Goal: Task Accomplishment & Management: Manage account settings

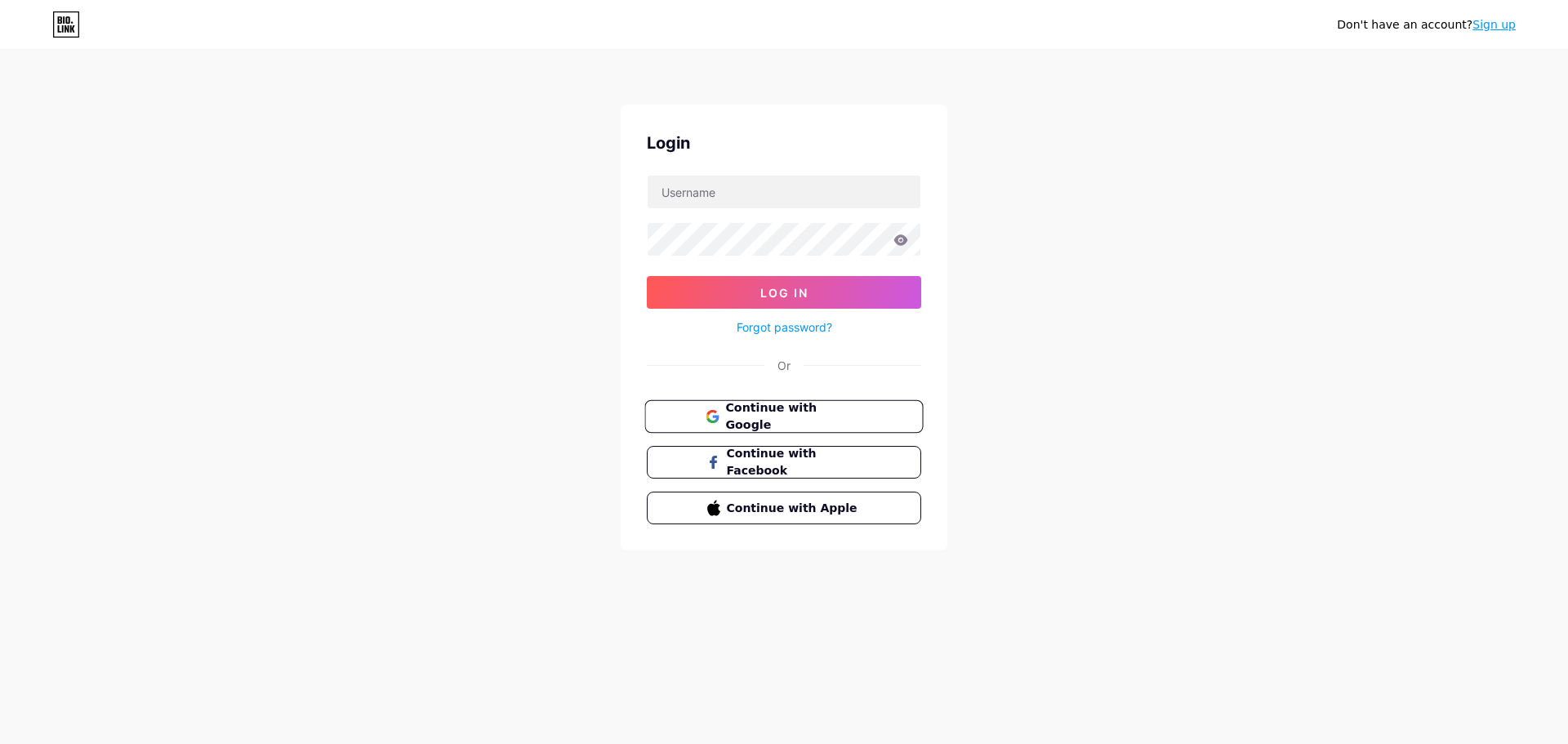
click at [814, 426] on button "Continue with Google" at bounding box center [784, 417] width 278 height 34
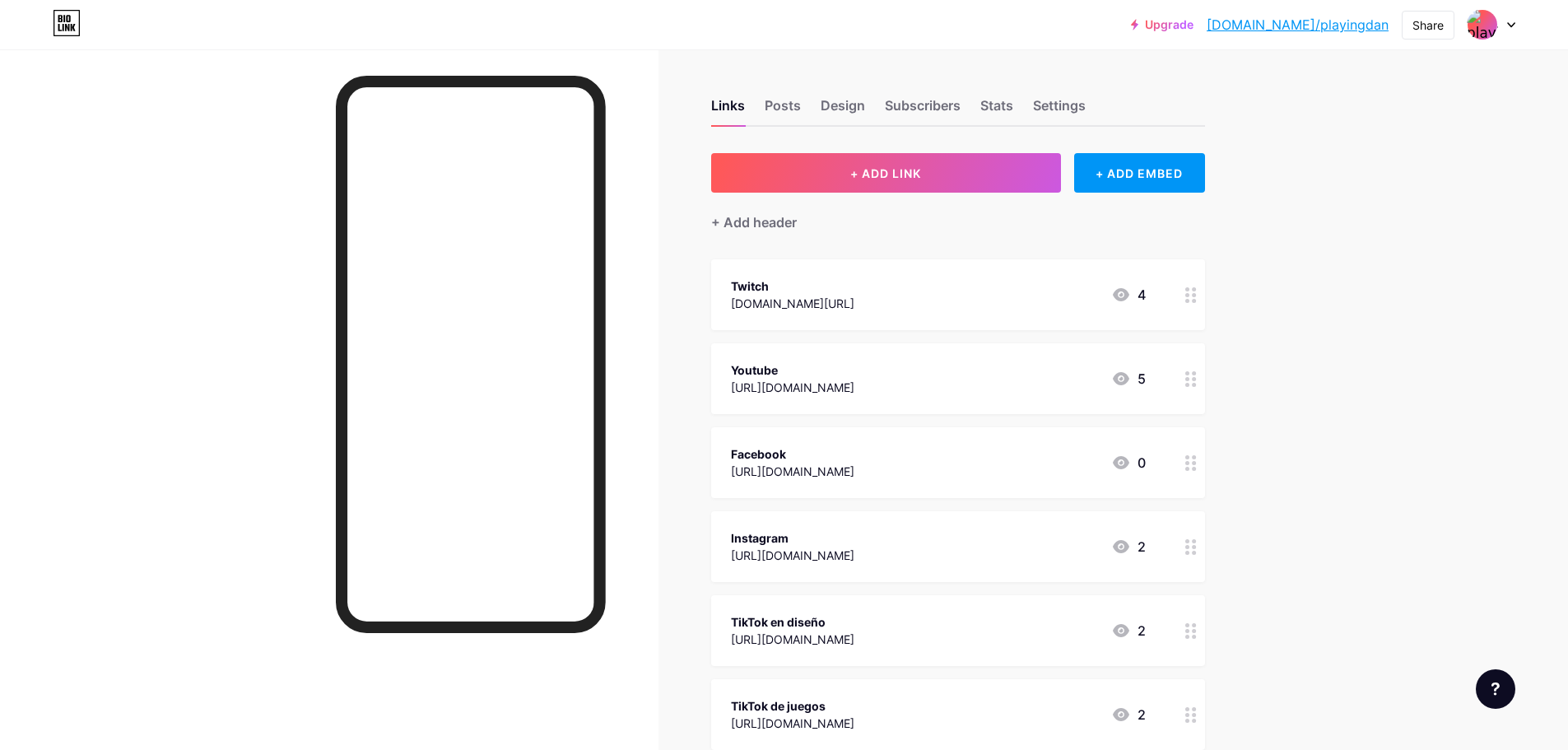
drag, startPoint x: 956, startPoint y: 358, endPoint x: 965, endPoint y: 268, distance: 90.4
click at [965, 268] on span "Twitch [DOMAIN_NAME][URL] 4 Youtube [URL][DOMAIN_NAME] 5 Facebook [URL][DOMAIN_…" at bounding box center [958, 546] width 494 height 574
click at [1442, 408] on div "Upgrade [DOMAIN_NAME]/playin... [DOMAIN_NAME]/playingdan Share Switch accounts …" at bounding box center [784, 562] width 1568 height 1125
click at [1435, 262] on div "Upgrade [DOMAIN_NAME]/playin... [DOMAIN_NAME]/playingdan Share Switch accounts …" at bounding box center [784, 562] width 1568 height 1125
click at [1364, 20] on link "[DOMAIN_NAME]/playingdan" at bounding box center [1298, 24] width 182 height 20
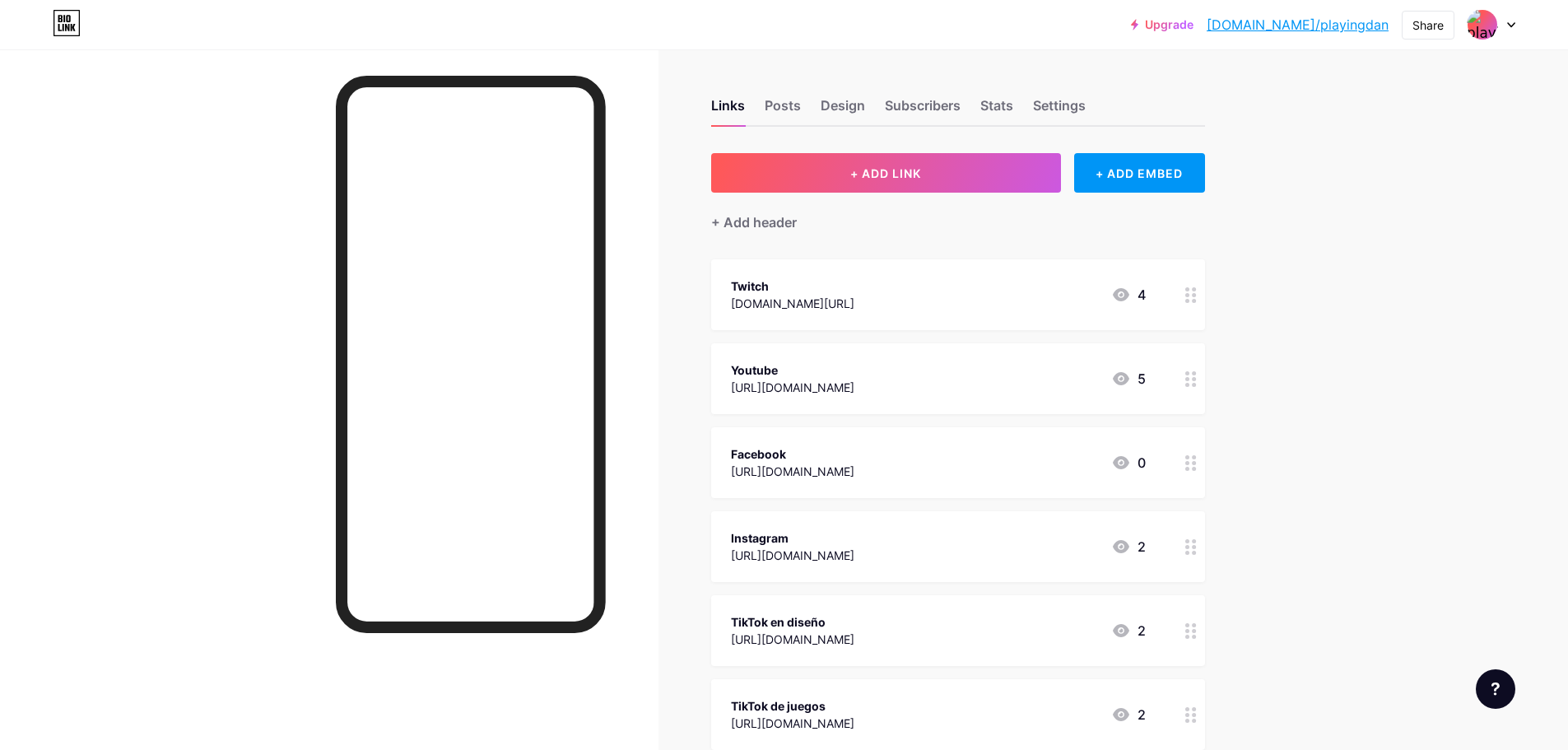
click at [1305, 160] on div "Upgrade [DOMAIN_NAME]/playin... [DOMAIN_NAME]/playingdan Share Switch accounts …" at bounding box center [784, 562] width 1568 height 1125
click at [866, 114] on div "Design" at bounding box center [843, 110] width 44 height 30
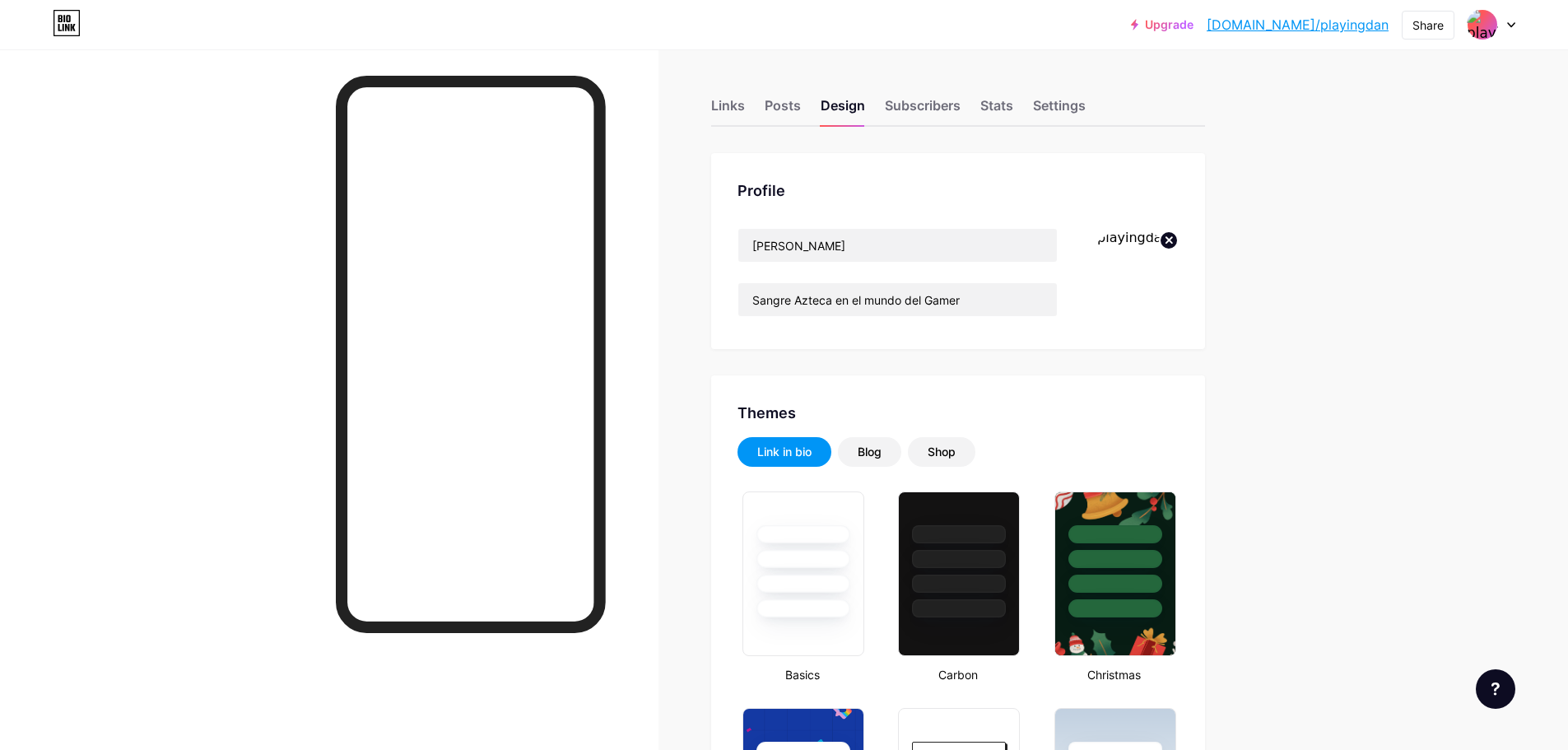
click at [1153, 290] on img at bounding box center [1131, 274] width 94 height 94
click at [1171, 238] on icon at bounding box center [1169, 240] width 6 height 6
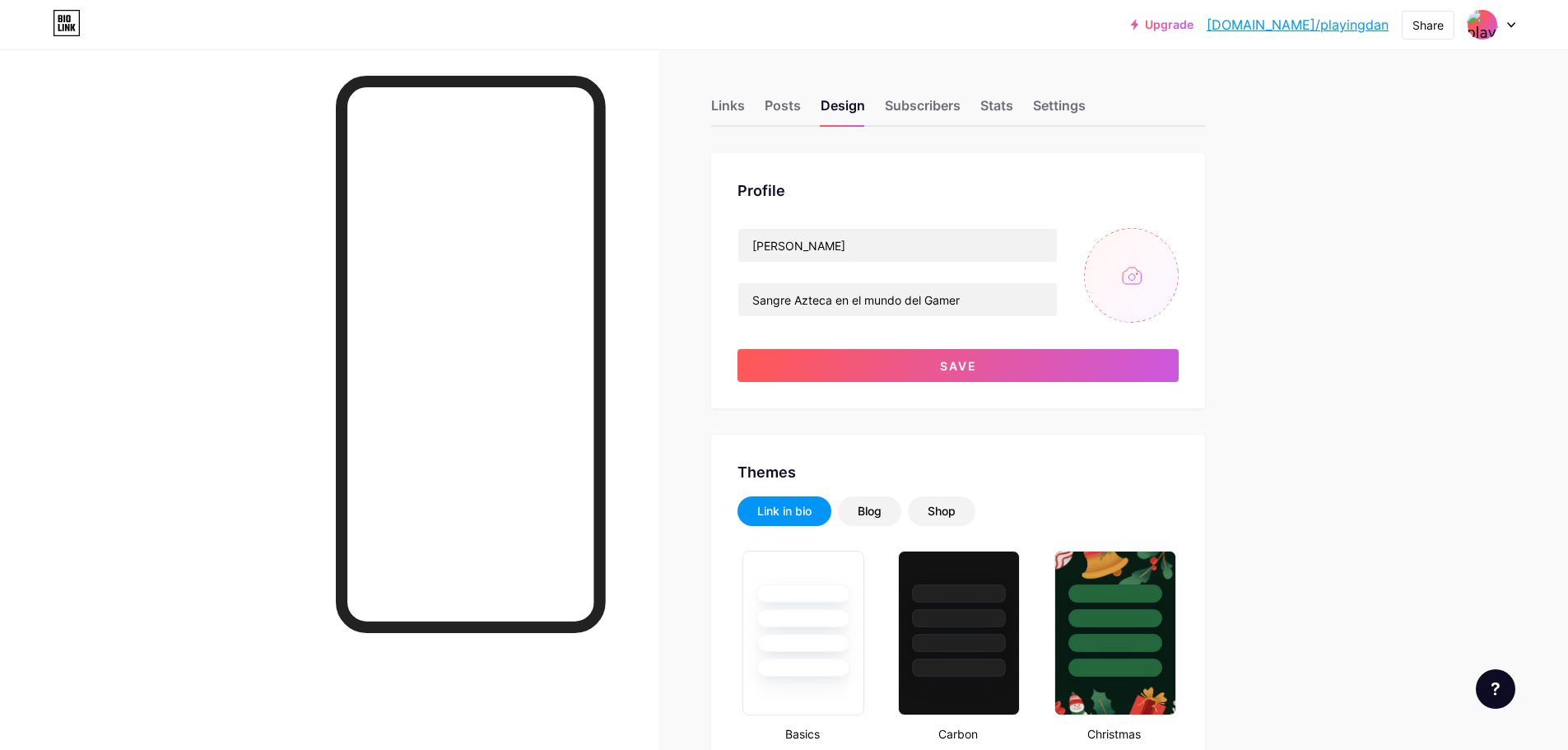
click at [1124, 275] on input "file" at bounding box center [1131, 274] width 94 height 94
type input "C:\fakepath\LOGO 2.2.jpg"
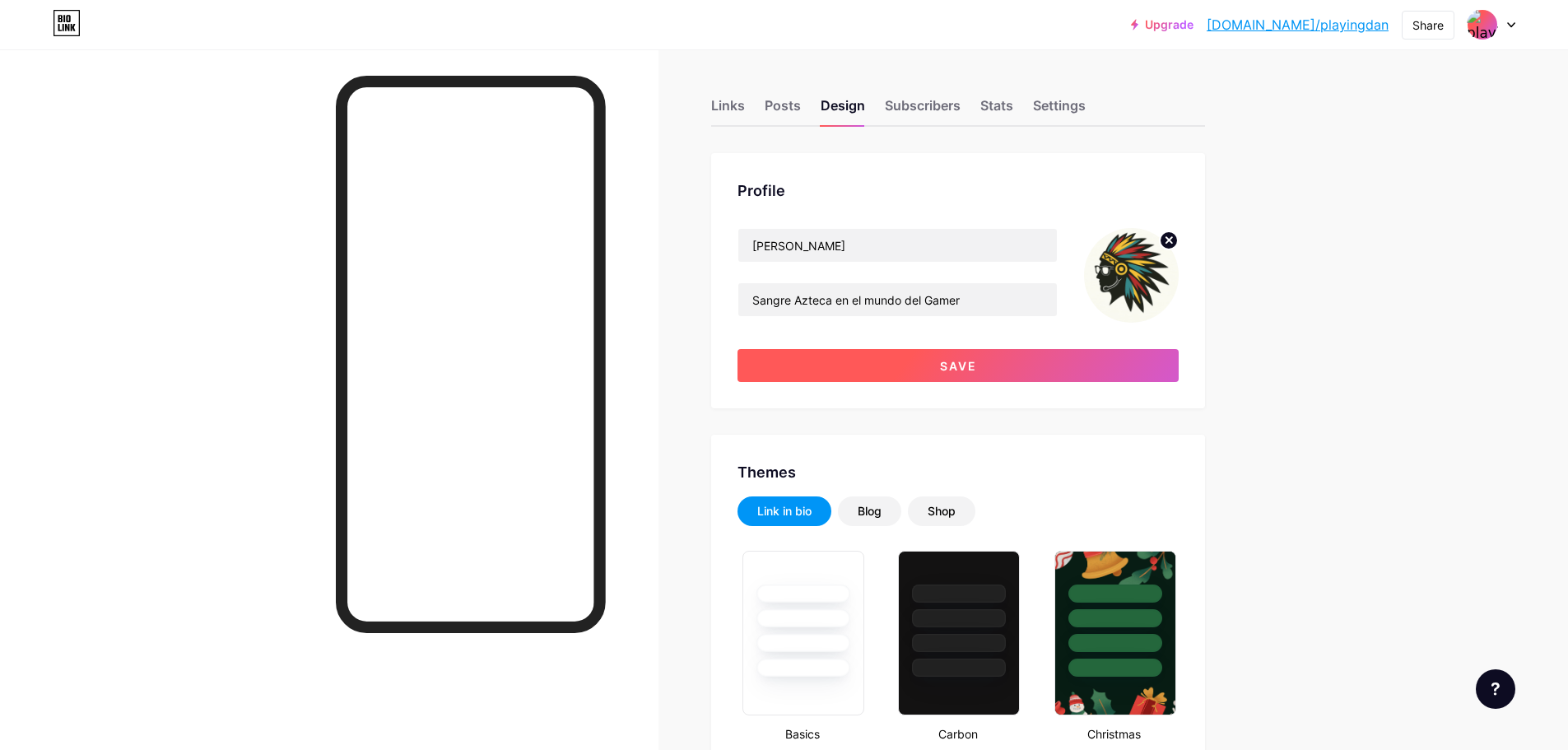
click at [1048, 371] on button "Save" at bounding box center [957, 365] width 441 height 33
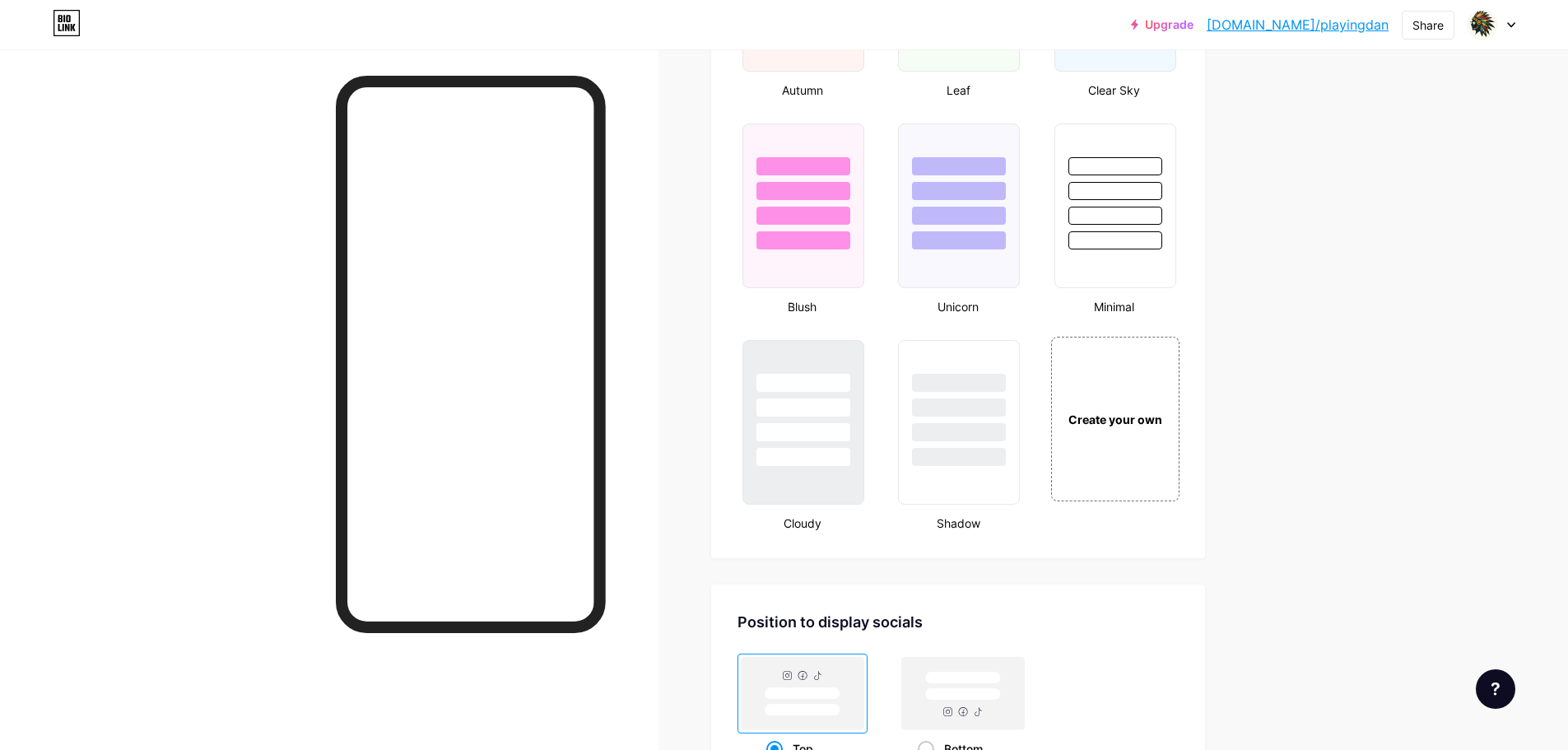
scroll to position [1893, 0]
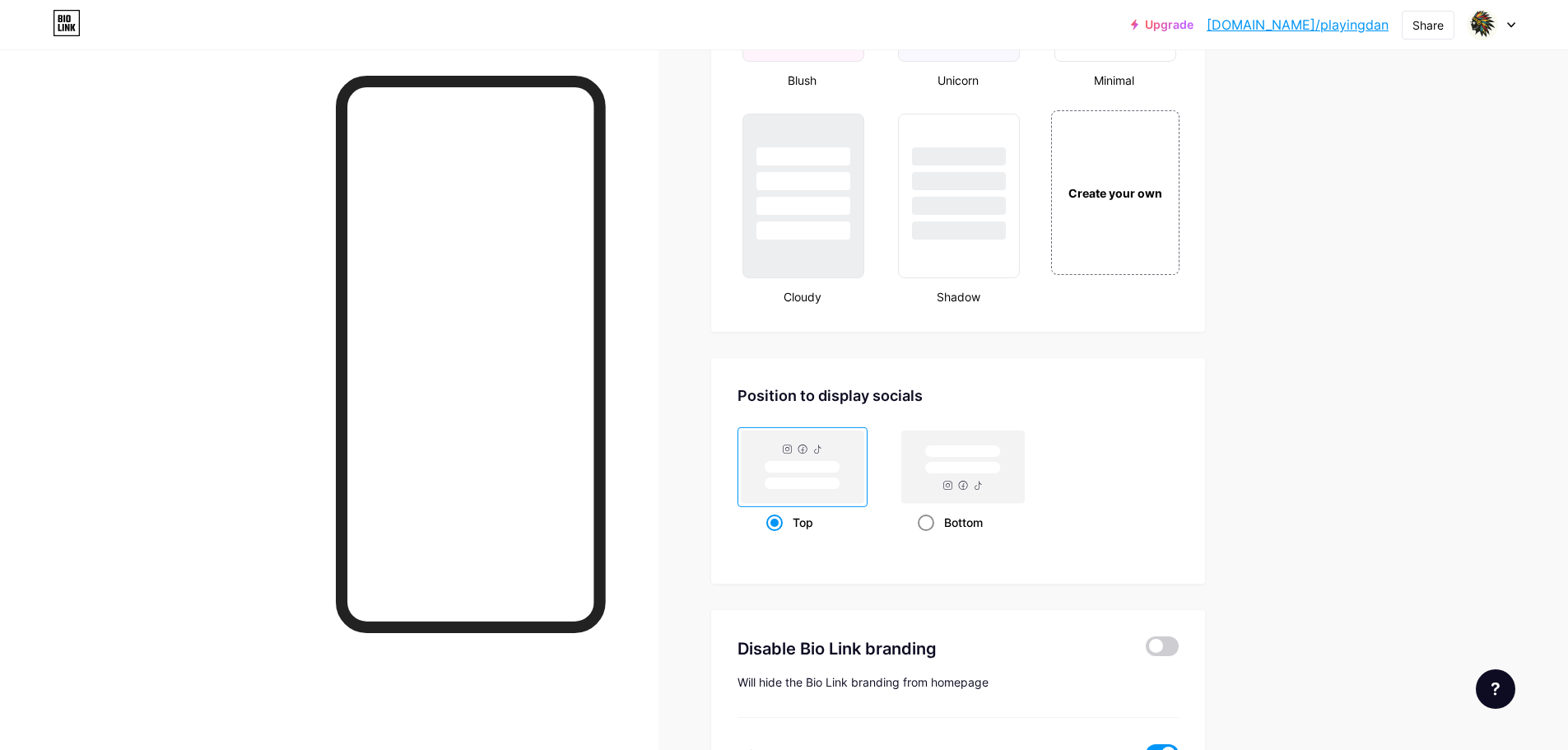
click at [935, 514] on div "Bottom" at bounding box center [964, 522] width 92 height 31
click at [928, 538] on input "Bottom" at bounding box center [923, 543] width 11 height 11
radio input "true"
click at [820, 468] on rect at bounding box center [802, 467] width 76 height 13
click at [777, 538] on input "Top" at bounding box center [771, 543] width 11 height 11
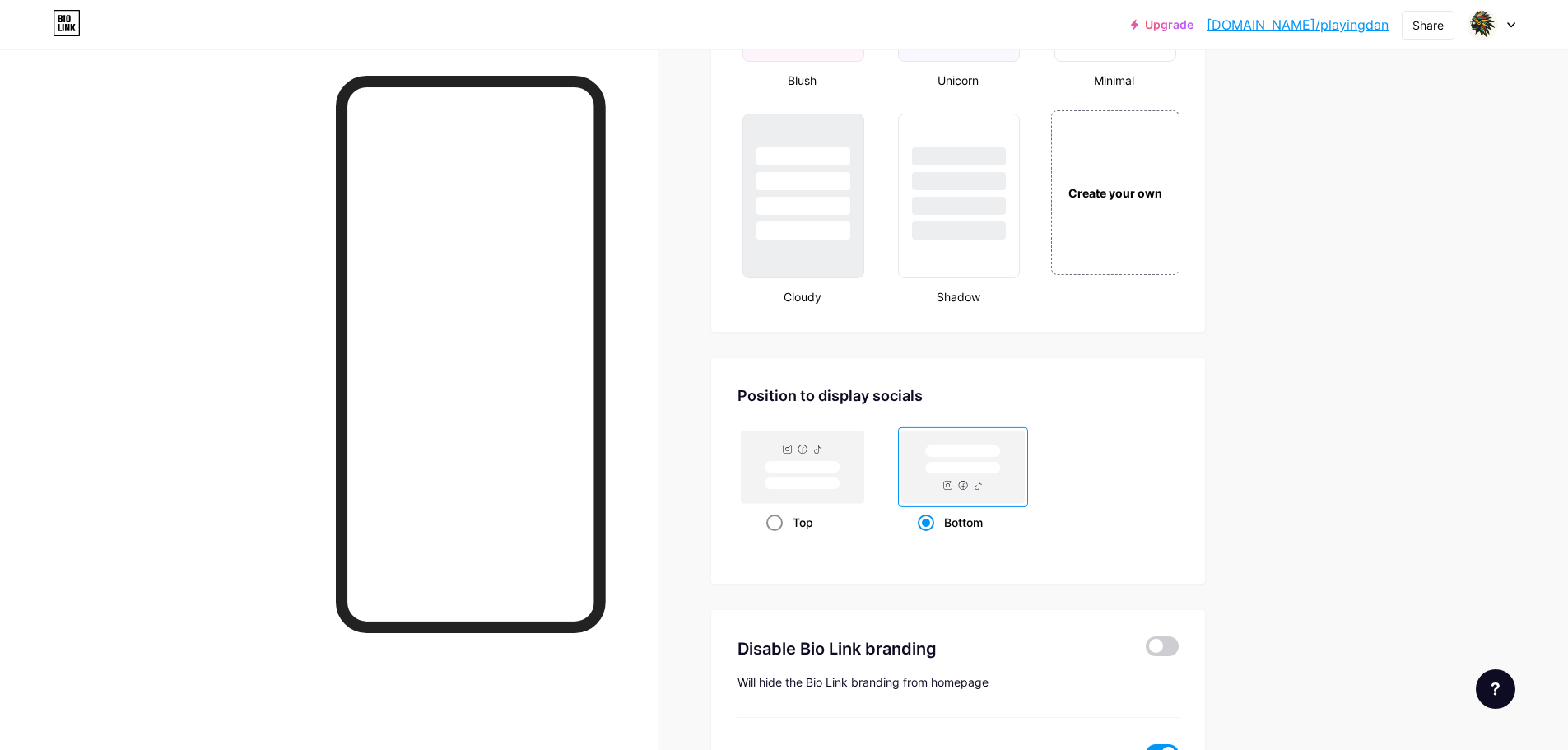
radio input "true"
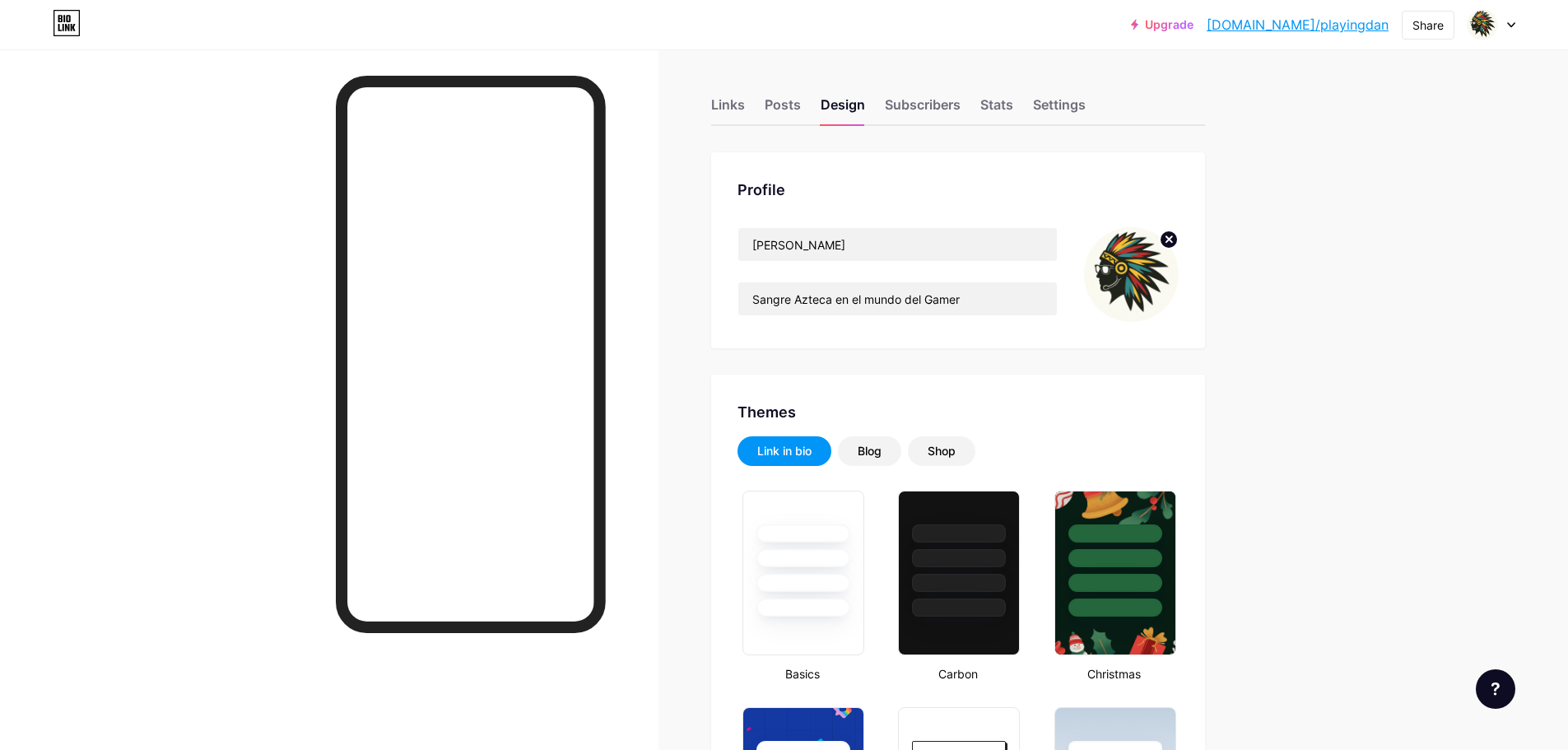
scroll to position [0, 0]
click at [876, 454] on div "Blog" at bounding box center [870, 451] width 24 height 16
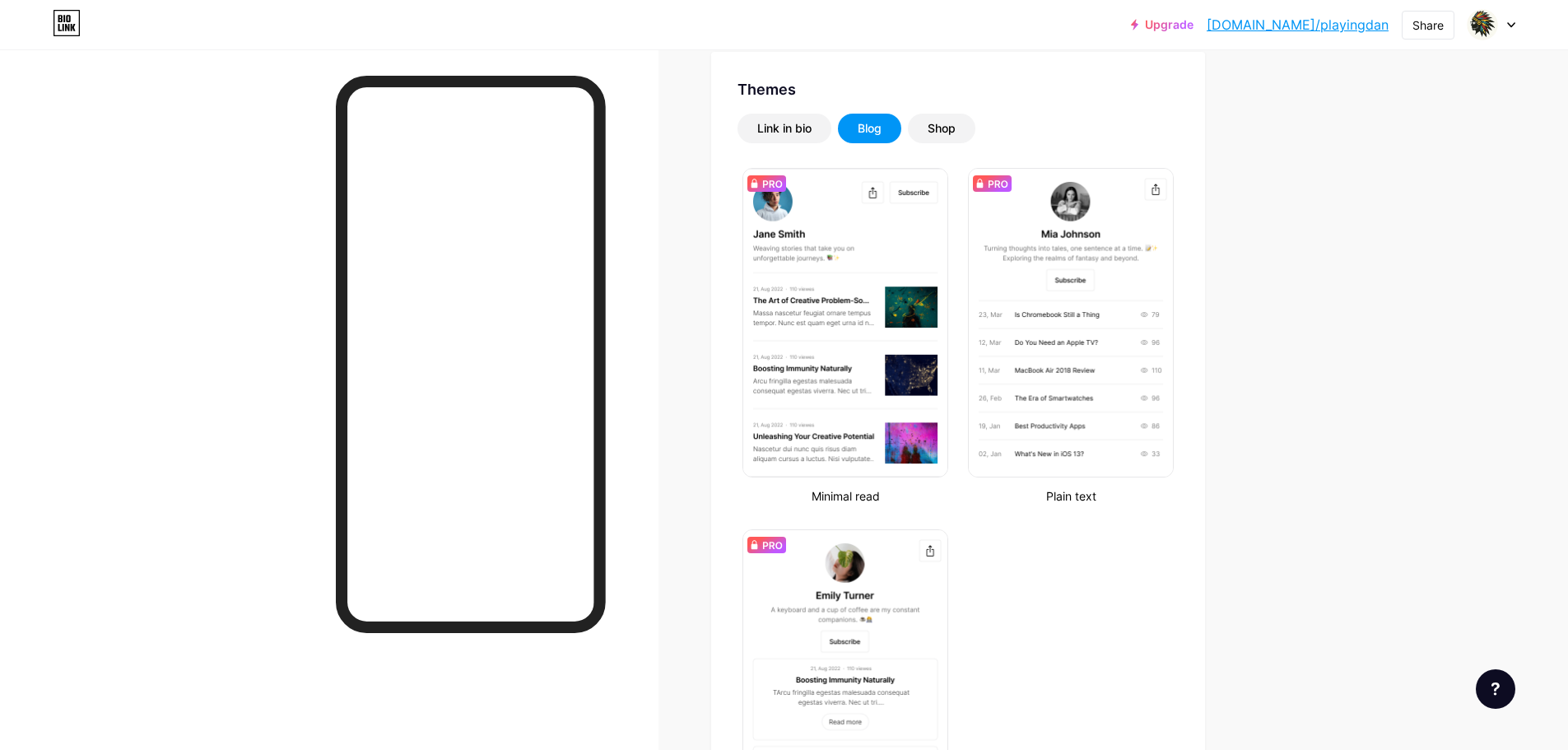
scroll to position [330, 0]
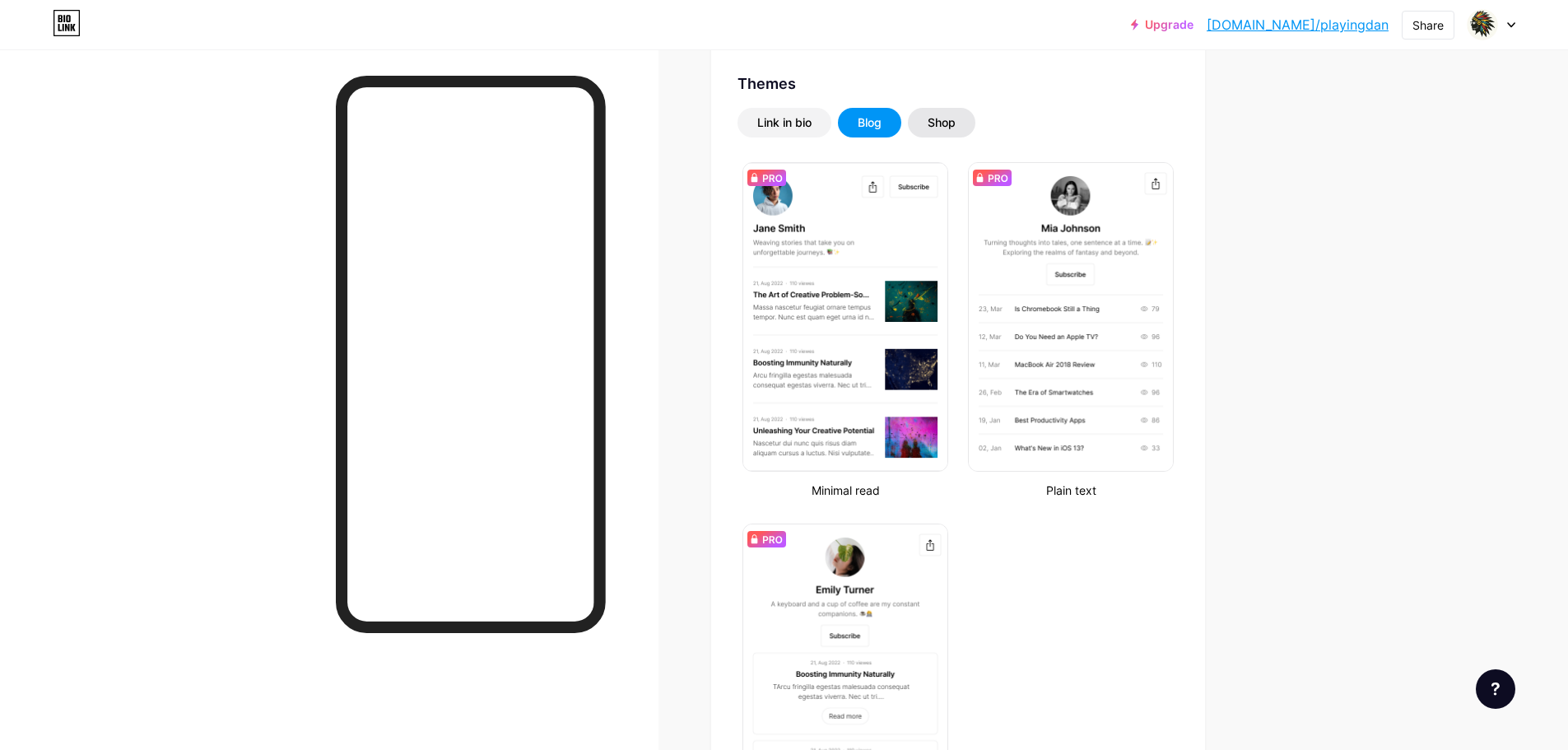
click at [952, 121] on div "Shop" at bounding box center [941, 122] width 28 height 16
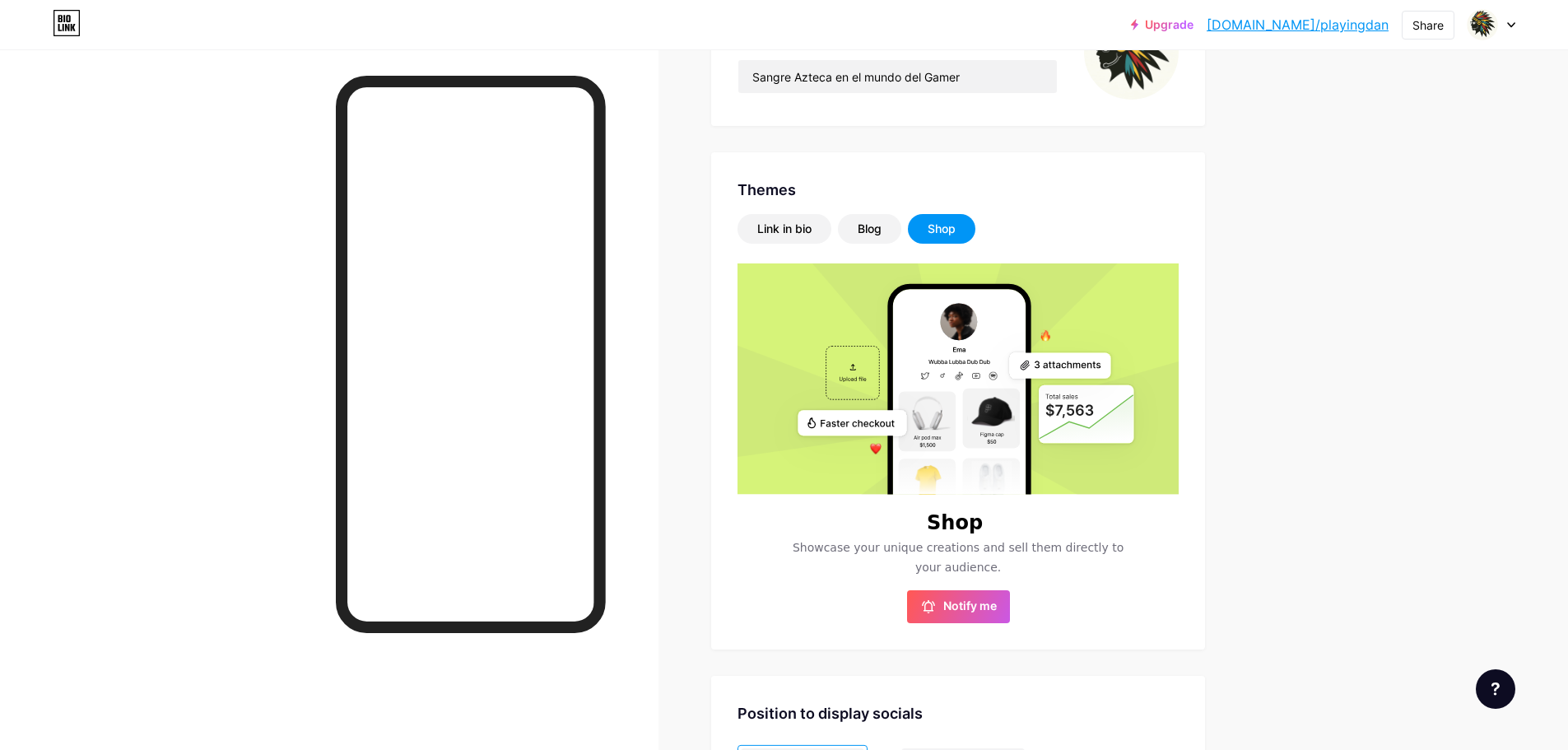
scroll to position [205, 0]
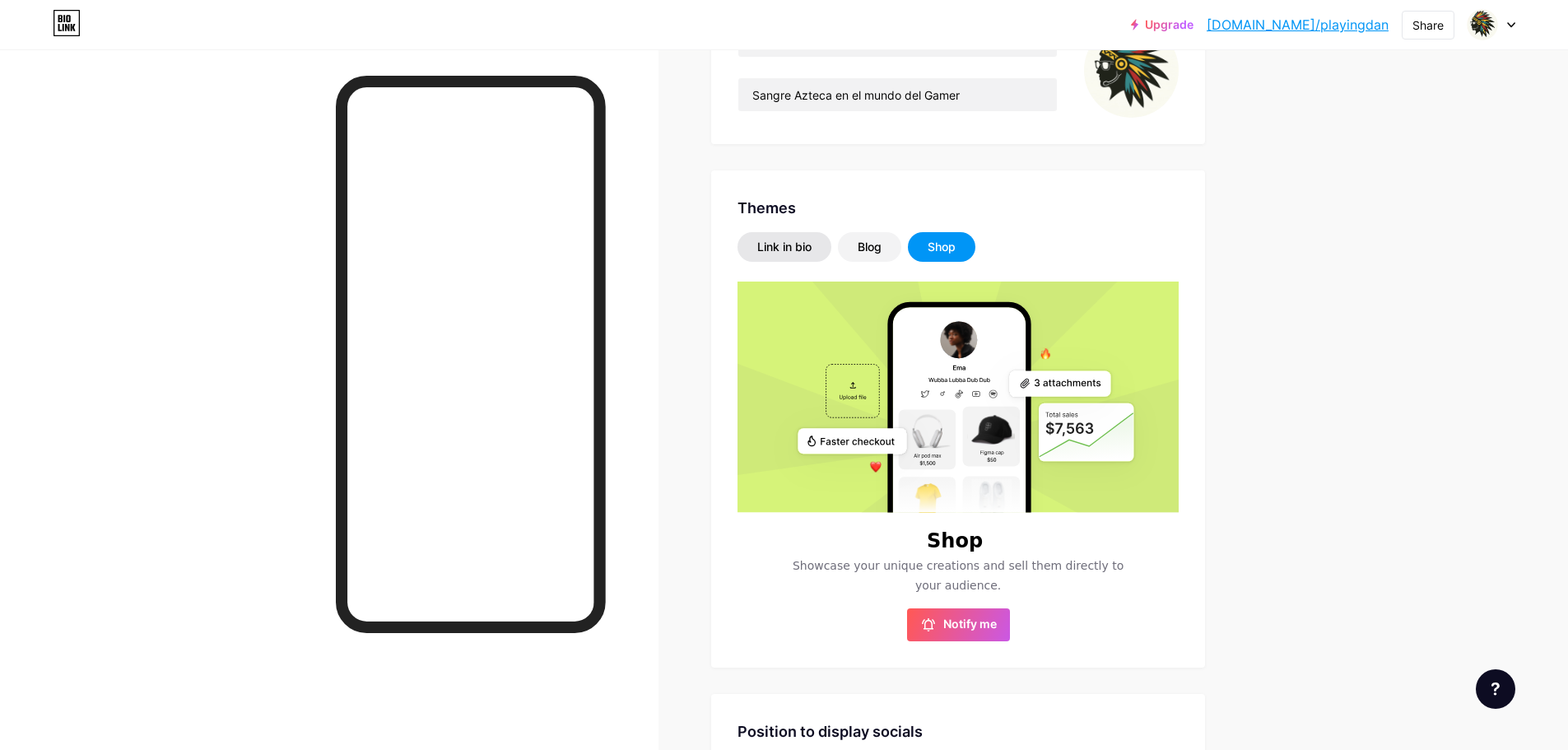
click at [802, 243] on div "Link in bio" at bounding box center [785, 246] width 54 height 16
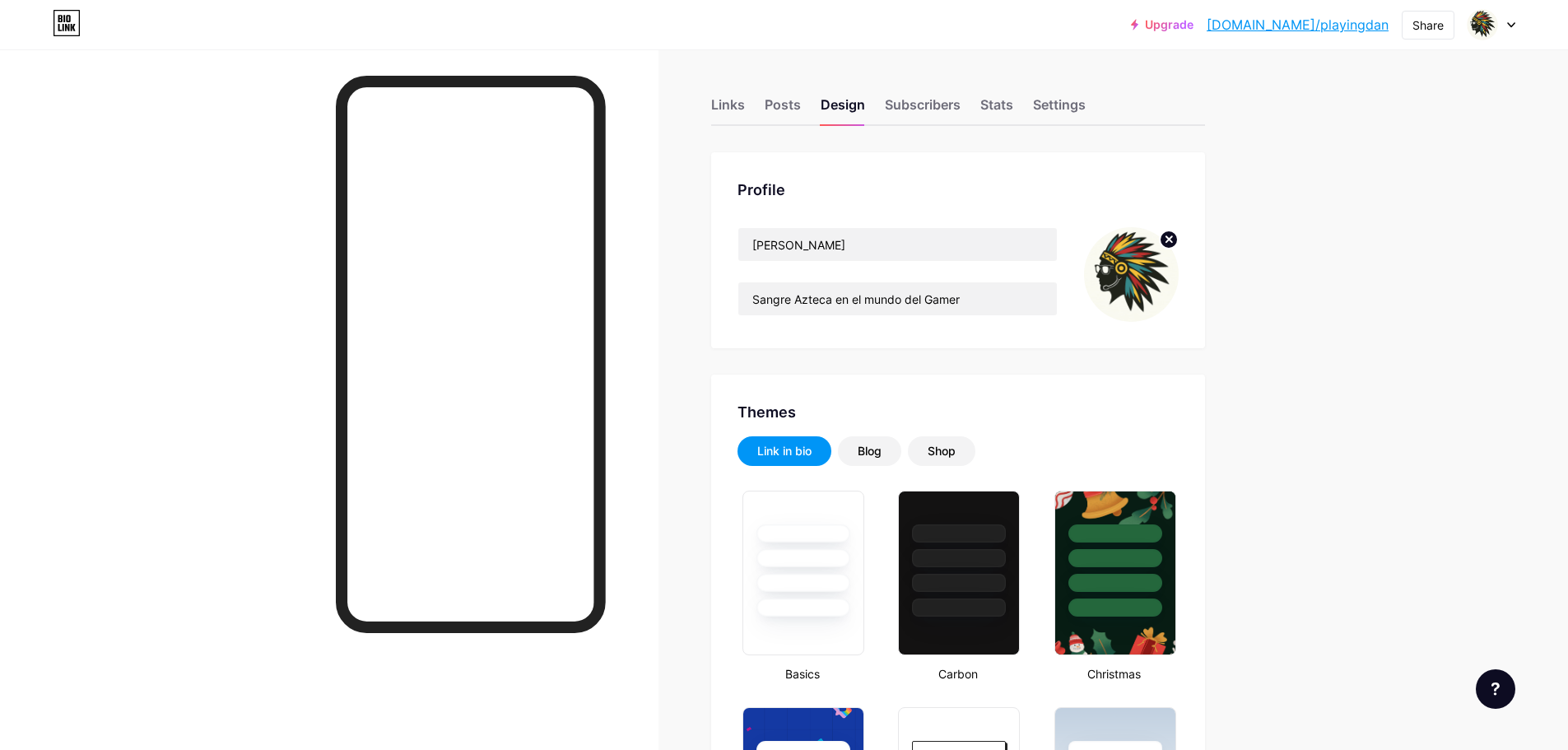
scroll to position [0, 0]
click at [934, 104] on div "Subscribers" at bounding box center [922, 110] width 76 height 30
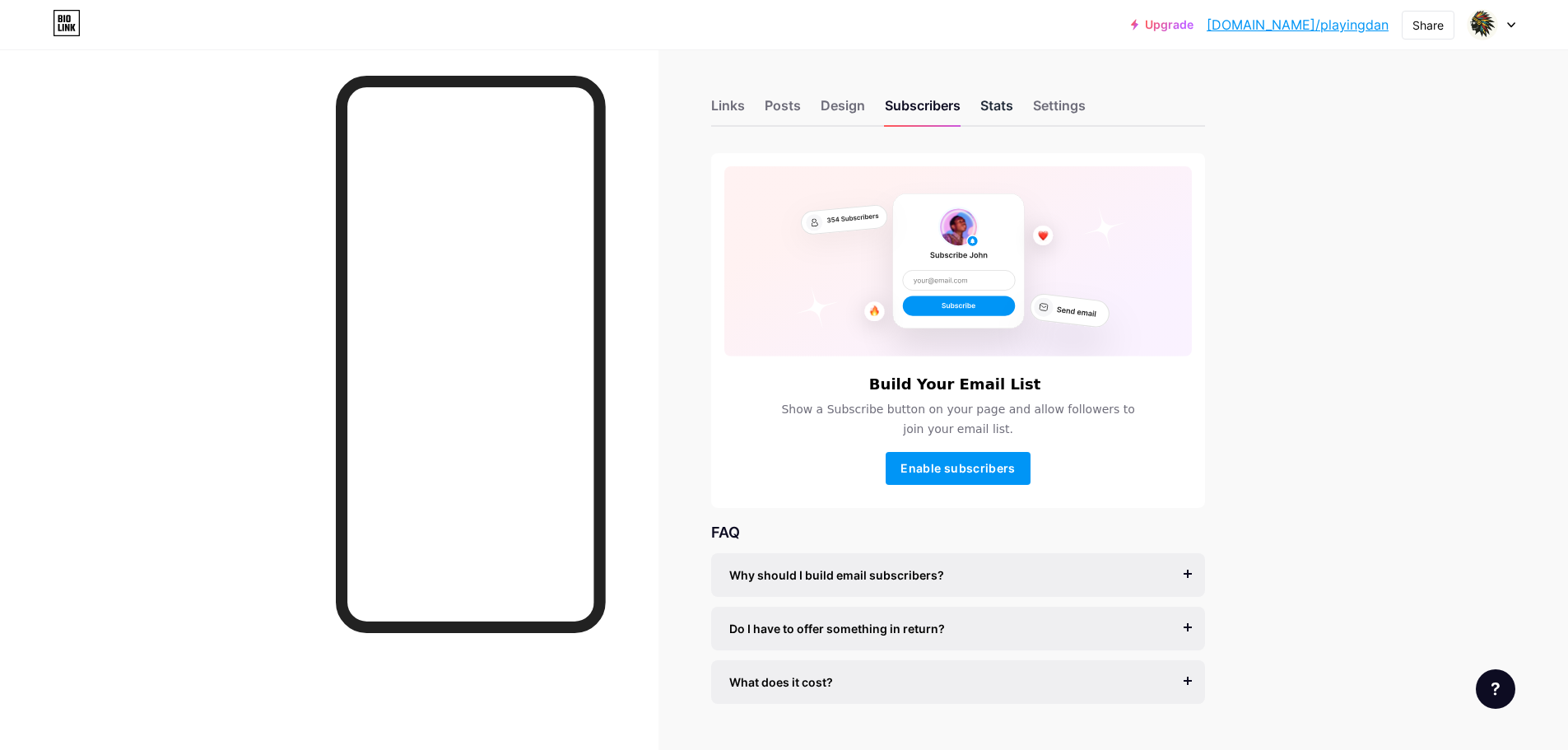
click at [1004, 110] on div "Stats" at bounding box center [996, 110] width 33 height 30
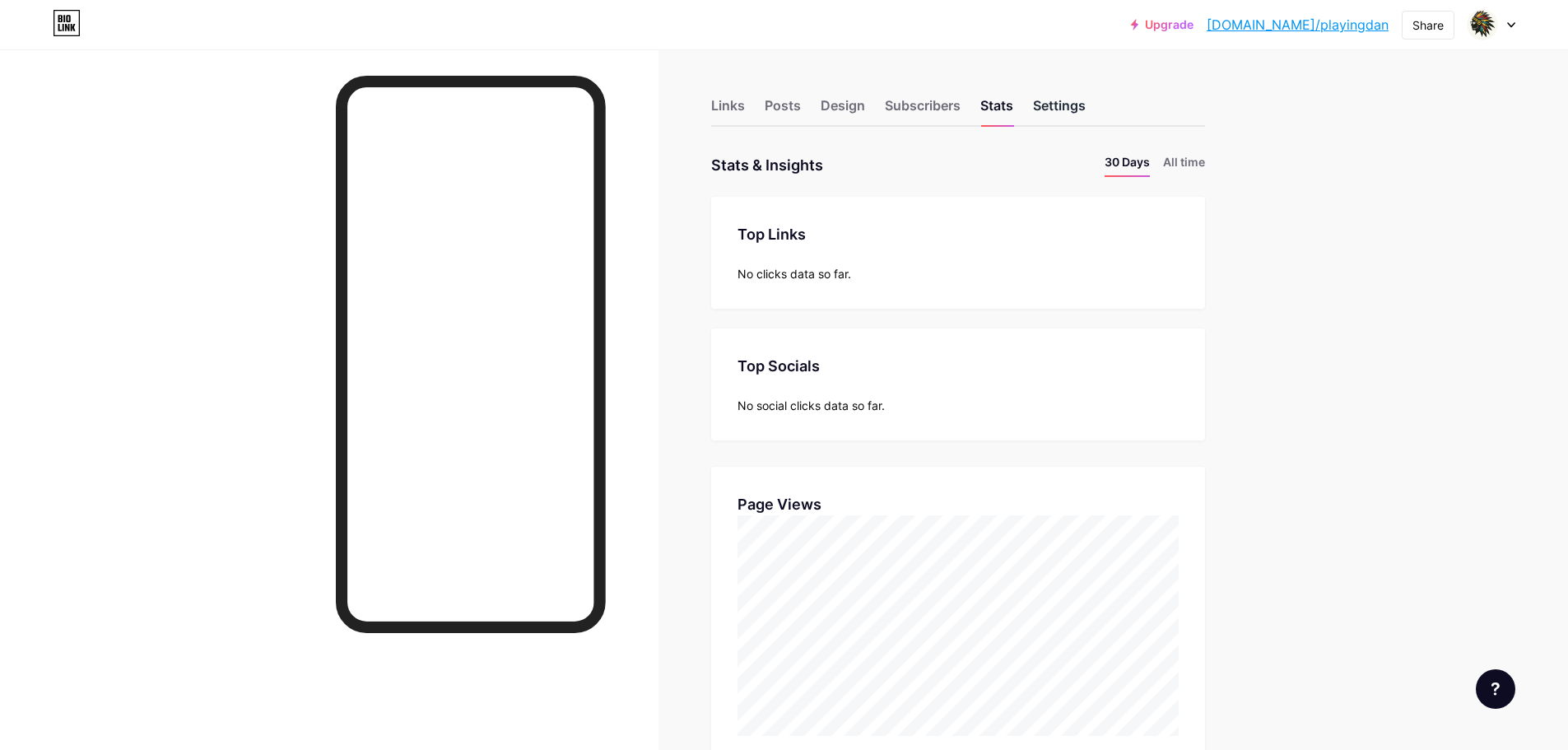
scroll to position [750, 1568]
click at [1081, 99] on div "Settings" at bounding box center [1059, 110] width 53 height 30
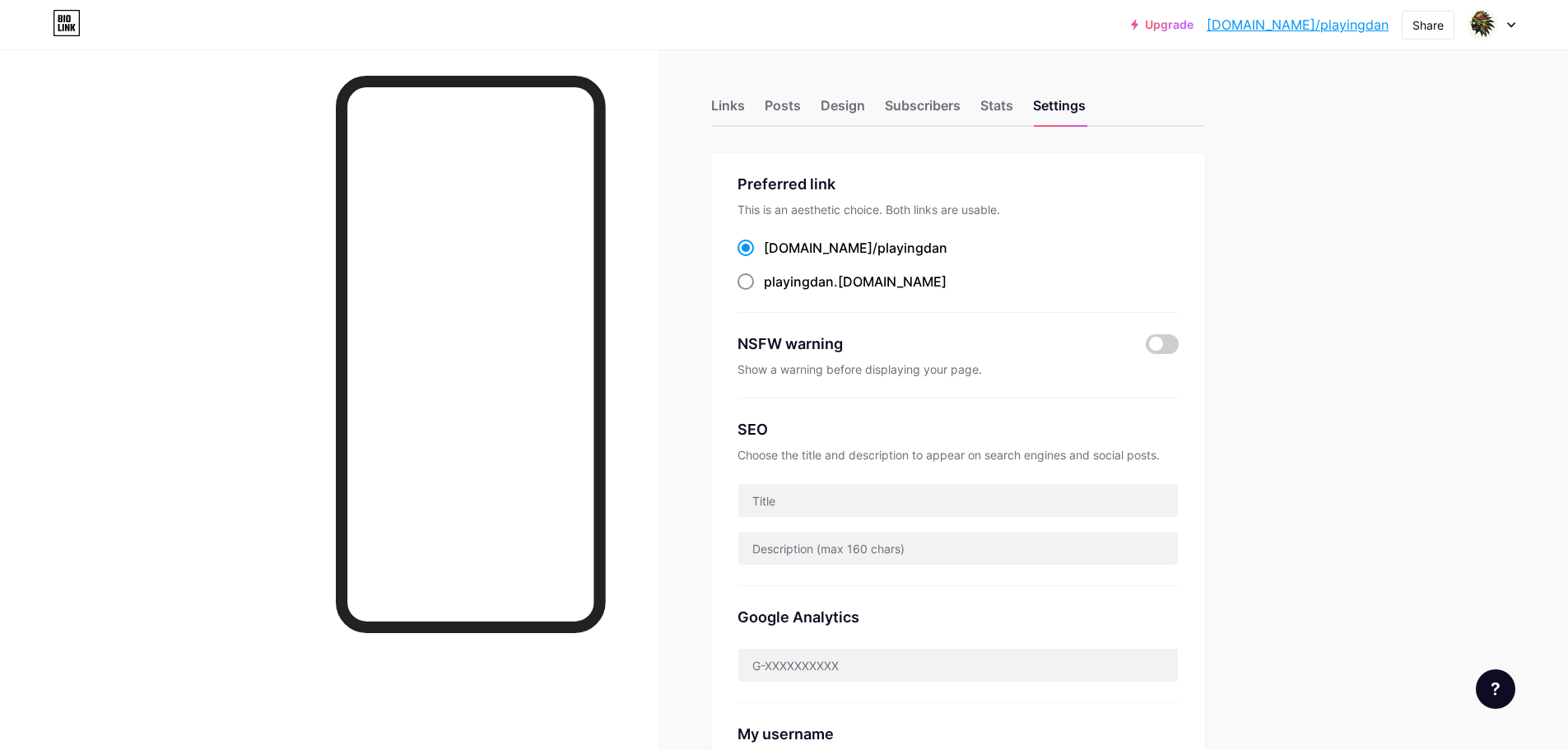
click at [752, 273] on span at bounding box center [745, 281] width 16 height 16
click at [764, 291] on input "playingdan .[DOMAIN_NAME]" at bounding box center [769, 296] width 11 height 11
radio input "true"
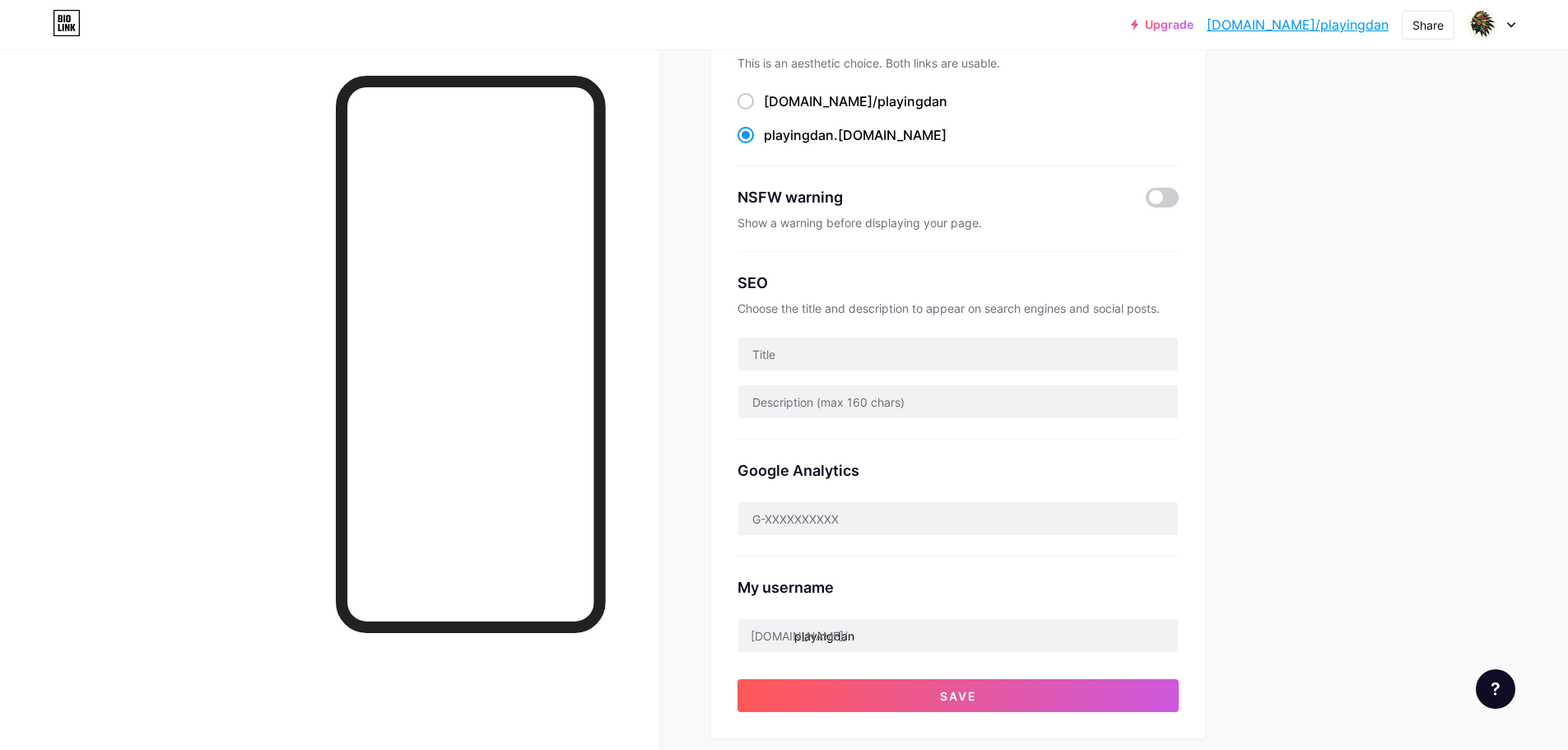
scroll to position [165, 0]
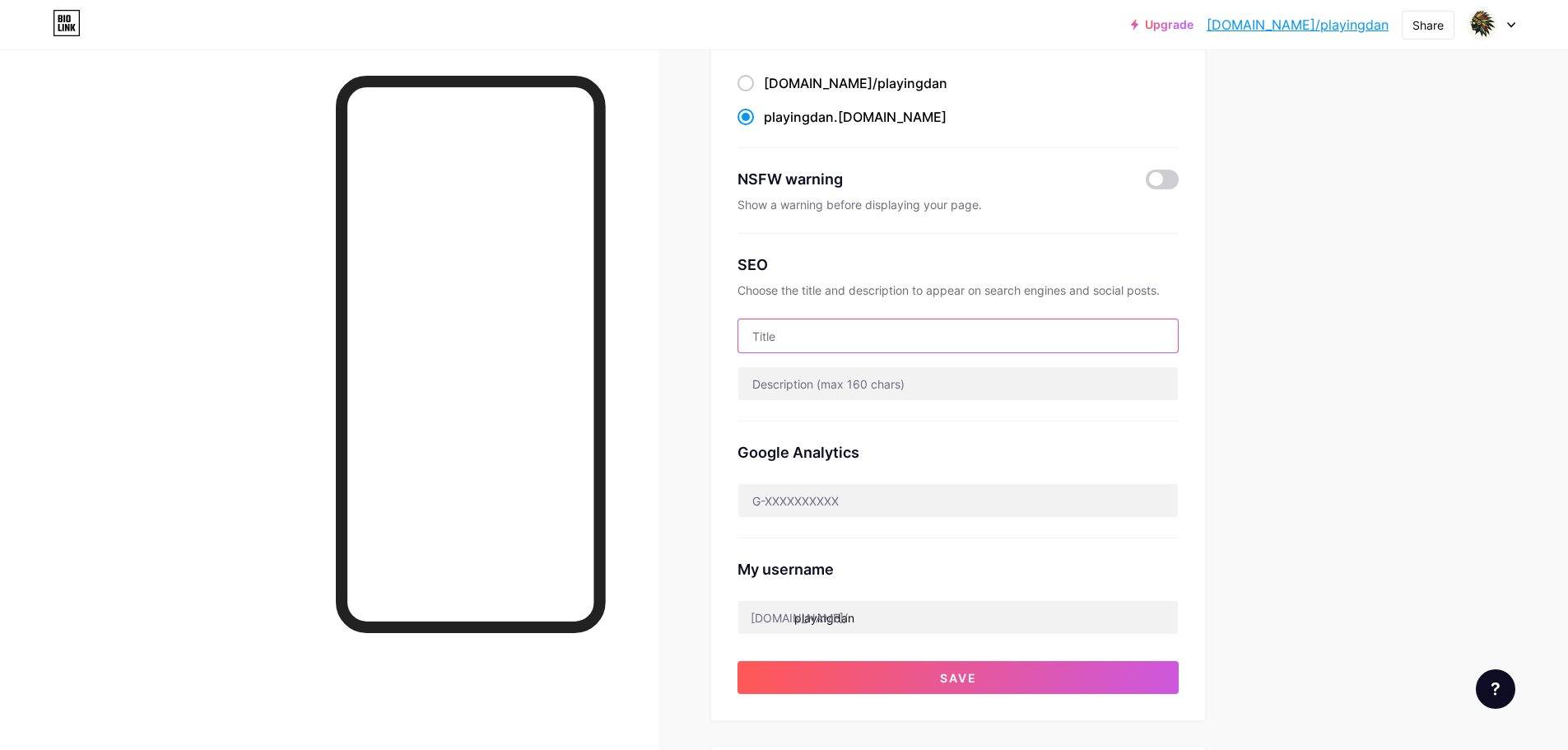
click at [818, 326] on input "text" at bounding box center [958, 336] width 440 height 33
type input "PLAYINGDAN"
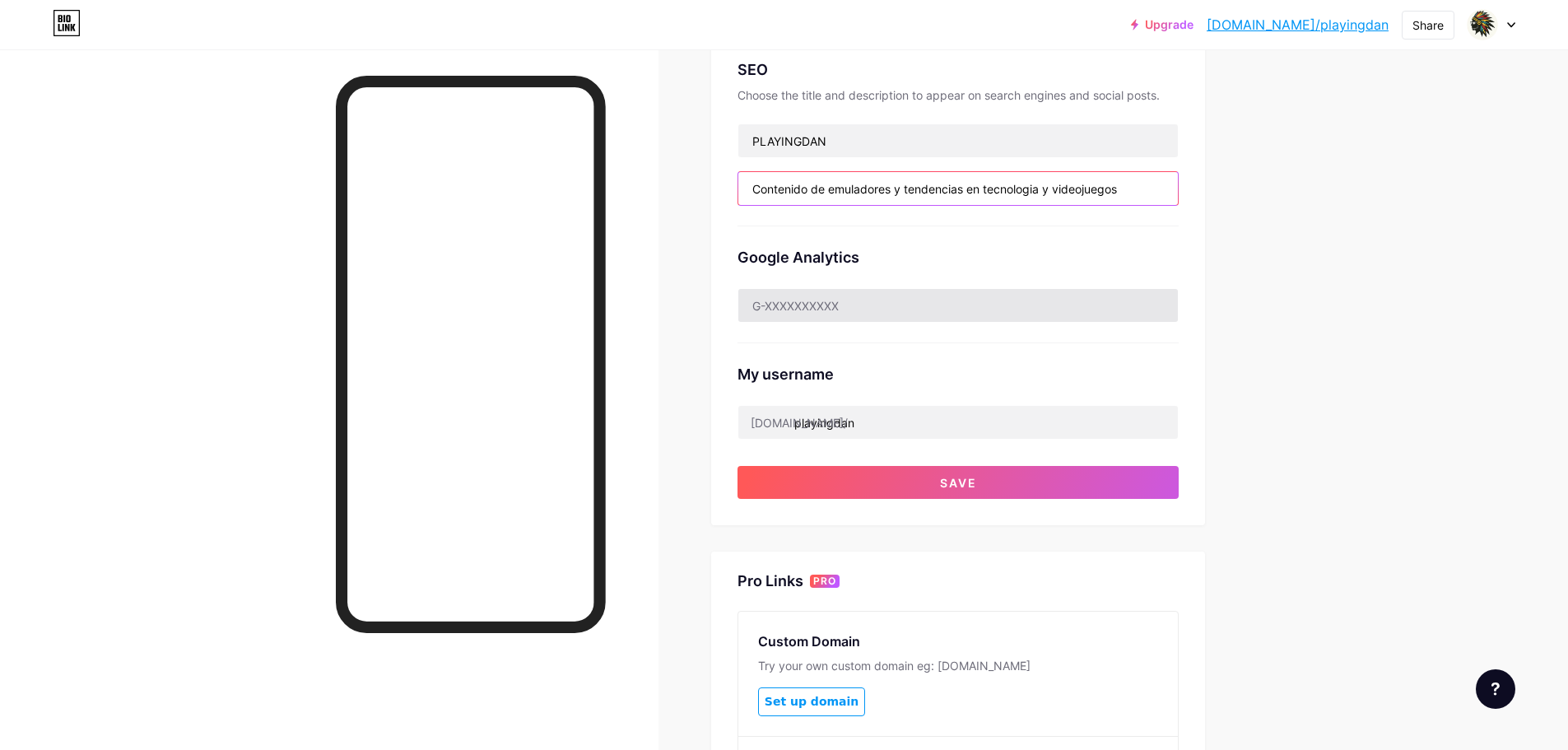
scroll to position [412, 0]
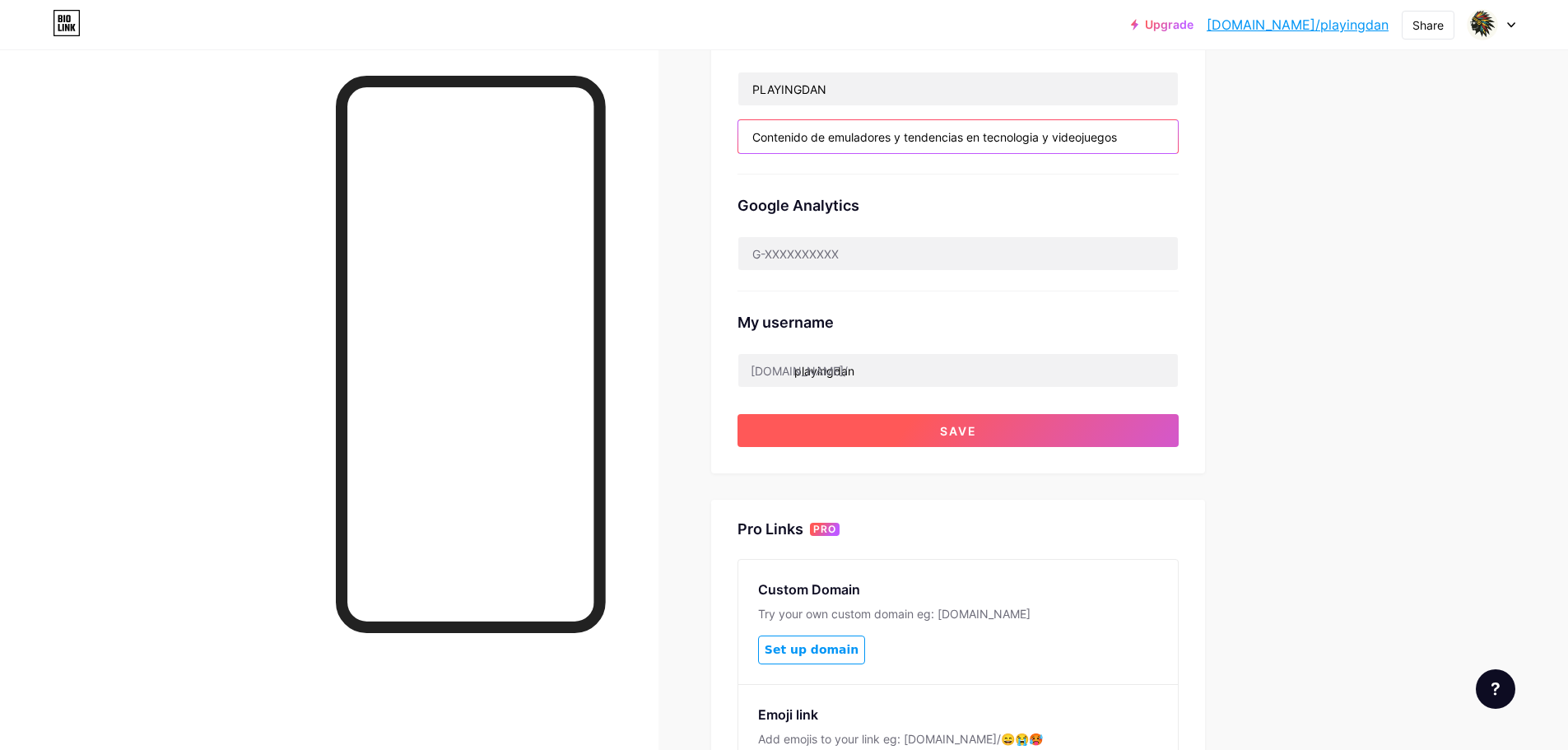
type input "Contenido de emuladores y tendencias en tecnologia y videojuegos"
click at [1113, 426] on button "Save" at bounding box center [957, 431] width 441 height 33
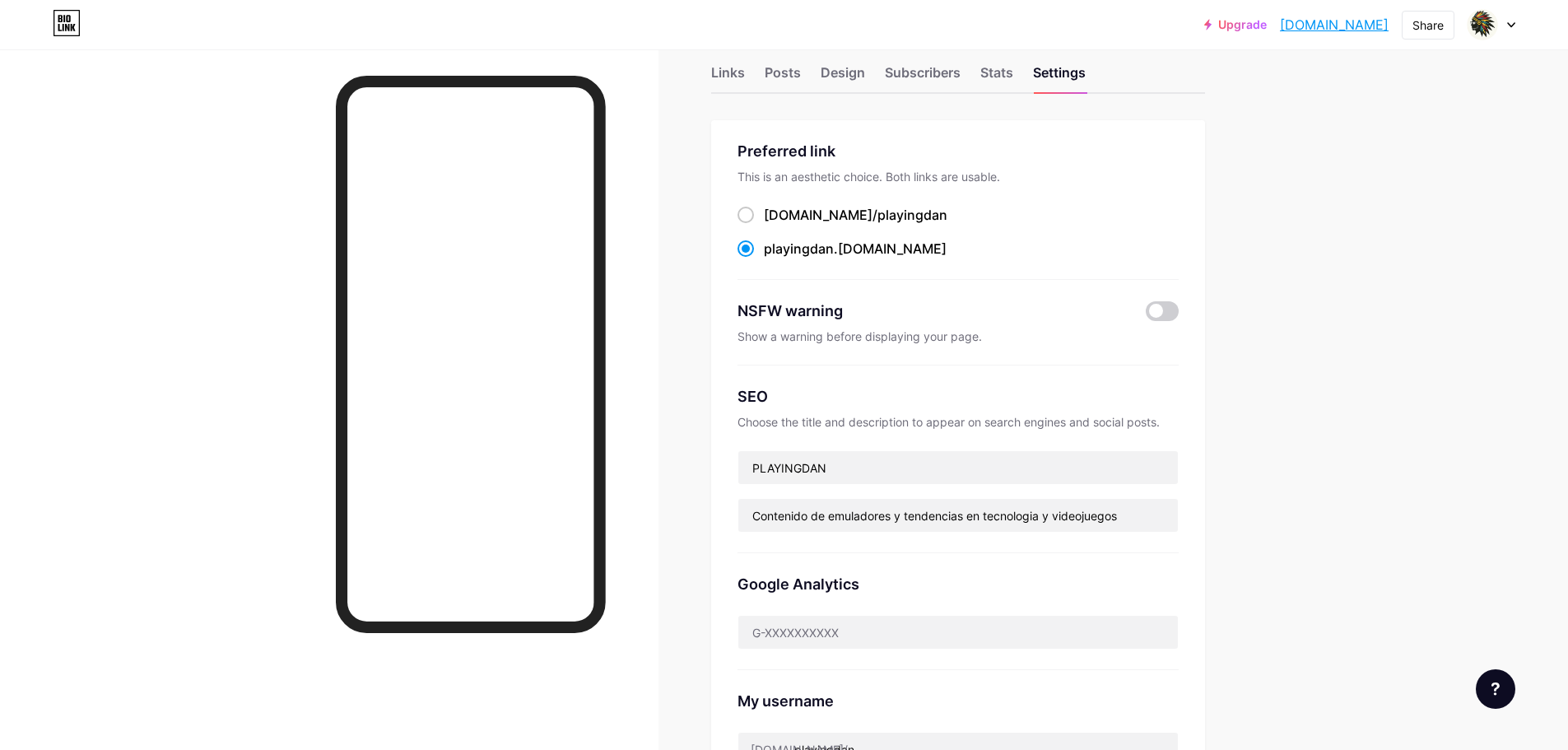
scroll to position [0, 0]
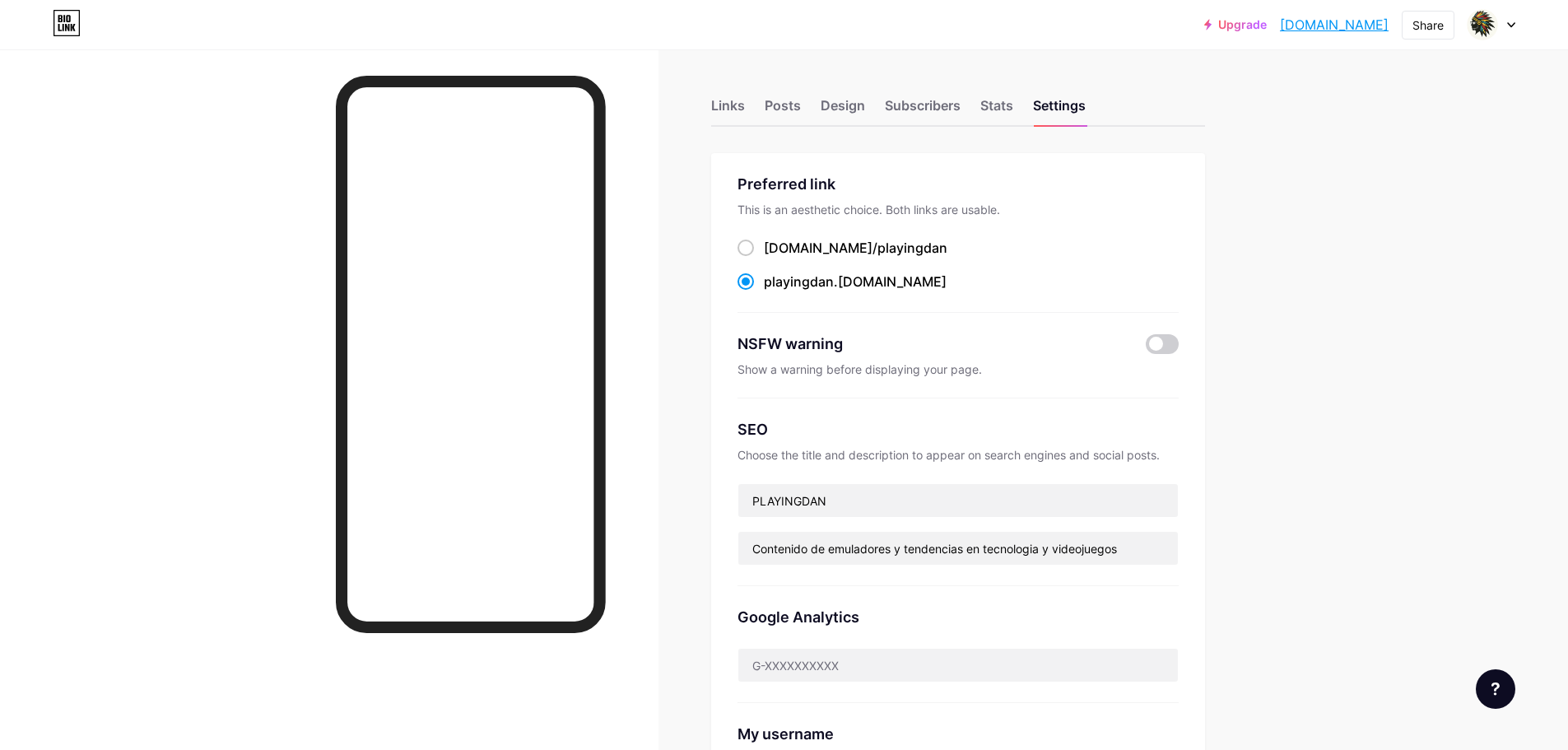
click at [715, 110] on div "Links Posts Design Subscribers Stats Settings Preferred link This is an aesthet…" at bounding box center [637, 675] width 1274 height 1252
click at [735, 104] on div "Links" at bounding box center [728, 110] width 34 height 30
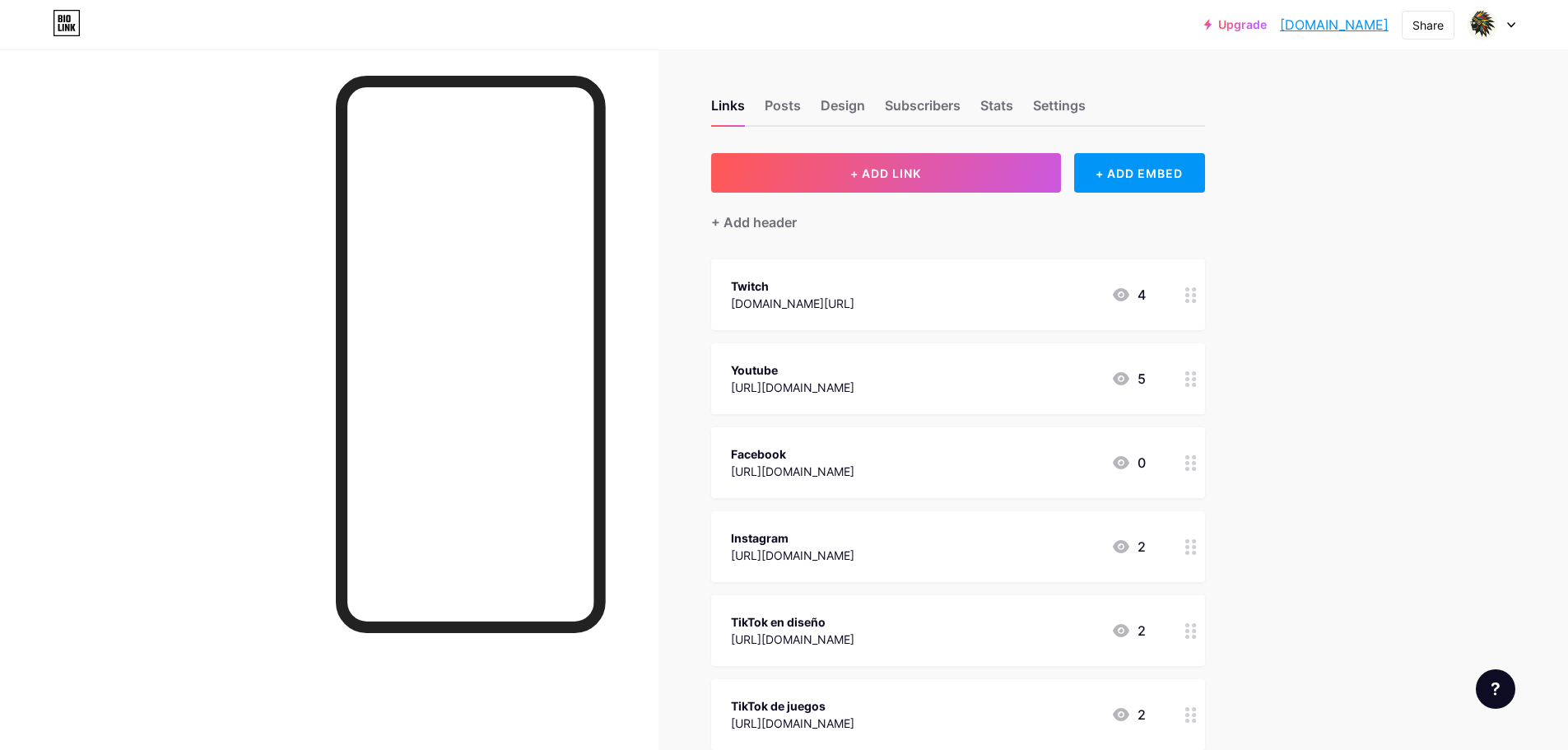
click at [1349, 326] on div "Upgrade [DOMAIN_NAME].... [DOMAIN_NAME] Share Switch accounts [PERSON_NAME] [DO…" at bounding box center [784, 562] width 1568 height 1125
click at [784, 109] on div "Posts" at bounding box center [782, 110] width 37 height 30
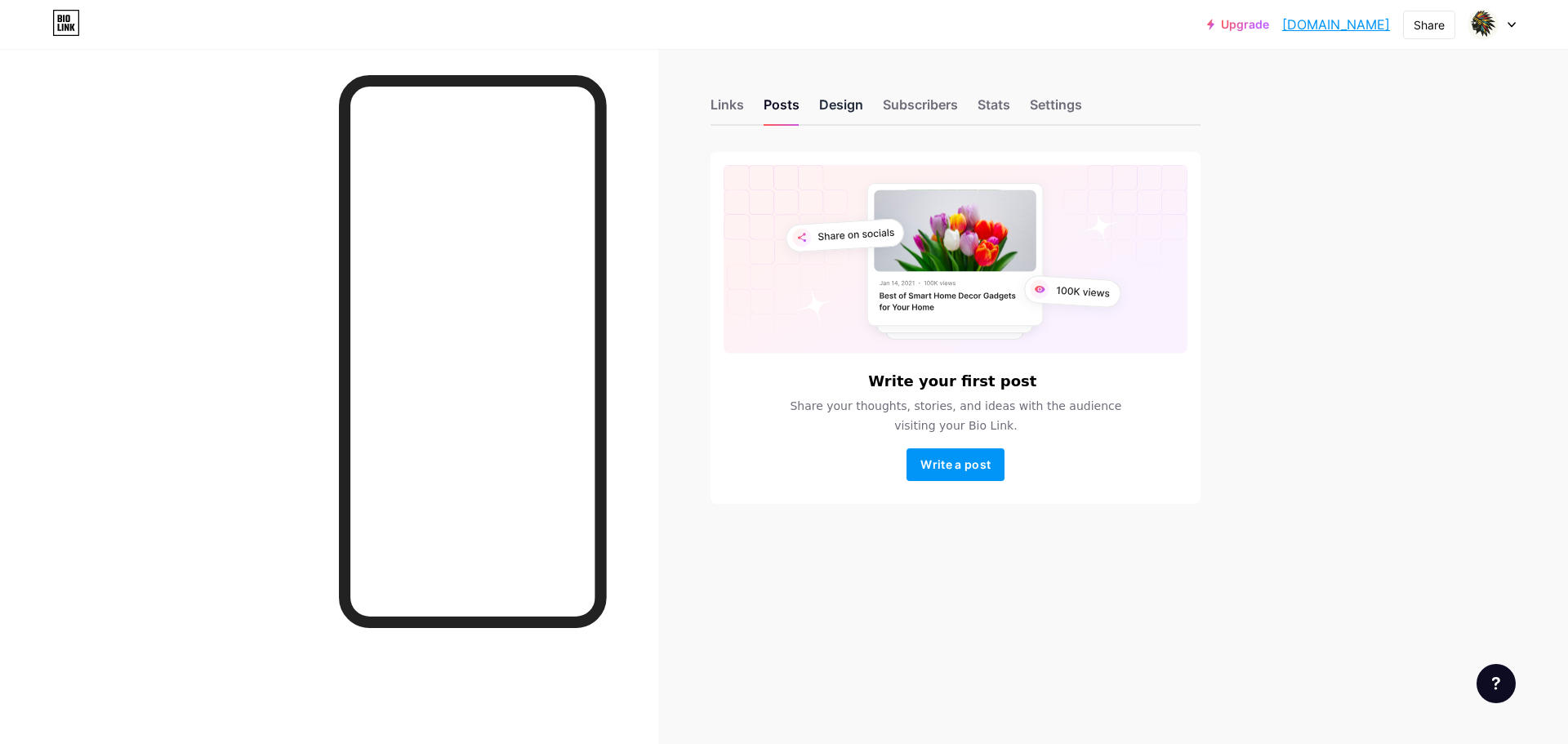
click at [835, 105] on div "Design" at bounding box center [841, 109] width 44 height 29
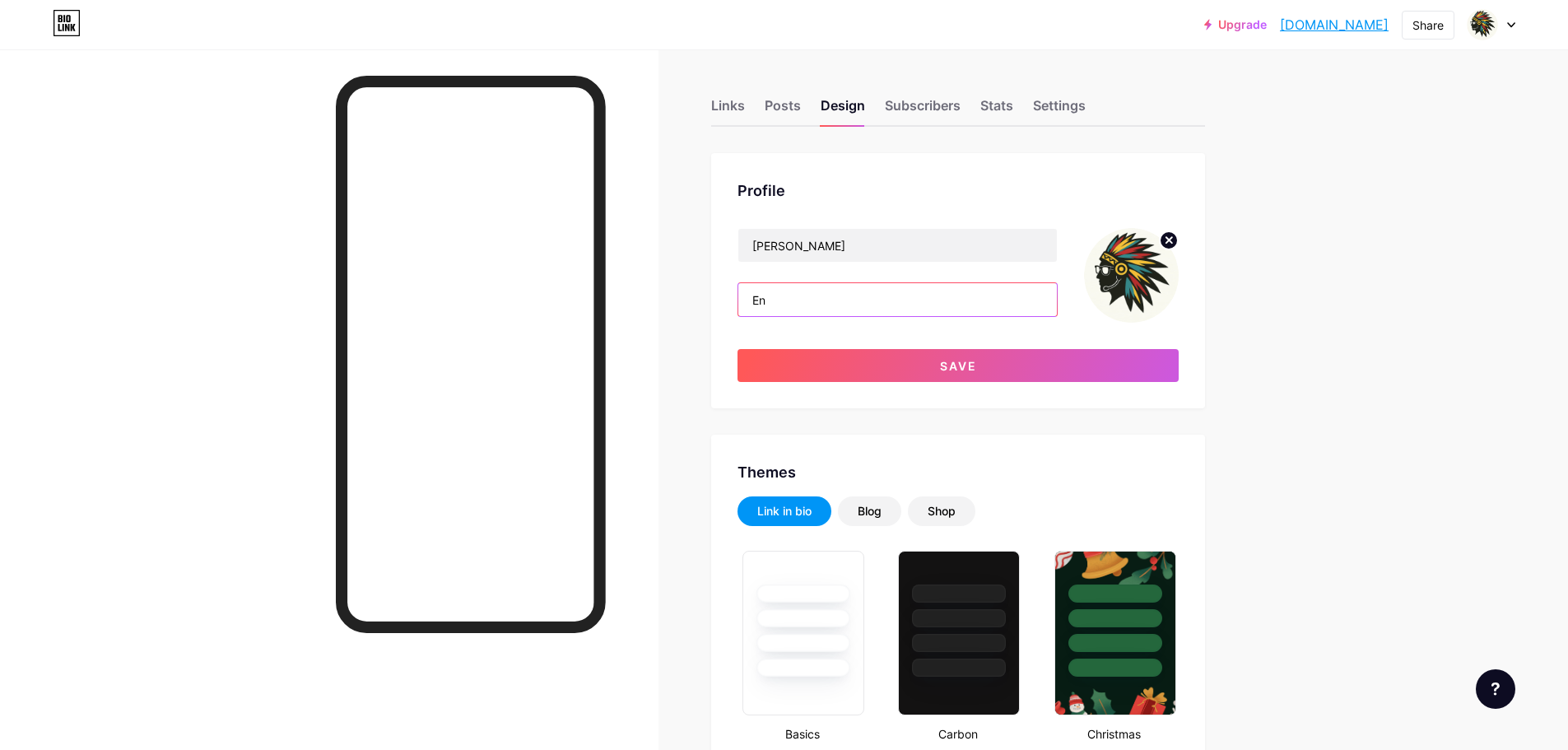
type input "E"
type input "H"
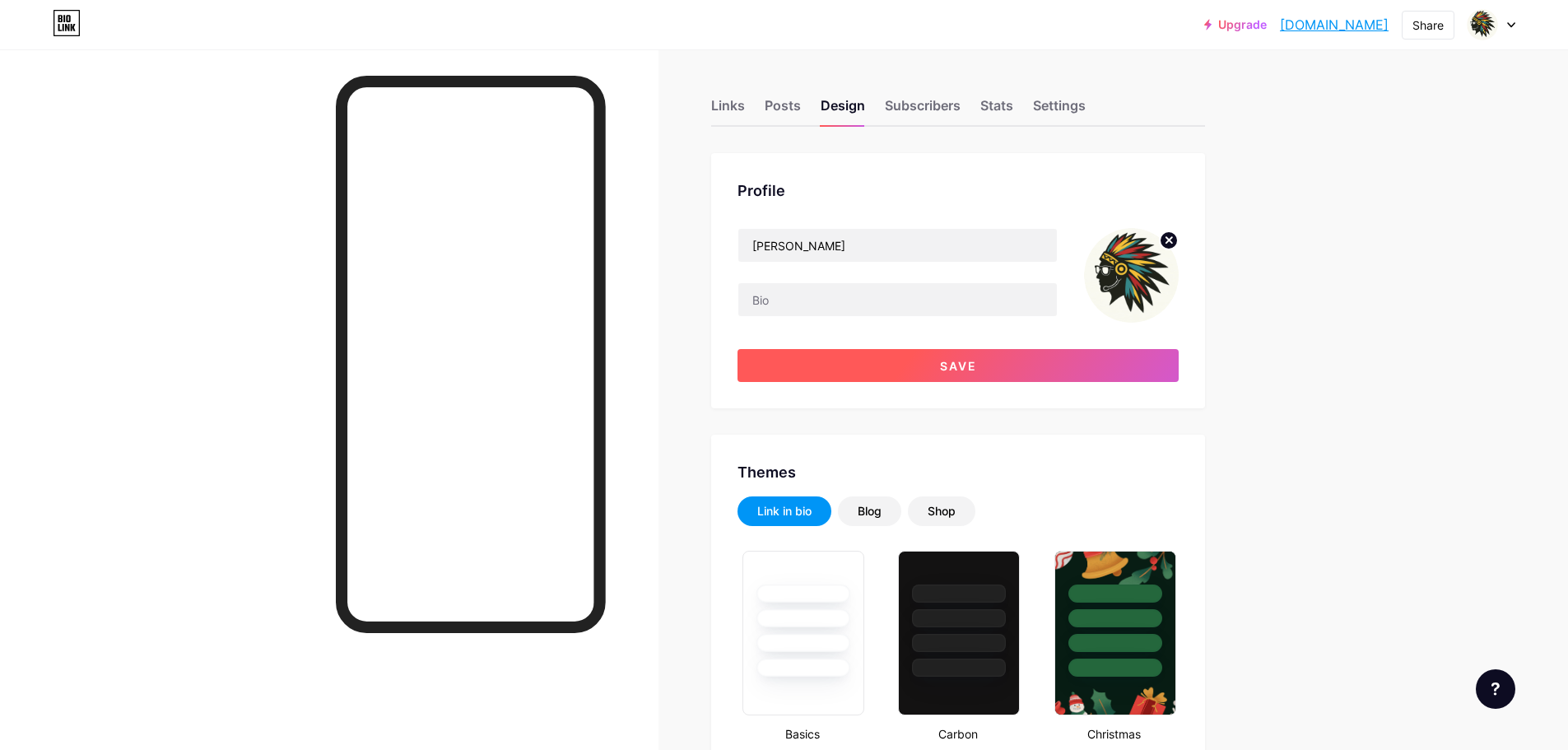
click at [878, 368] on button "Save" at bounding box center [957, 365] width 441 height 33
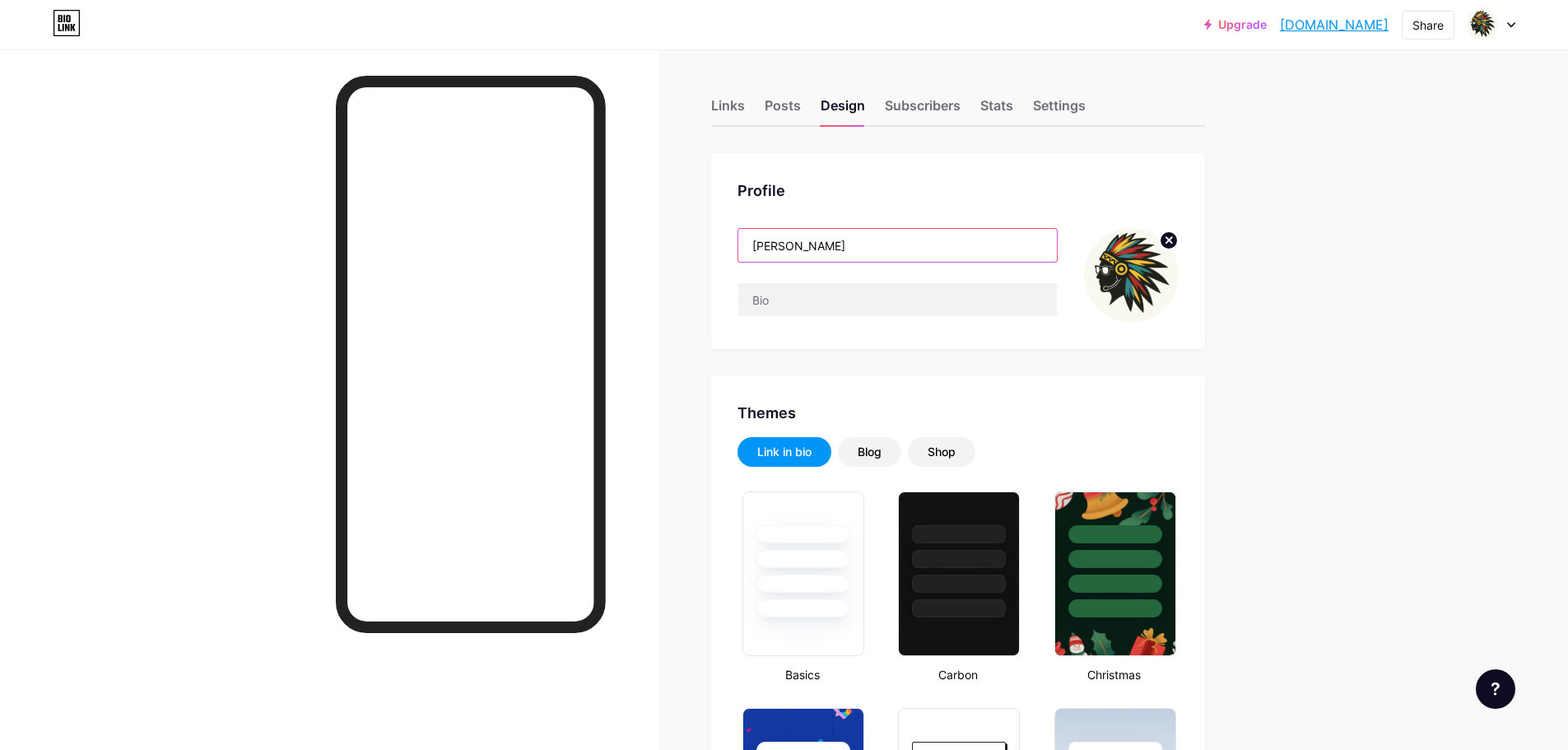
click at [839, 249] on input "[PERSON_NAME]" at bounding box center [897, 245] width 319 height 33
drag, startPoint x: 848, startPoint y: 243, endPoint x: 678, endPoint y: 227, distance: 170.8
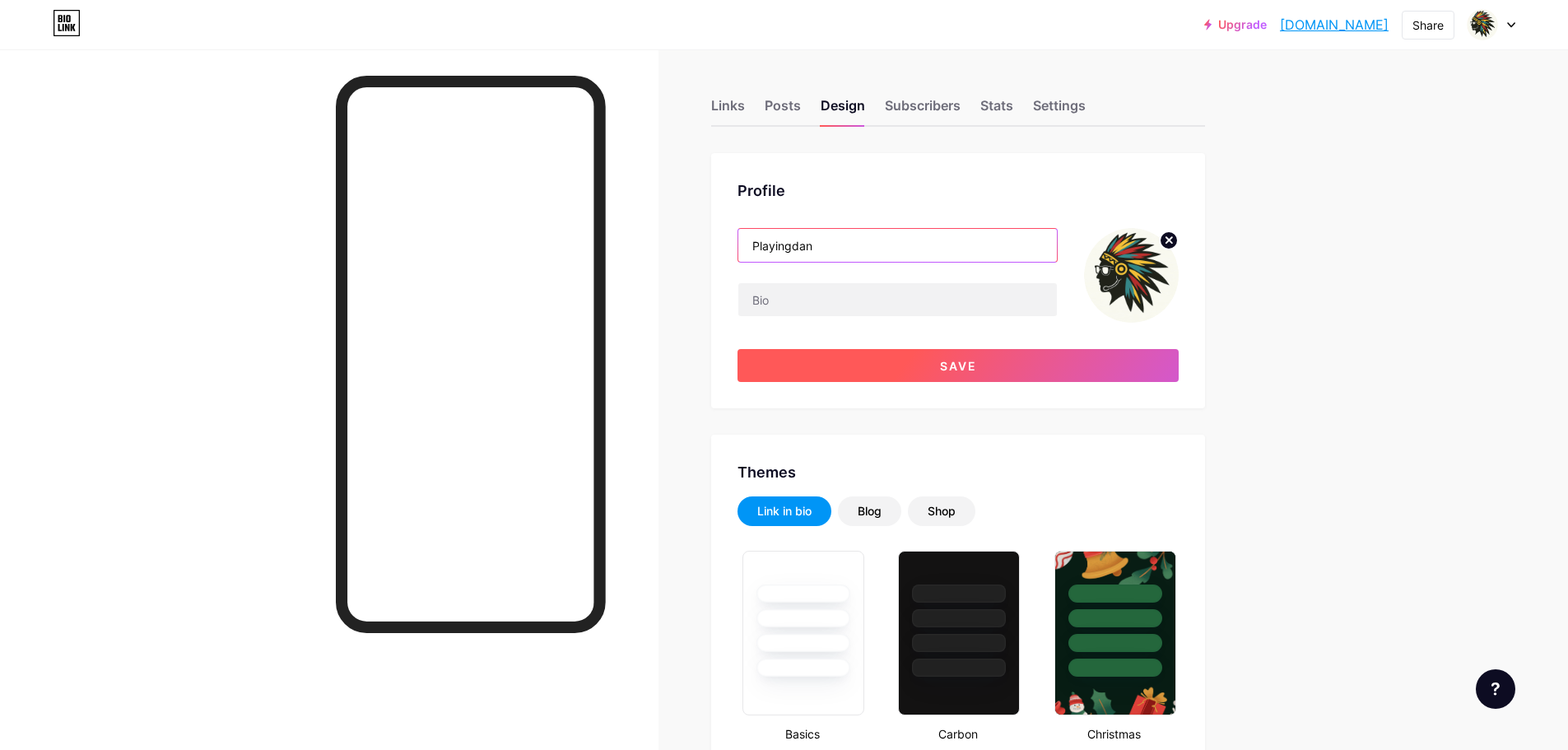
type input "Playingdan"
click at [900, 371] on button "Save" at bounding box center [957, 365] width 441 height 33
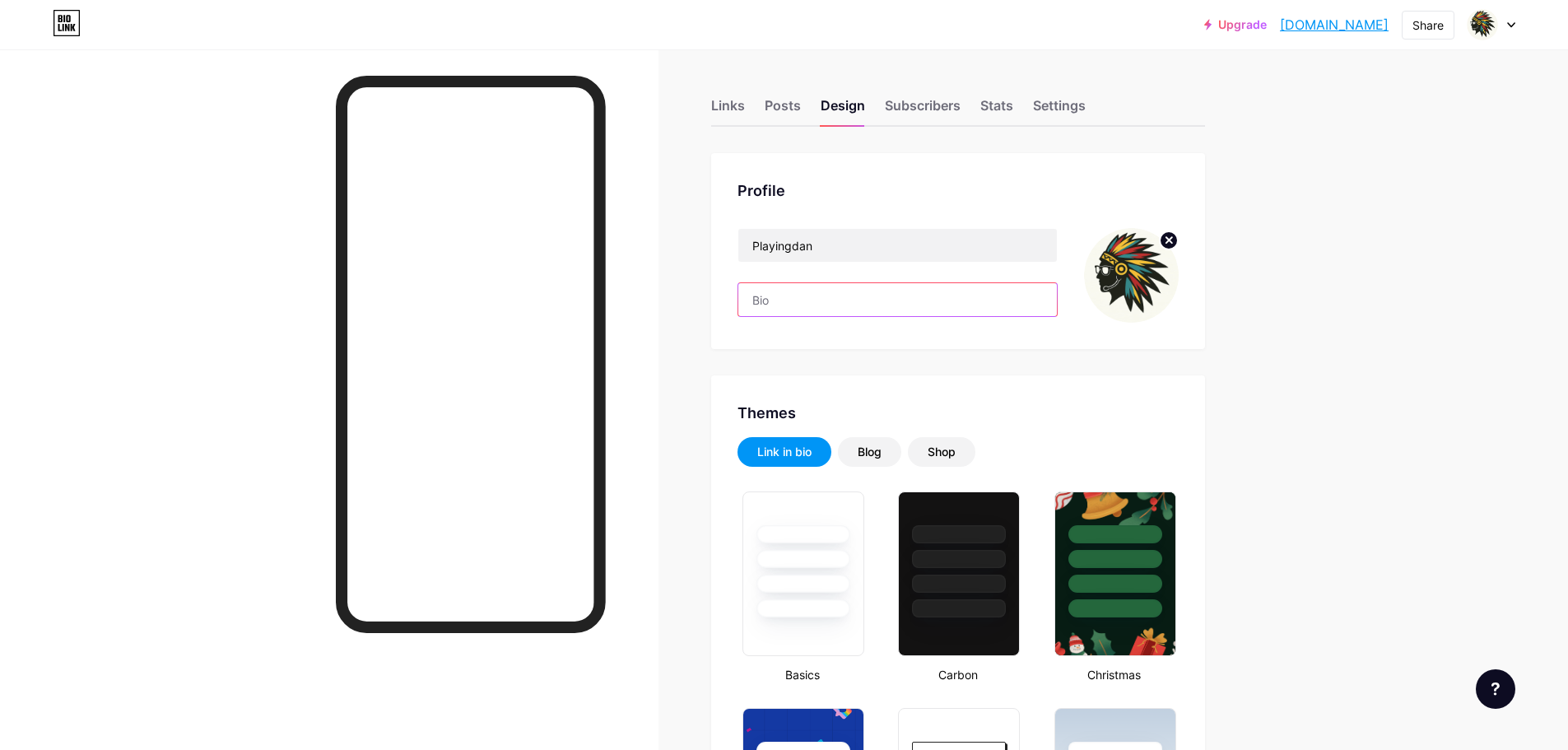
click at [858, 293] on input "text" at bounding box center [897, 299] width 319 height 33
type input "i"
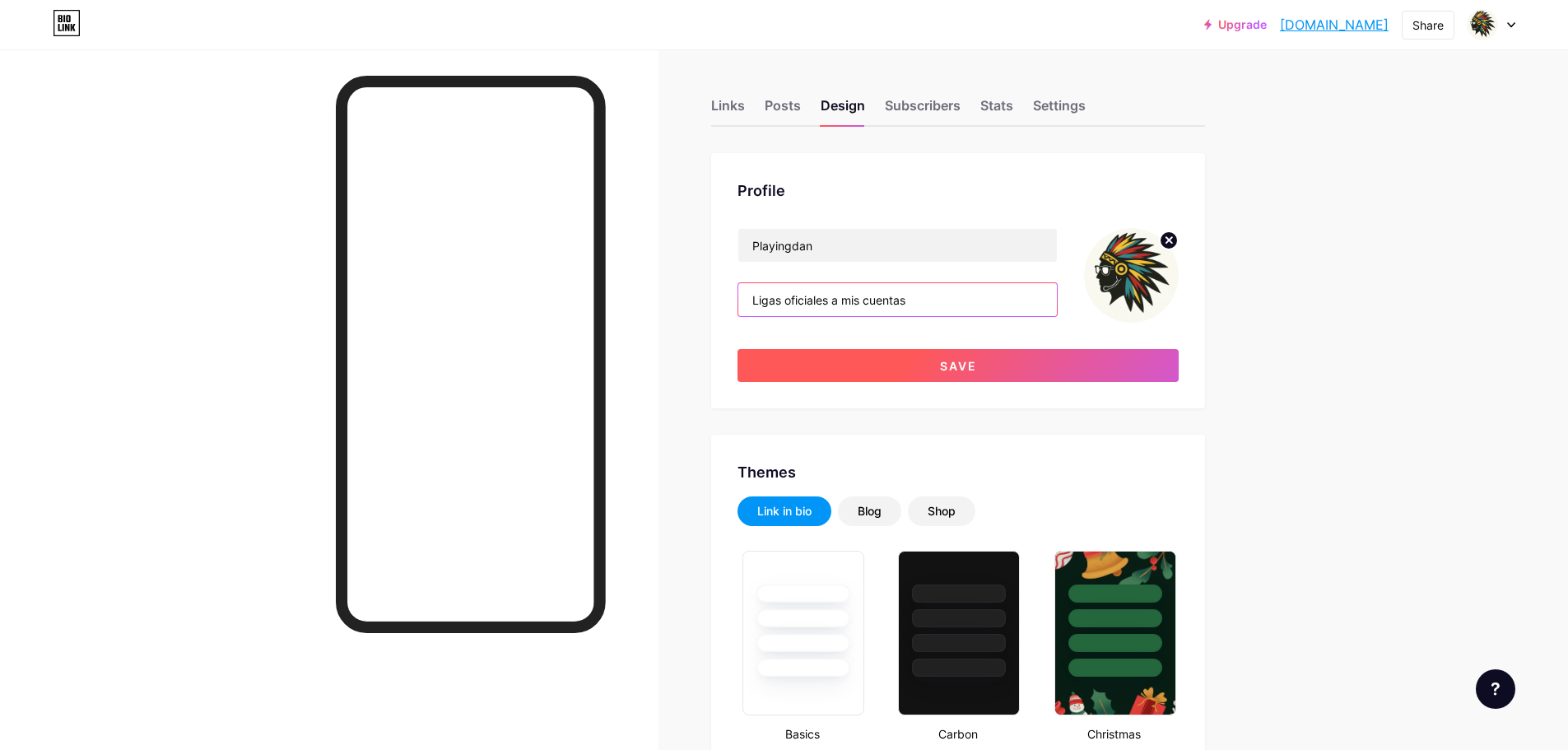
type input "Ligas oficiales a mis cuentas"
click at [917, 360] on button "Save" at bounding box center [957, 365] width 441 height 33
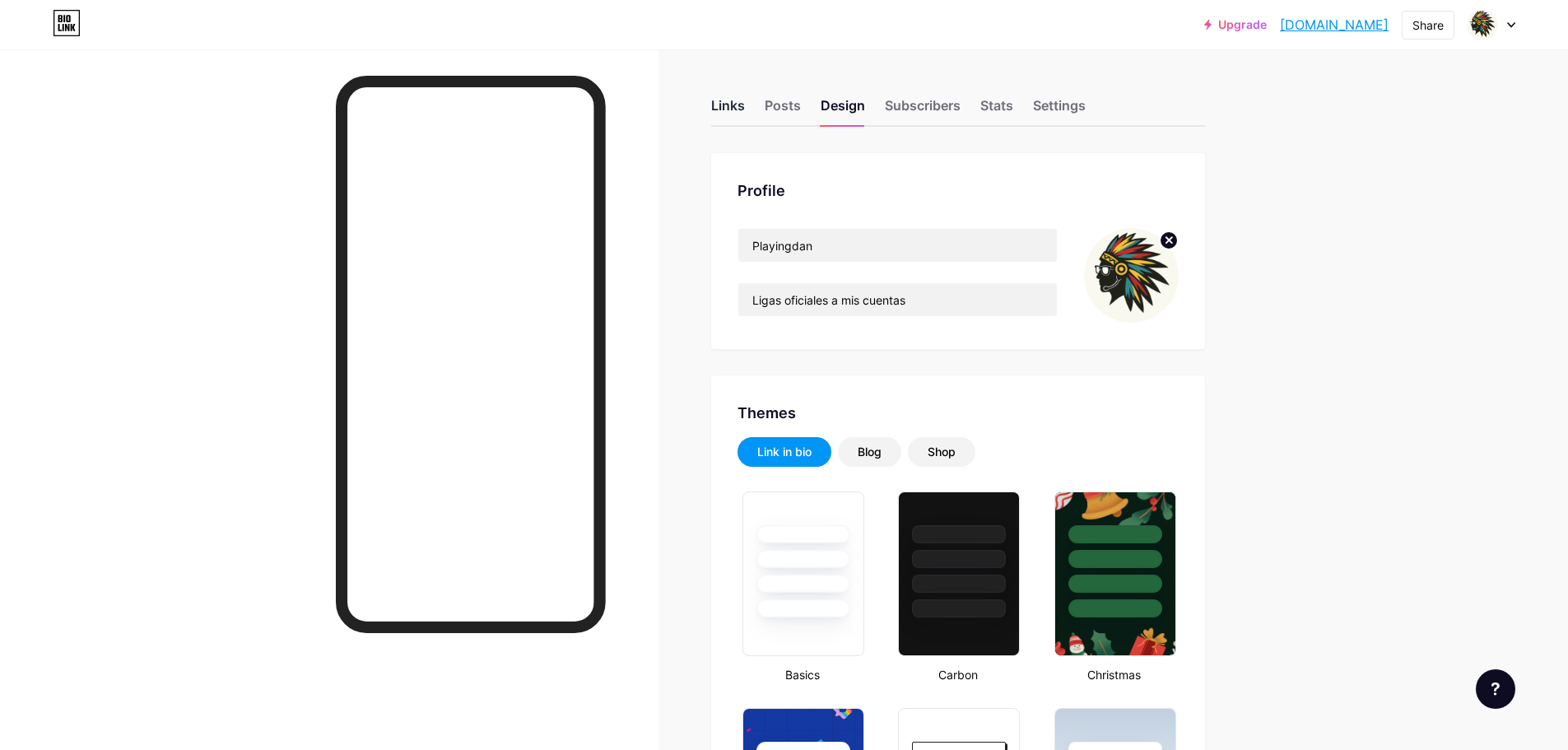
click at [745, 99] on div "Links" at bounding box center [728, 110] width 34 height 30
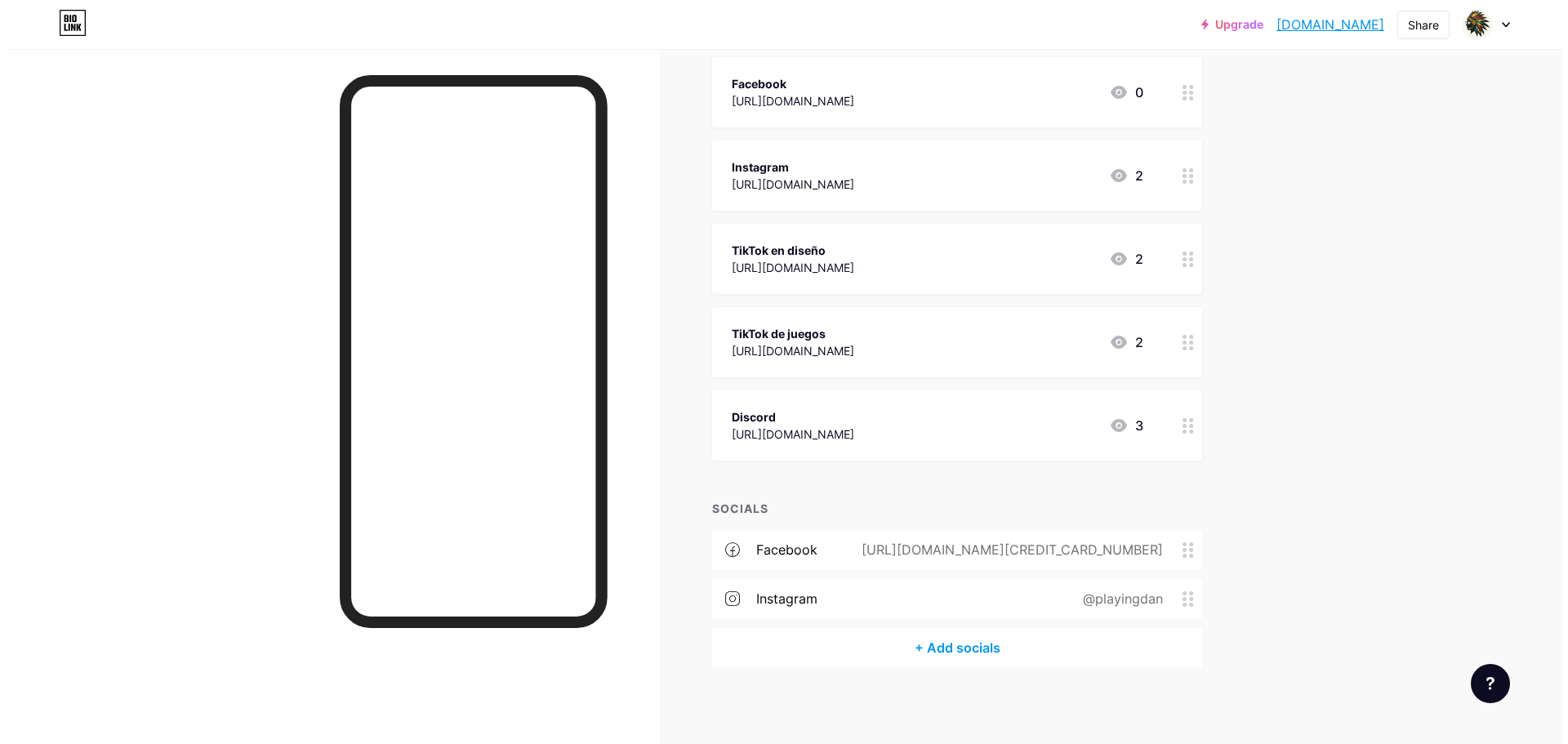
scroll to position [371, 0]
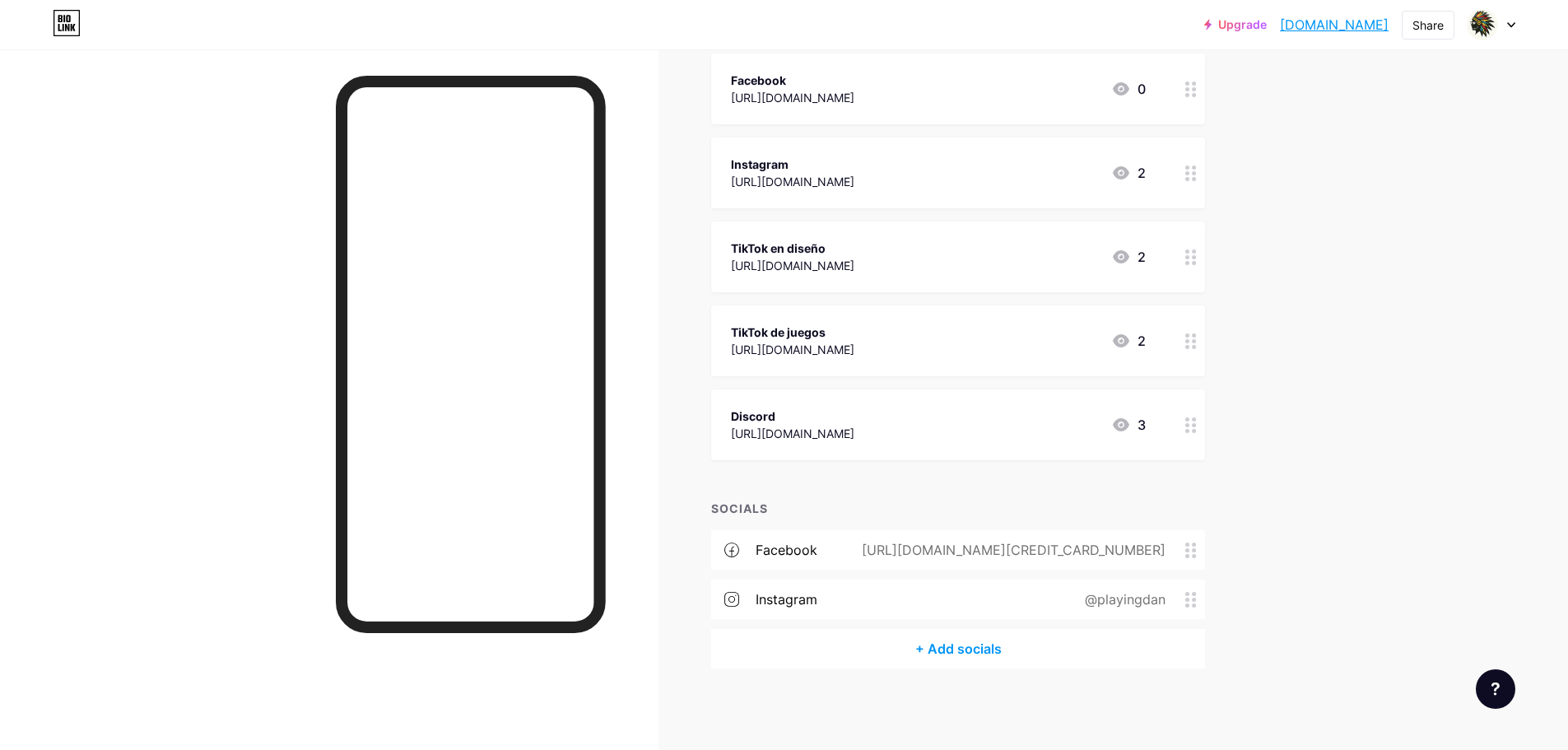
click at [968, 650] on div "+ Add socials" at bounding box center [958, 648] width 494 height 40
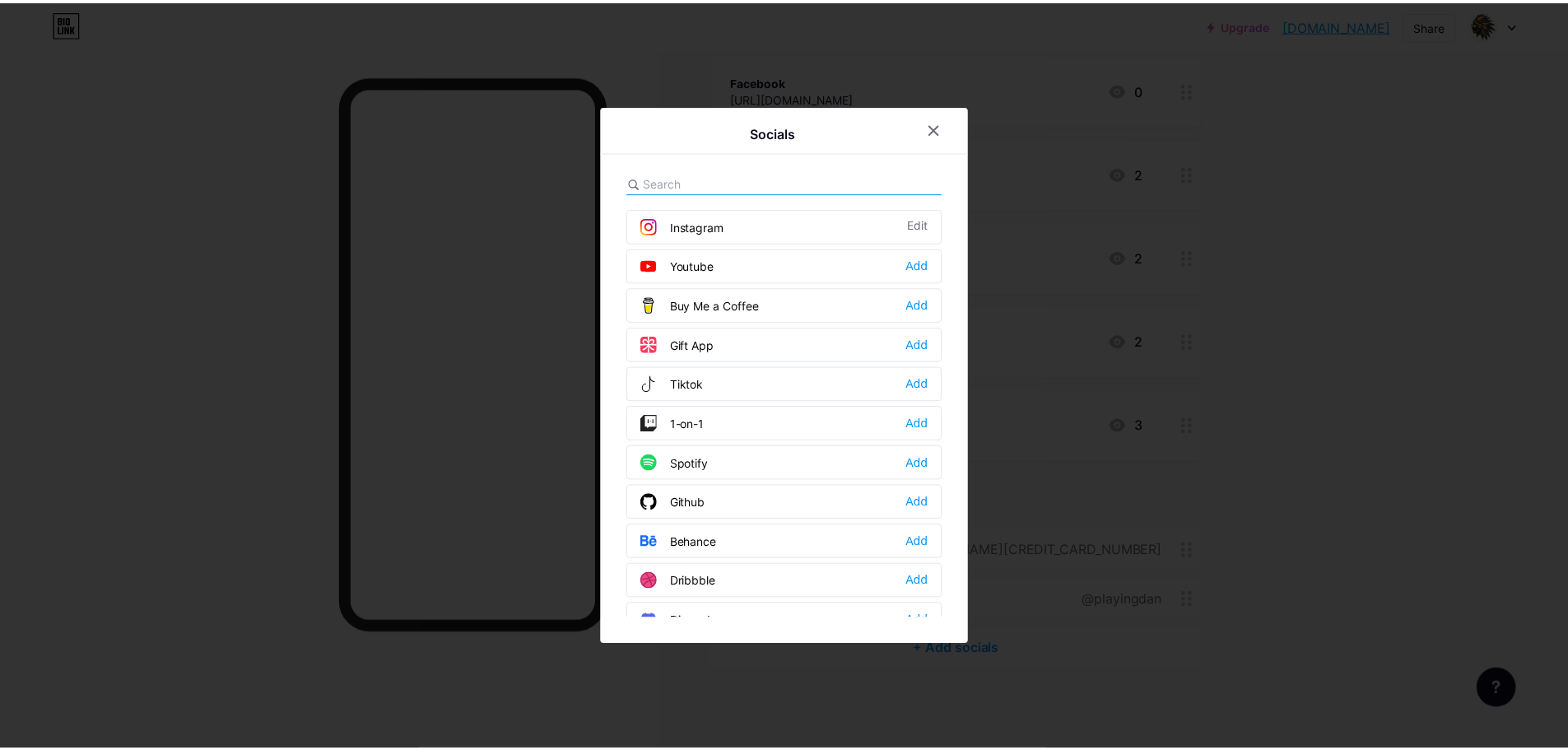
scroll to position [165, 0]
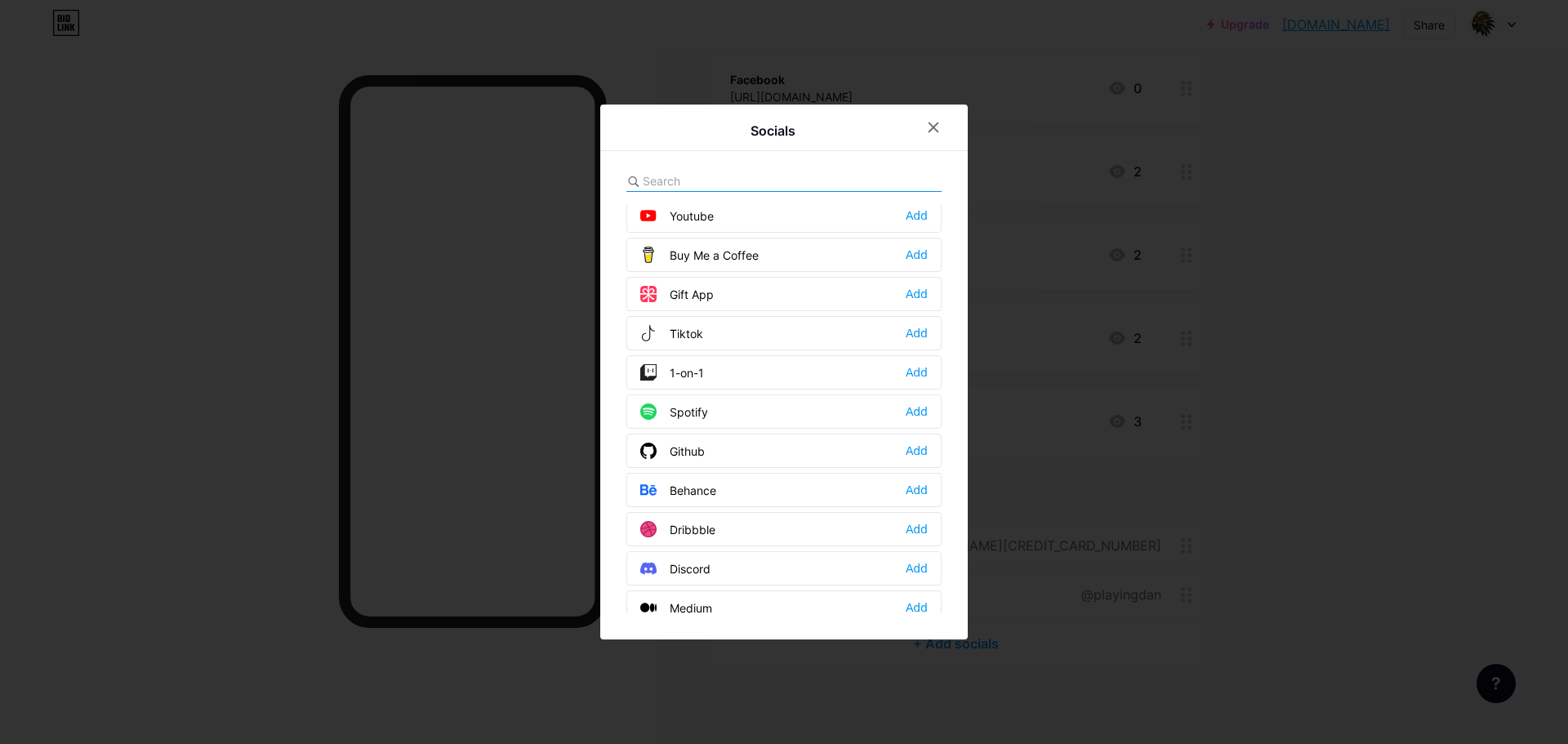
click at [729, 338] on div "Tiktok Add" at bounding box center [784, 333] width 315 height 35
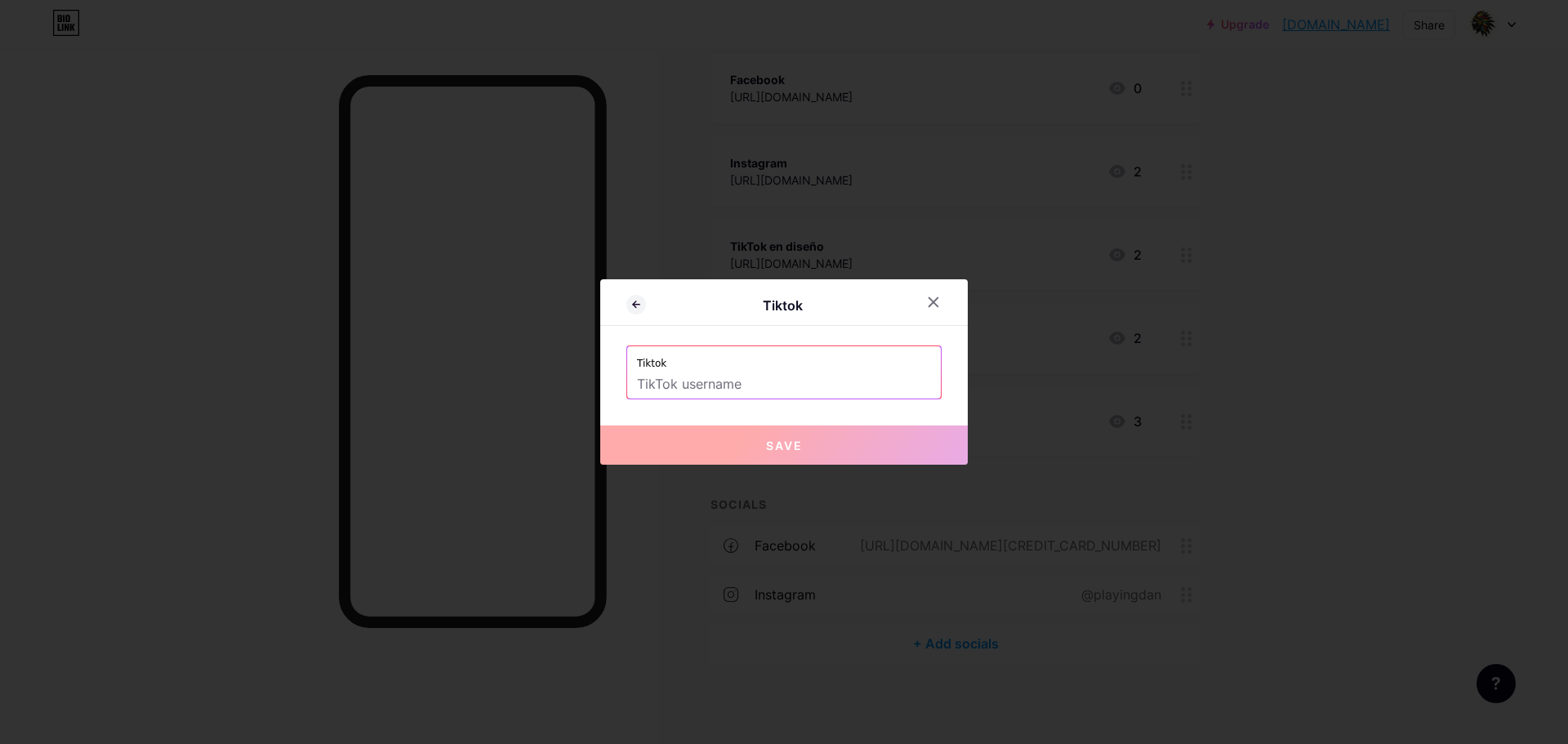
click at [693, 389] on input "text" at bounding box center [784, 384] width 294 height 28
click at [930, 298] on icon at bounding box center [934, 302] width 9 height 9
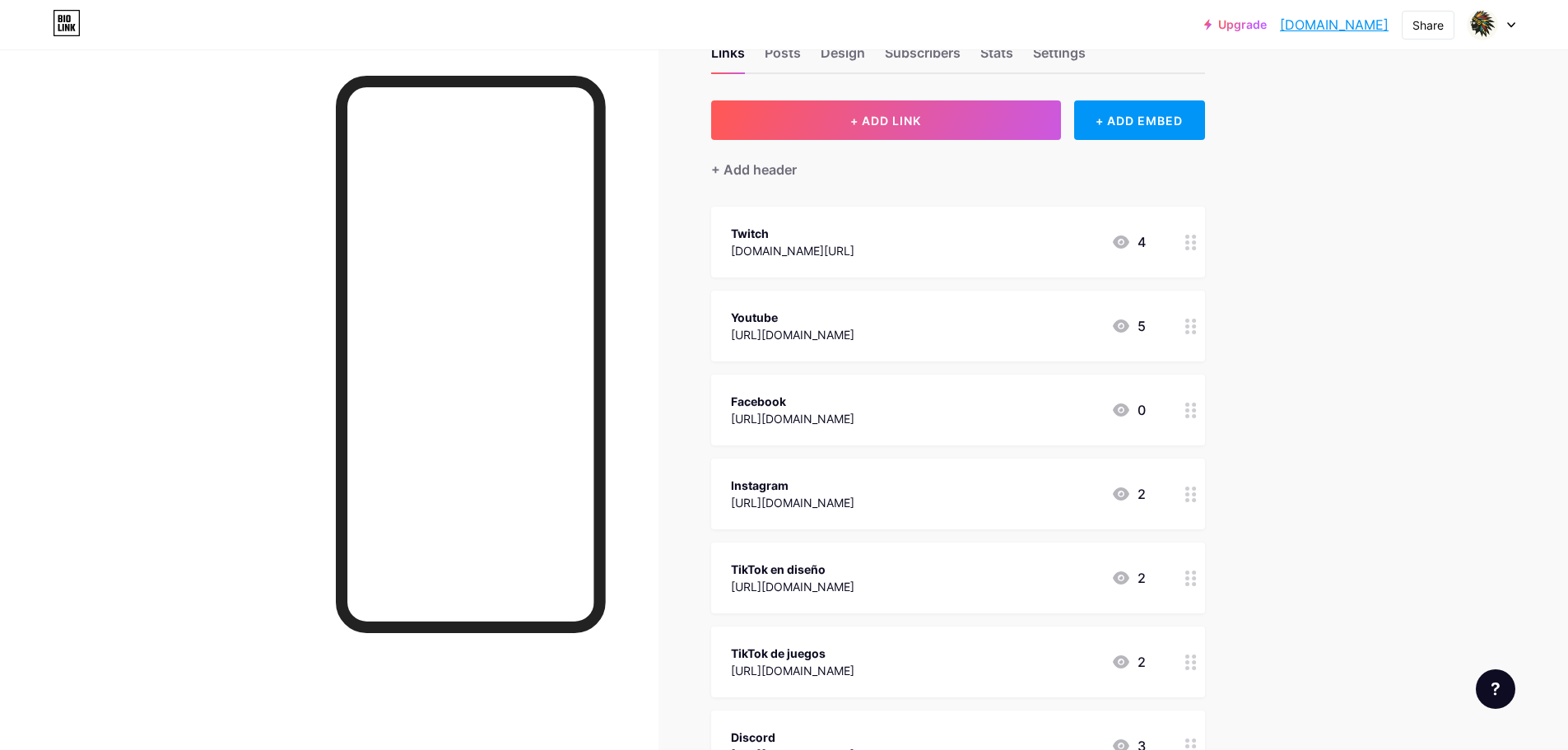
scroll to position [82, 0]
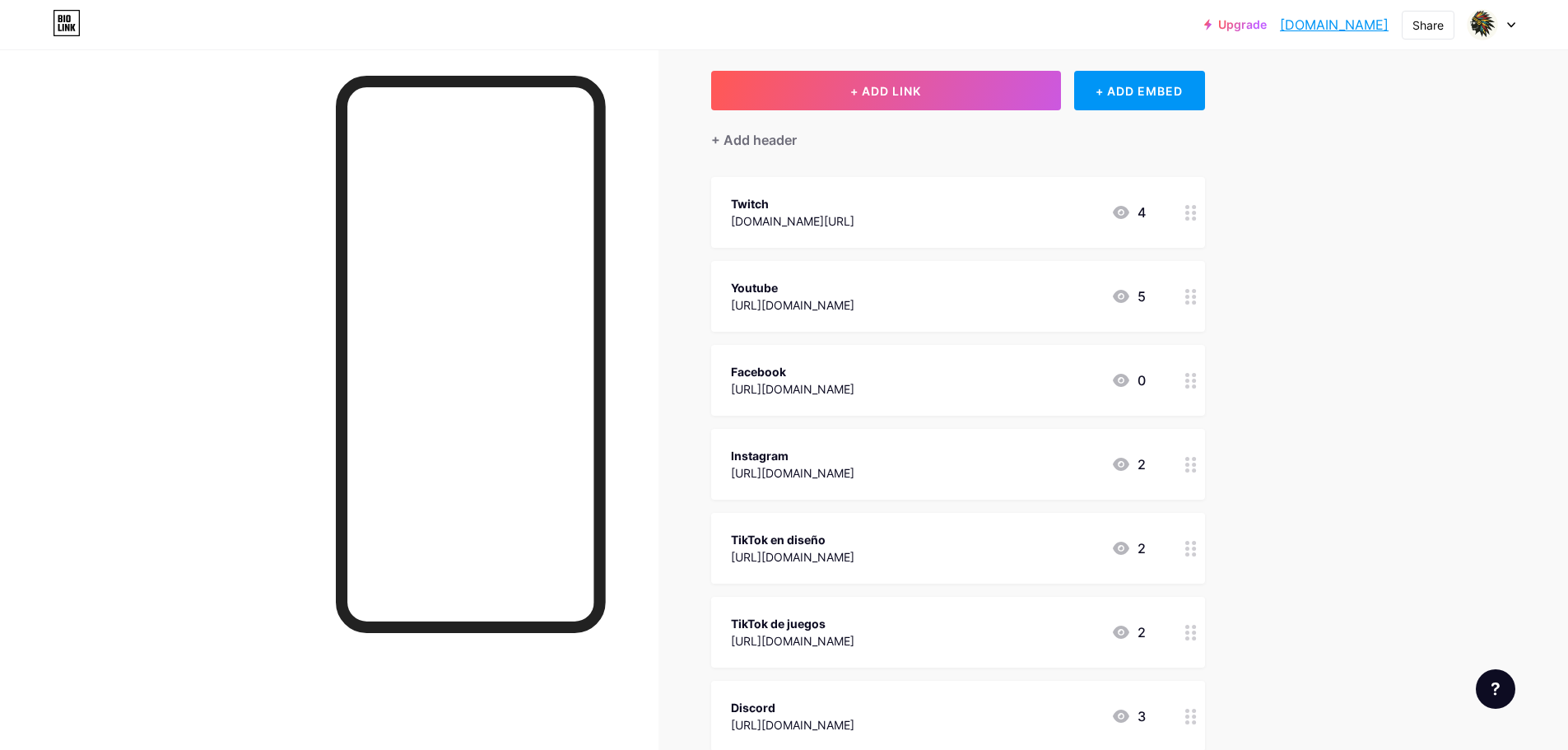
click at [855, 306] on div "[URL][DOMAIN_NAME]" at bounding box center [792, 305] width 123 height 17
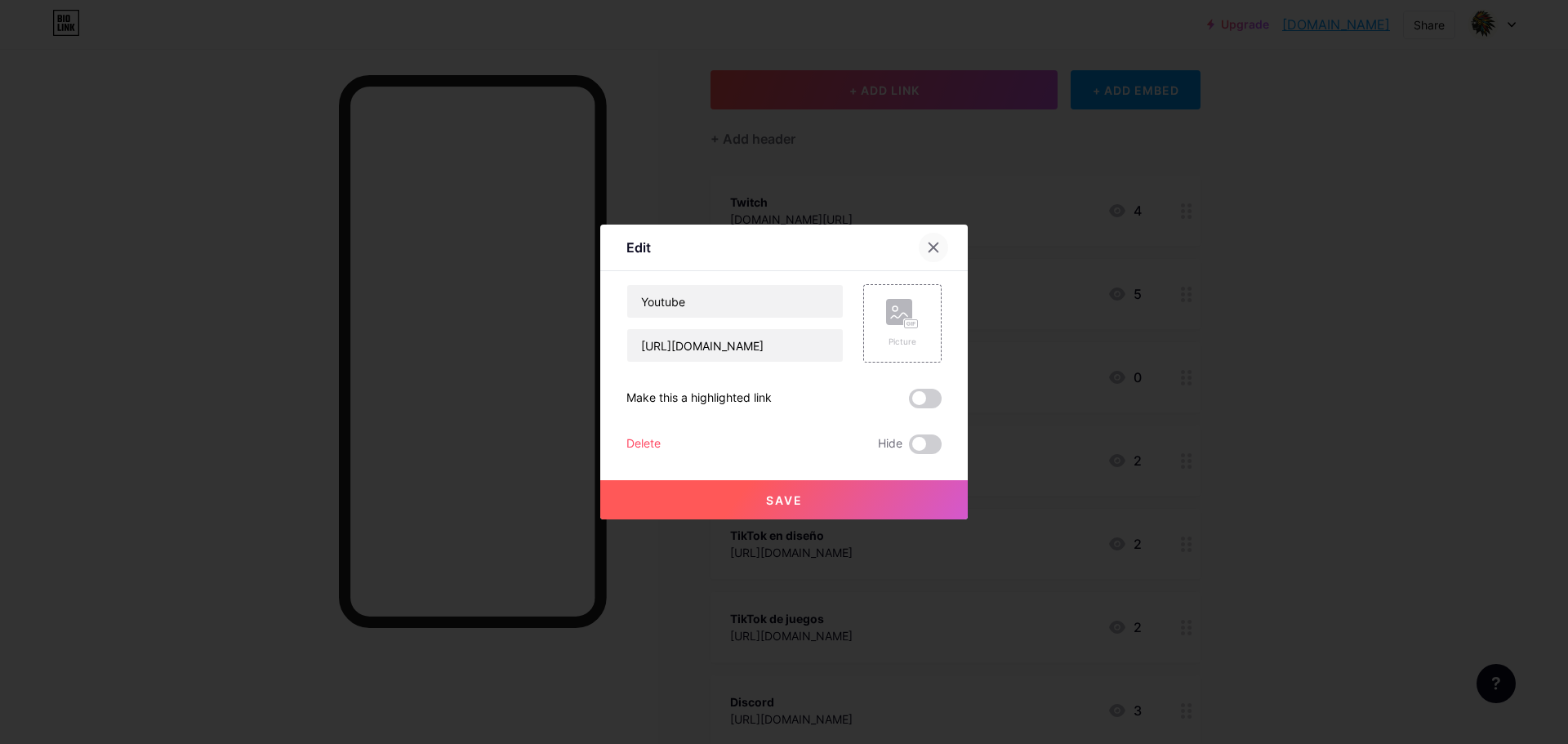
click at [934, 244] on icon at bounding box center [934, 248] width 13 height 13
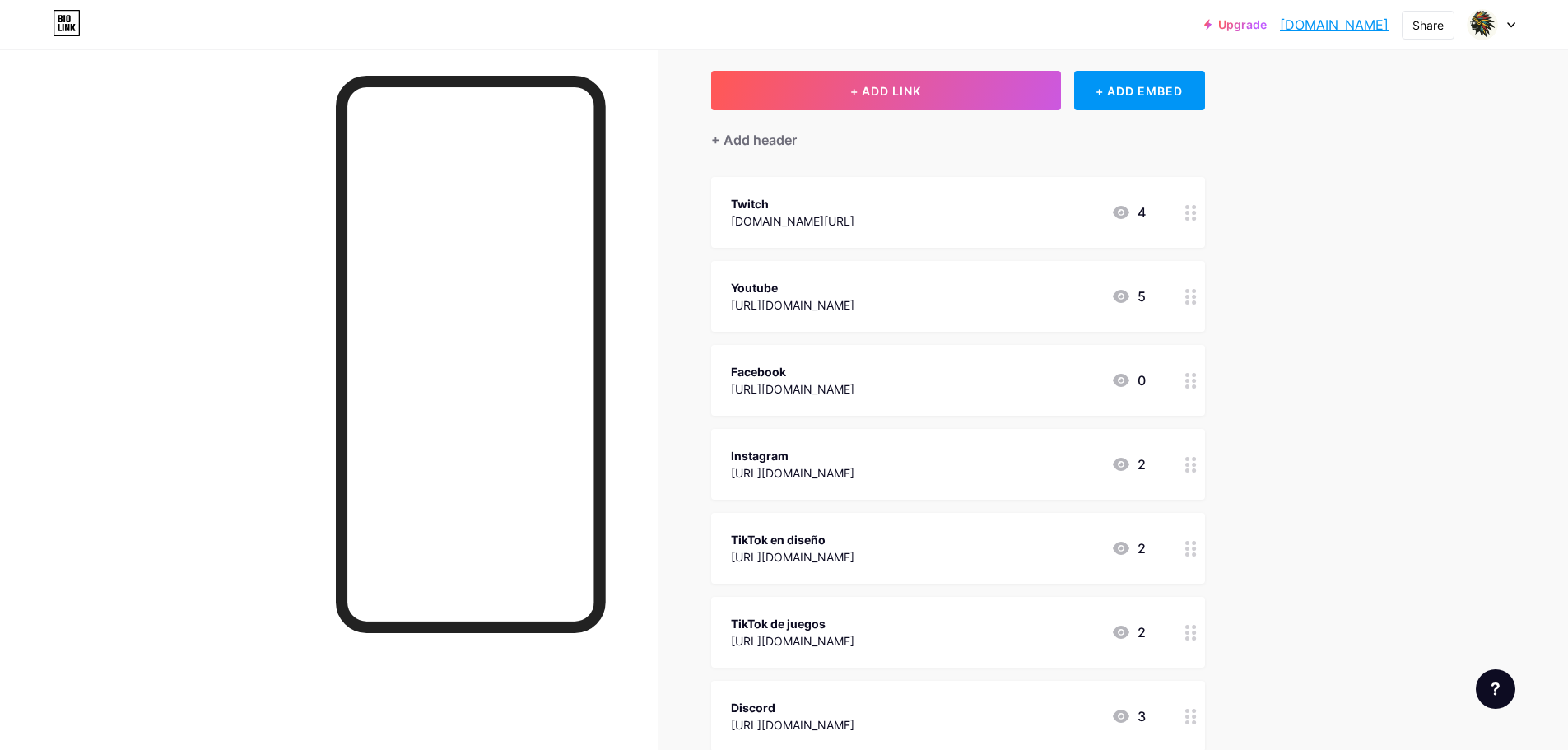
click at [1030, 387] on div "Facebook [URL][DOMAIN_NAME] 0" at bounding box center [939, 380] width 415 height 38
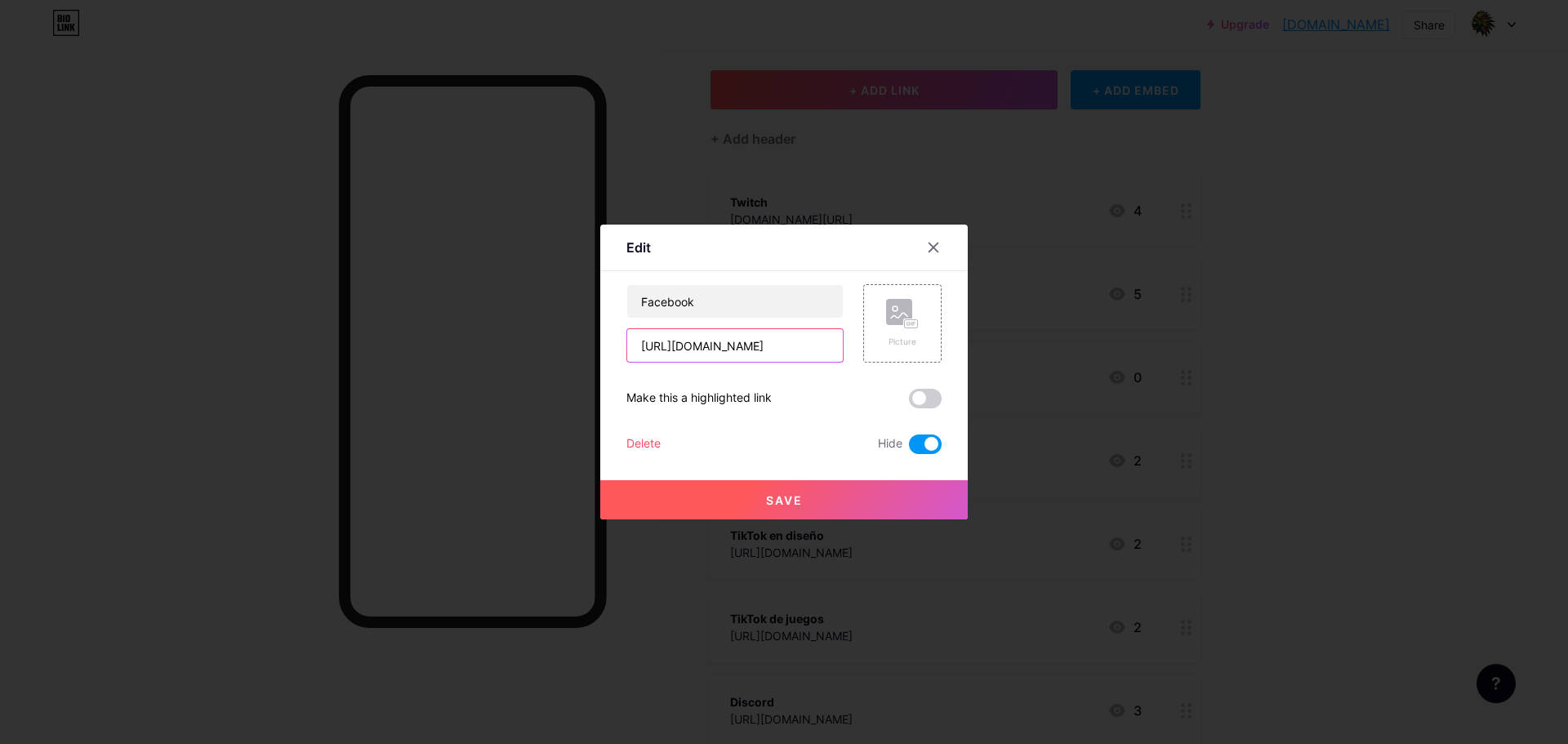
click at [800, 345] on input "[URL][DOMAIN_NAME]" at bounding box center [735, 345] width 216 height 33
click at [937, 249] on icon at bounding box center [934, 248] width 13 height 13
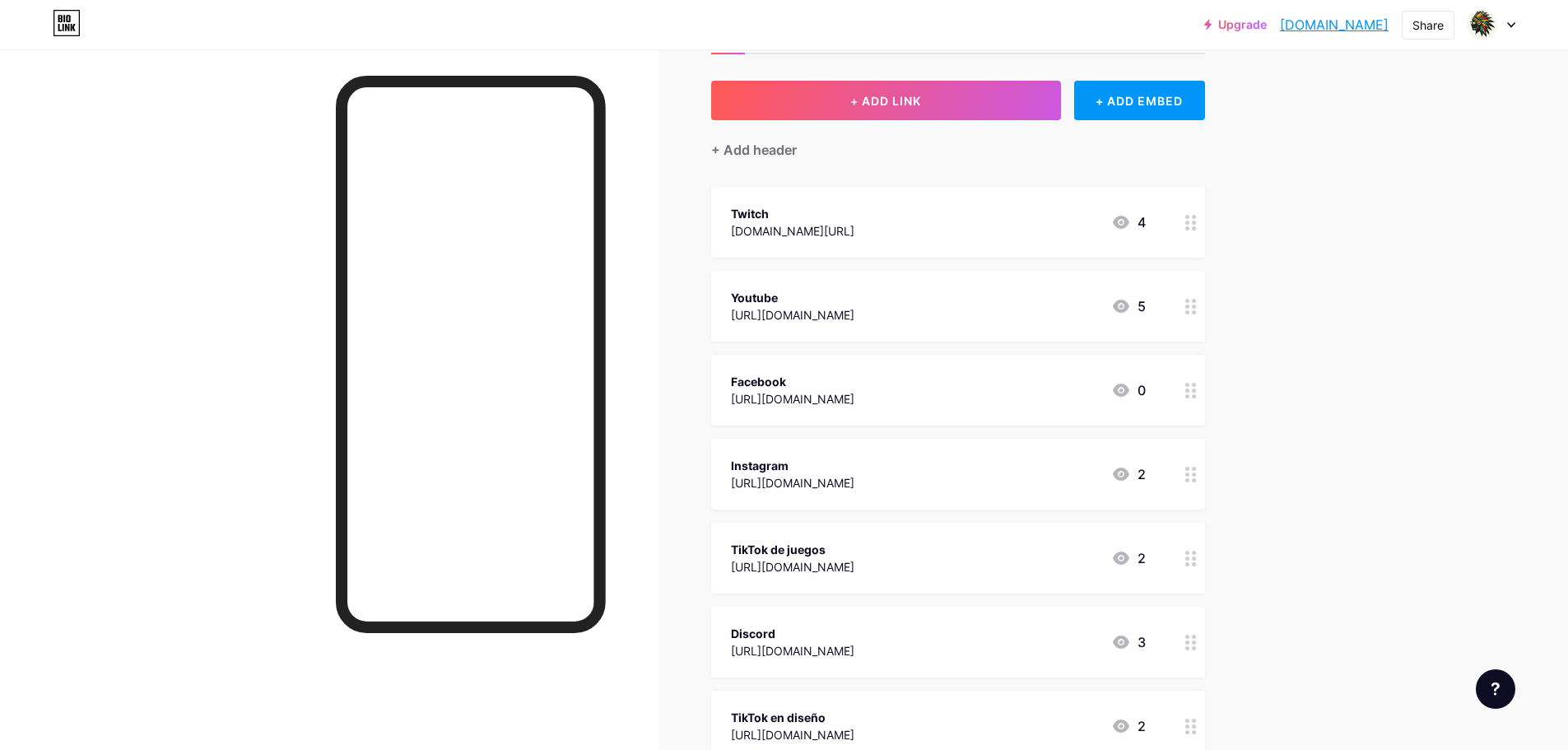
scroll to position [0, 0]
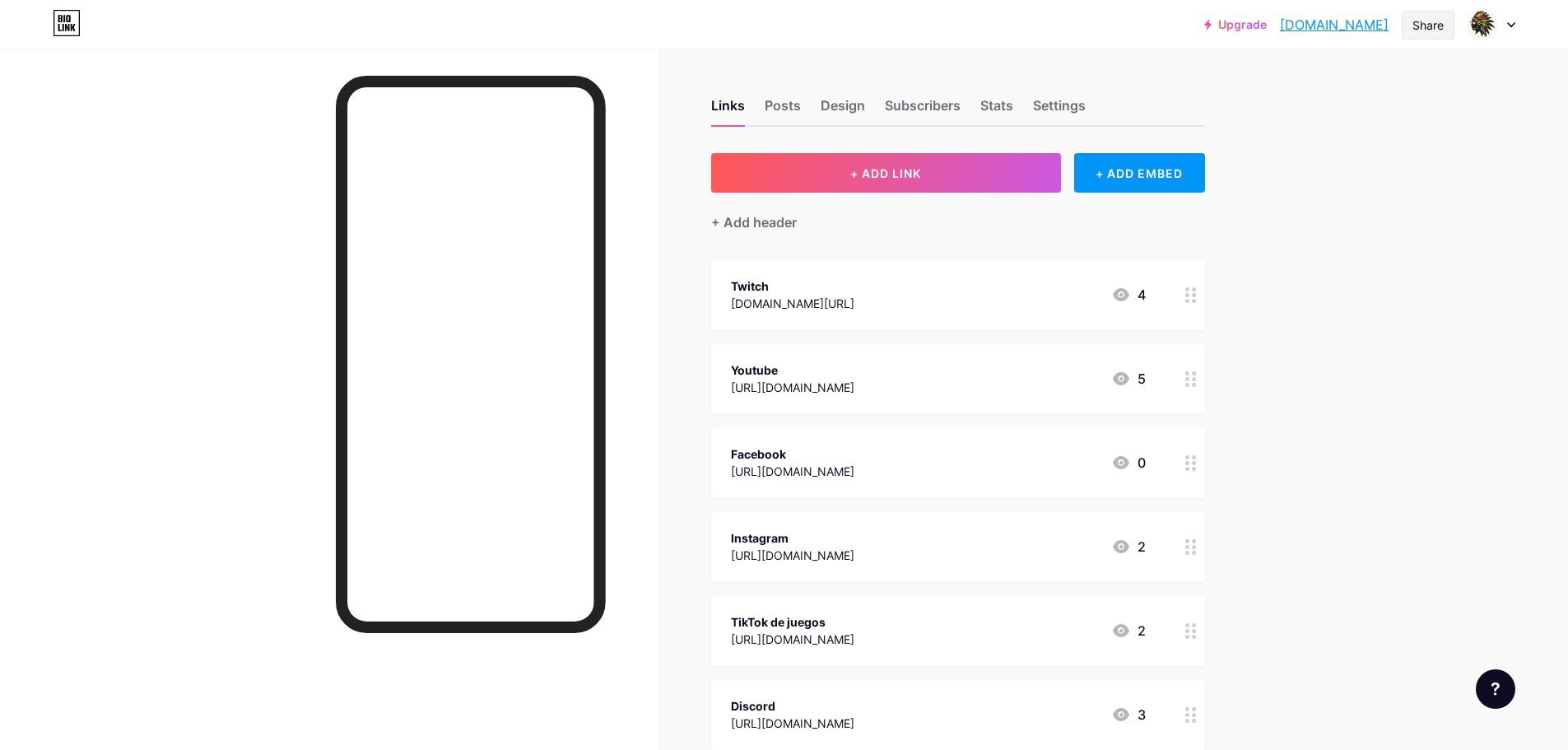
click at [1427, 26] on div "Share" at bounding box center [1428, 25] width 31 height 17
click at [1328, 93] on div "Copy link" at bounding box center [1331, 85] width 245 height 40
click at [1294, 82] on div "Copy link" at bounding box center [1292, 84] width 61 height 20
click at [1361, 123] on div "Get my QR code" at bounding box center [1312, 124] width 103 height 20
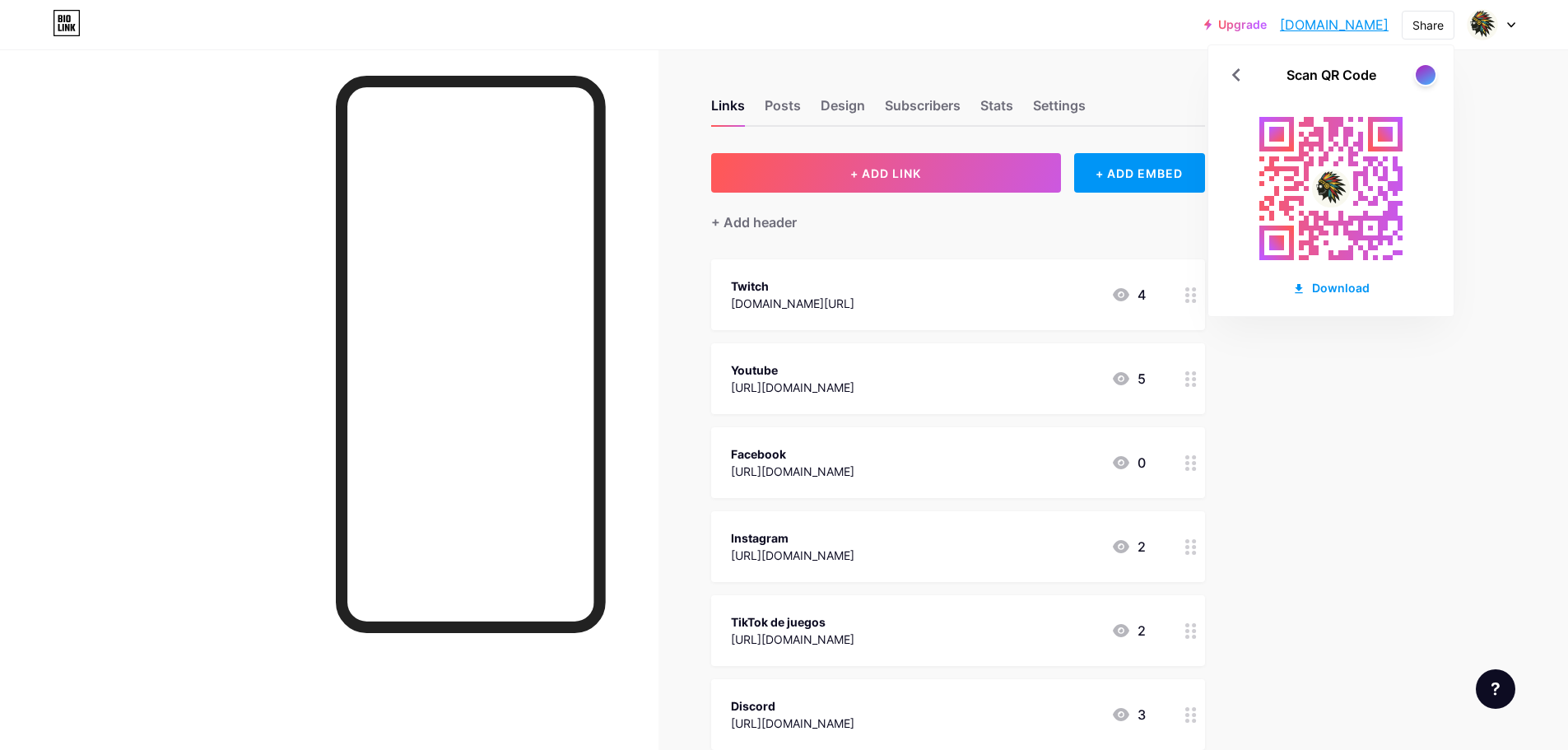
click at [1328, 296] on div "Scan QR Code Download" at bounding box center [1331, 180] width 245 height 271
click at [1342, 290] on div "Download" at bounding box center [1331, 288] width 77 height 17
click at [1432, 78] on div at bounding box center [1425, 75] width 20 height 20
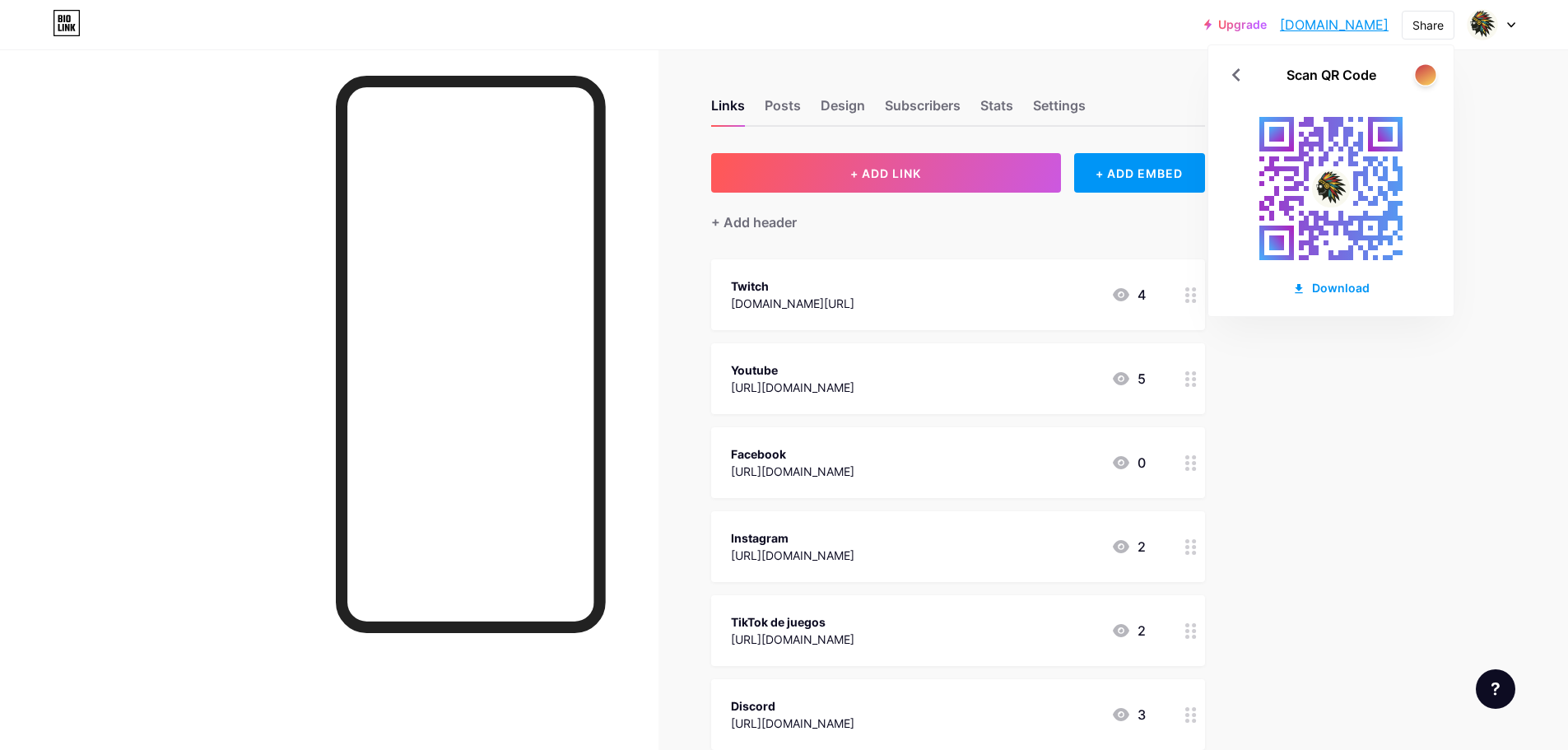
click at [1432, 78] on div at bounding box center [1425, 75] width 20 height 20
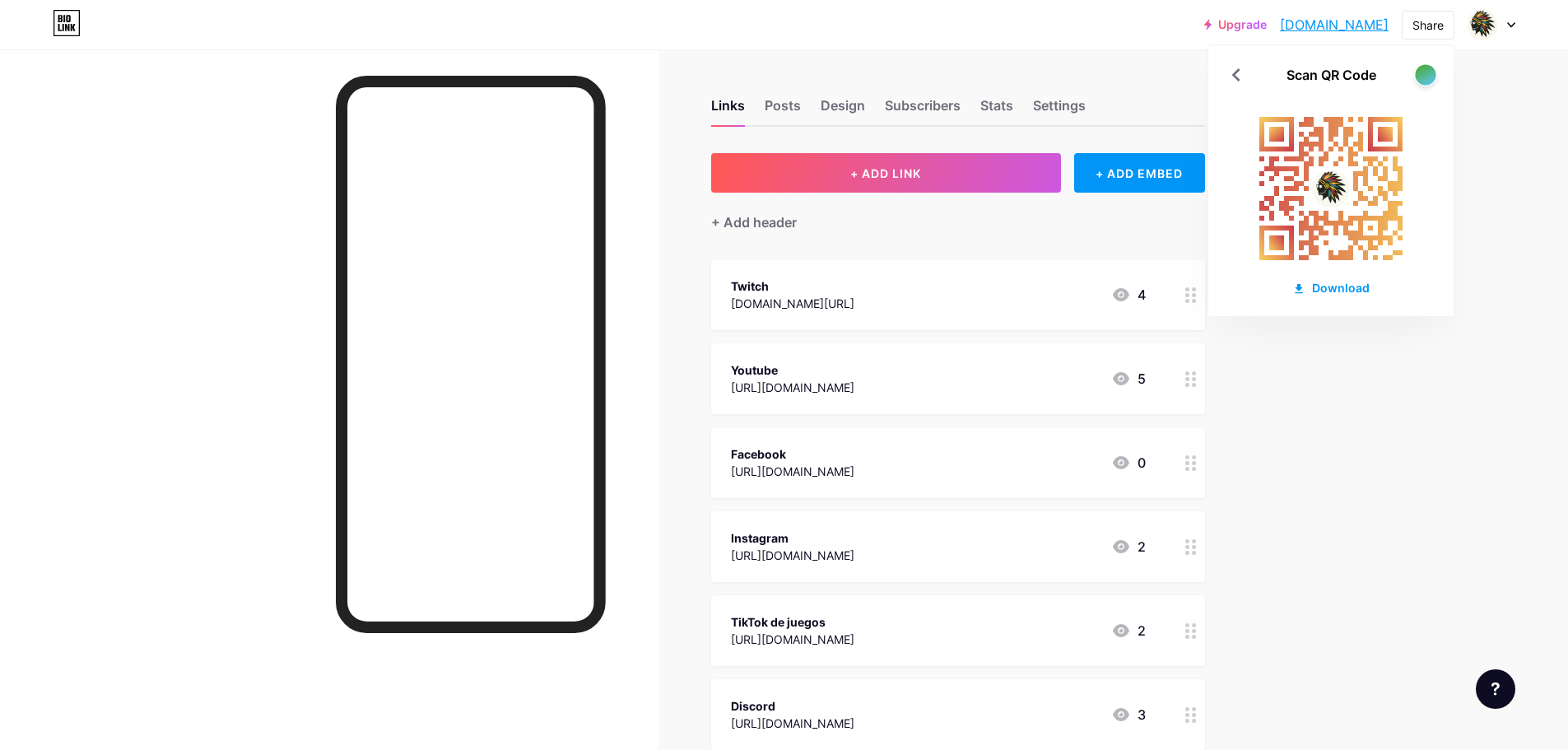
click at [1432, 78] on div at bounding box center [1425, 75] width 20 height 20
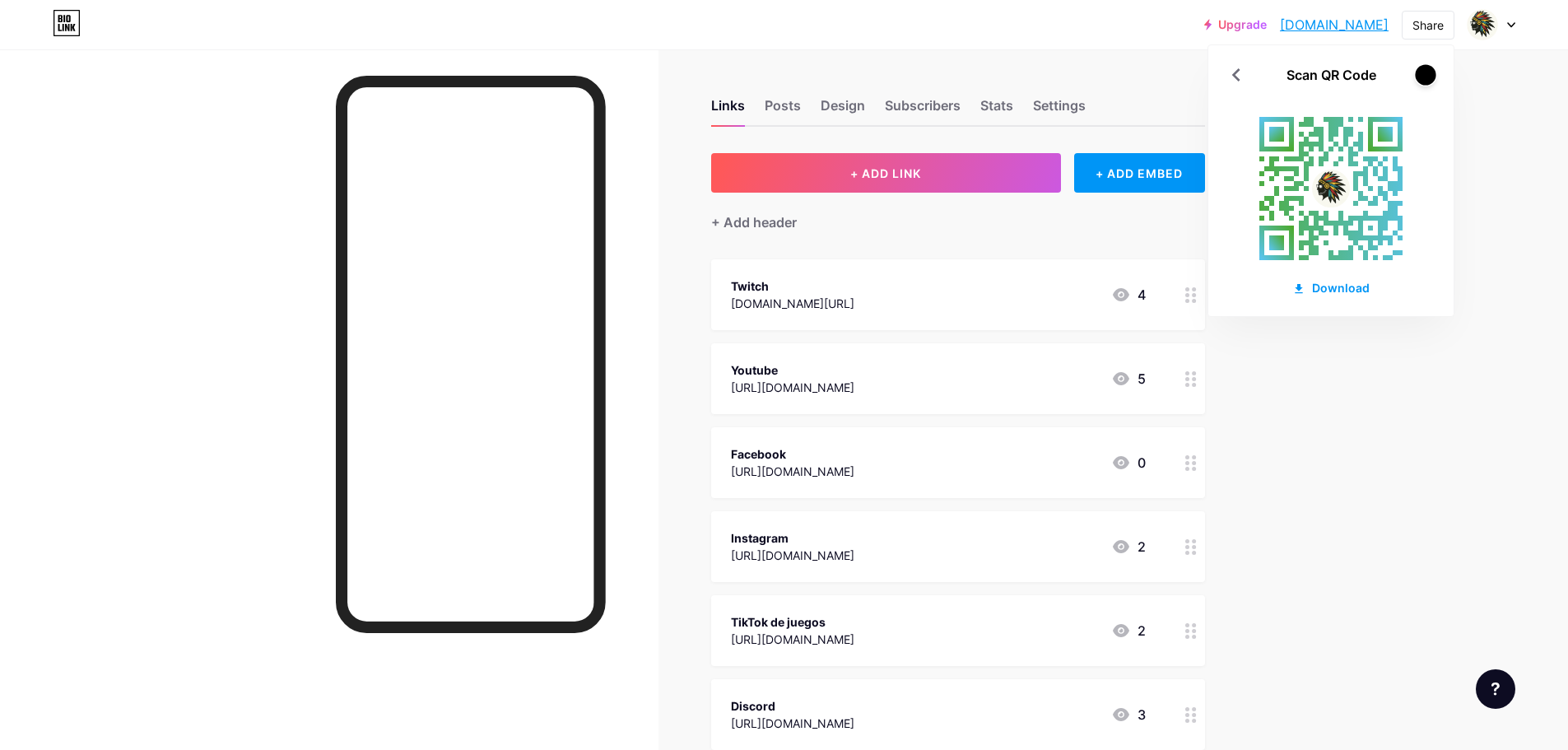
click at [1432, 78] on div at bounding box center [1425, 75] width 20 height 20
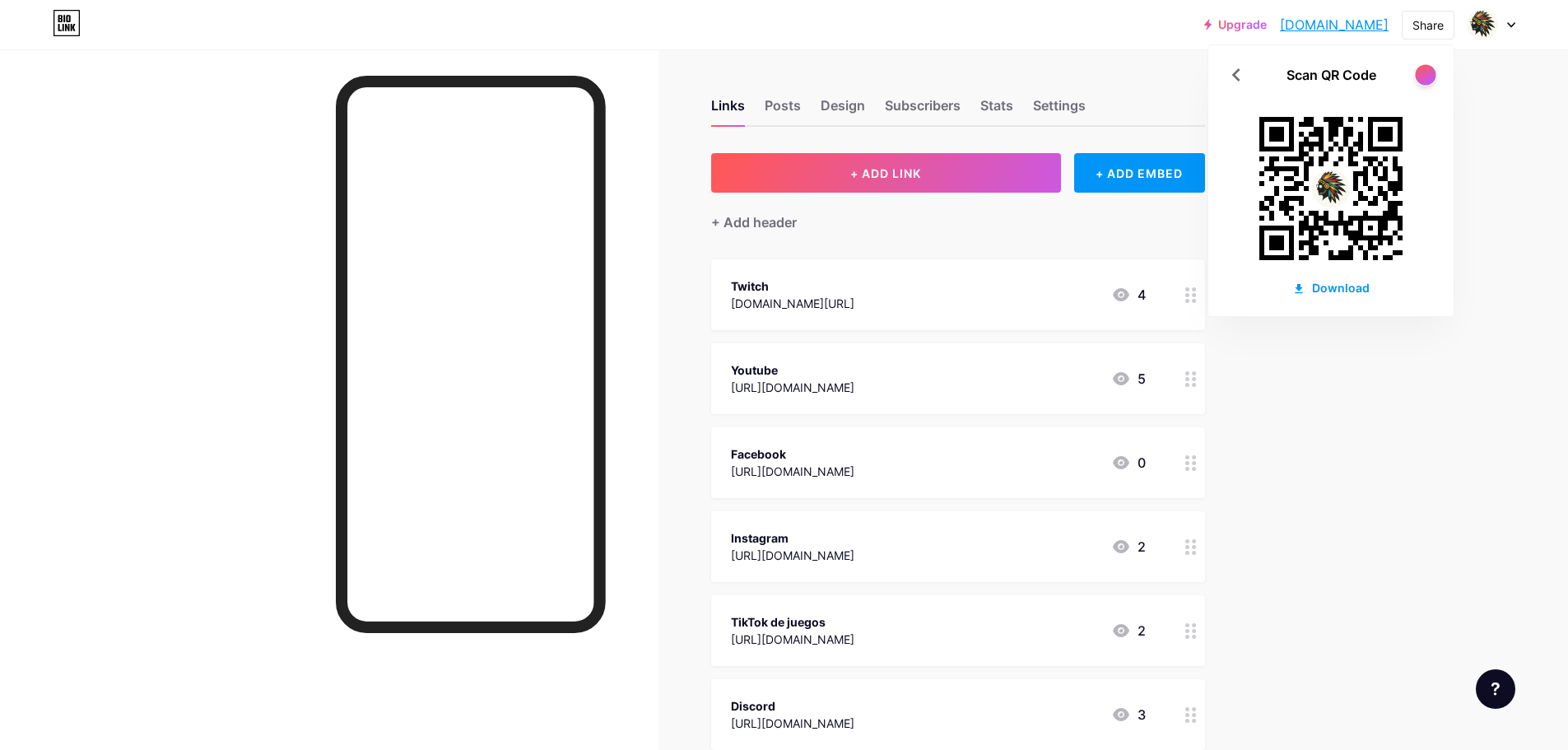
click at [1432, 78] on div at bounding box center [1425, 75] width 20 height 20
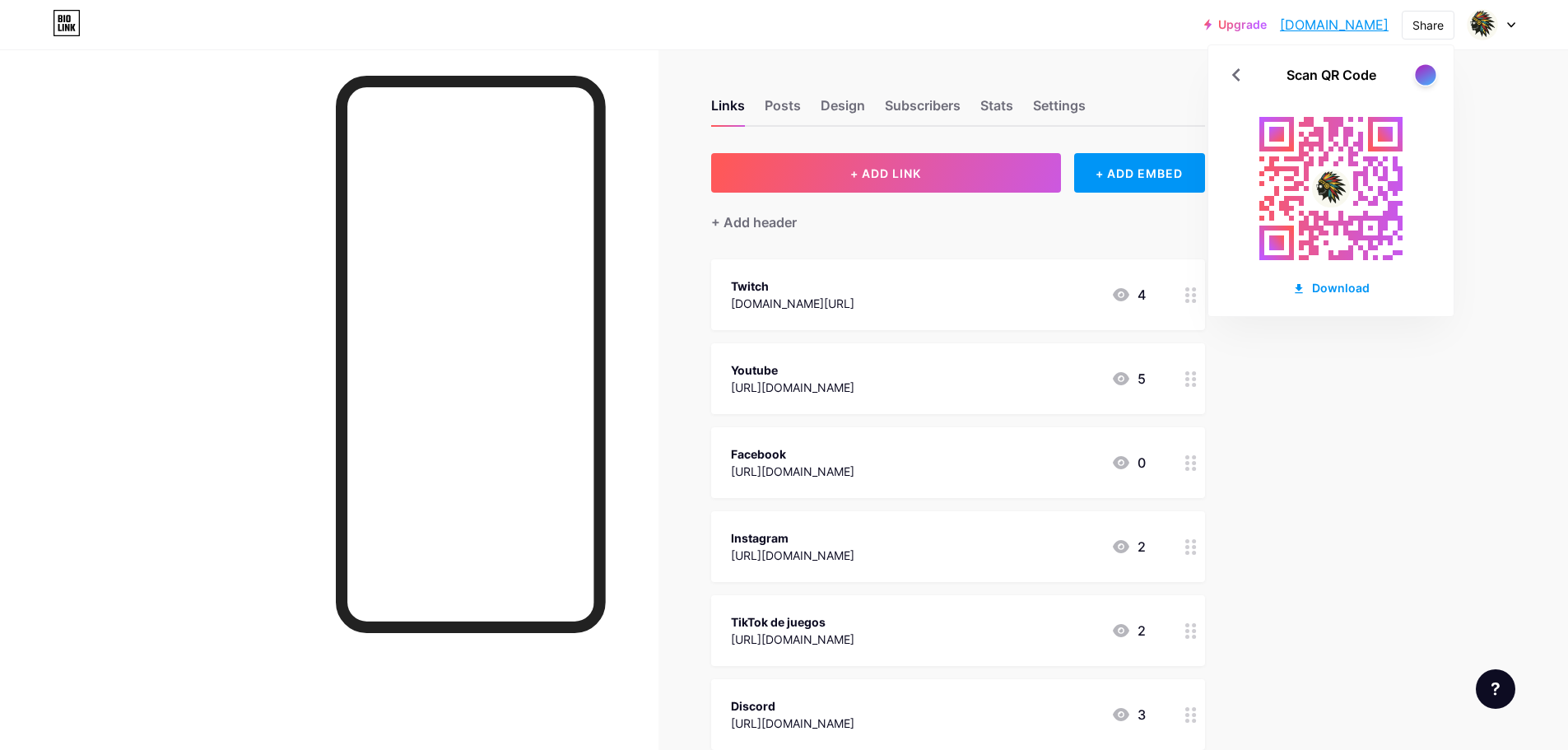
click at [1432, 78] on div at bounding box center [1425, 75] width 20 height 20
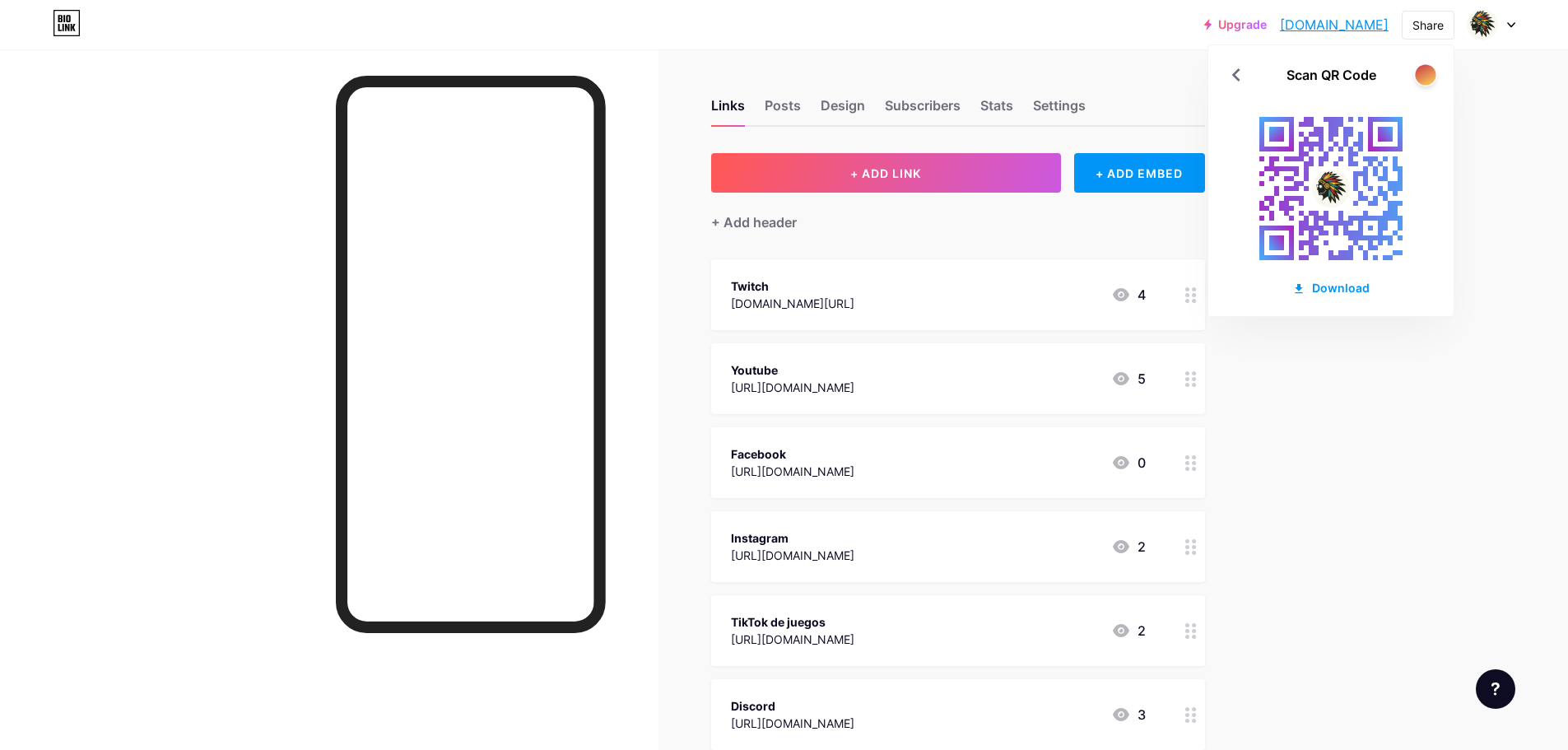
click at [1432, 78] on div at bounding box center [1425, 75] width 20 height 20
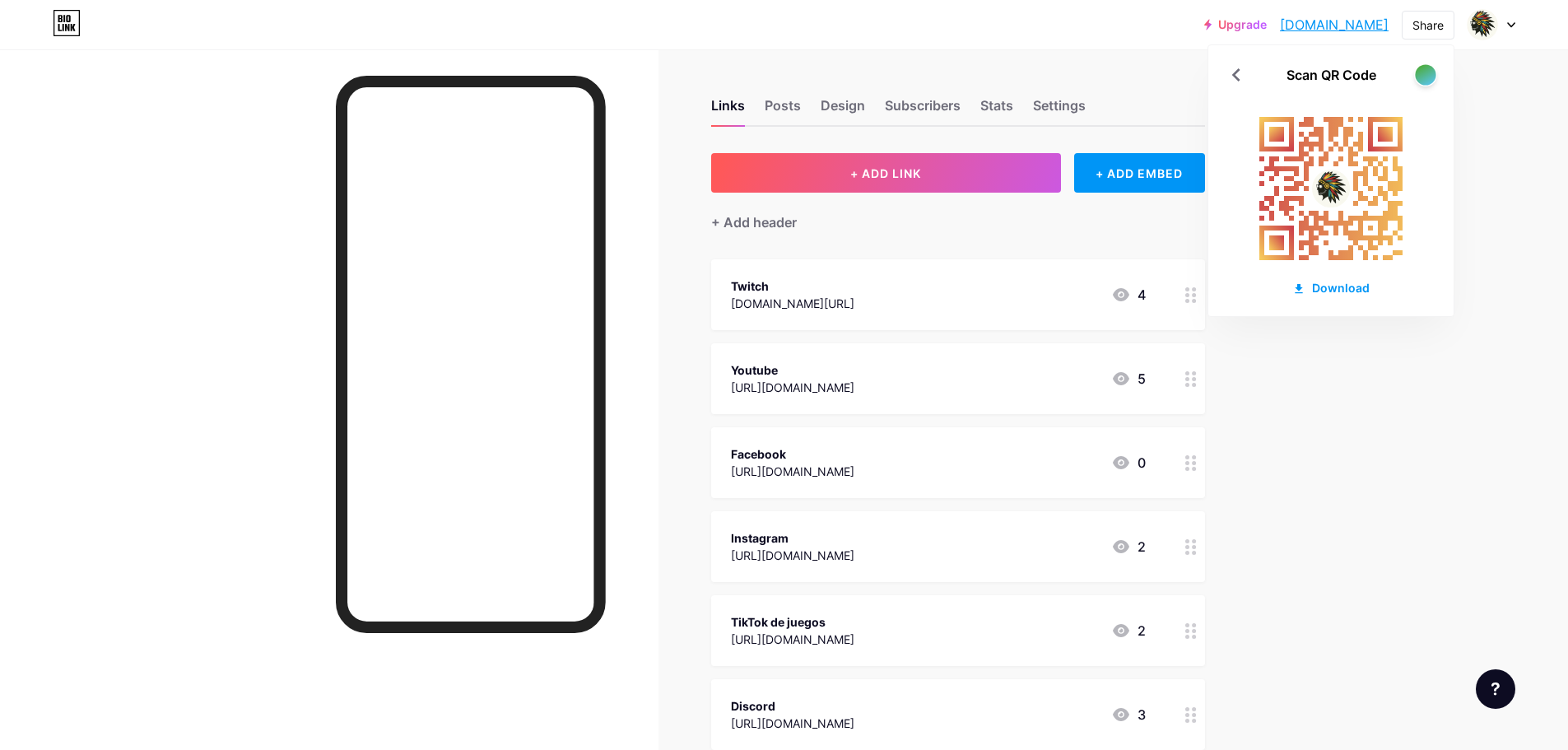
click at [1432, 78] on div at bounding box center [1425, 75] width 20 height 20
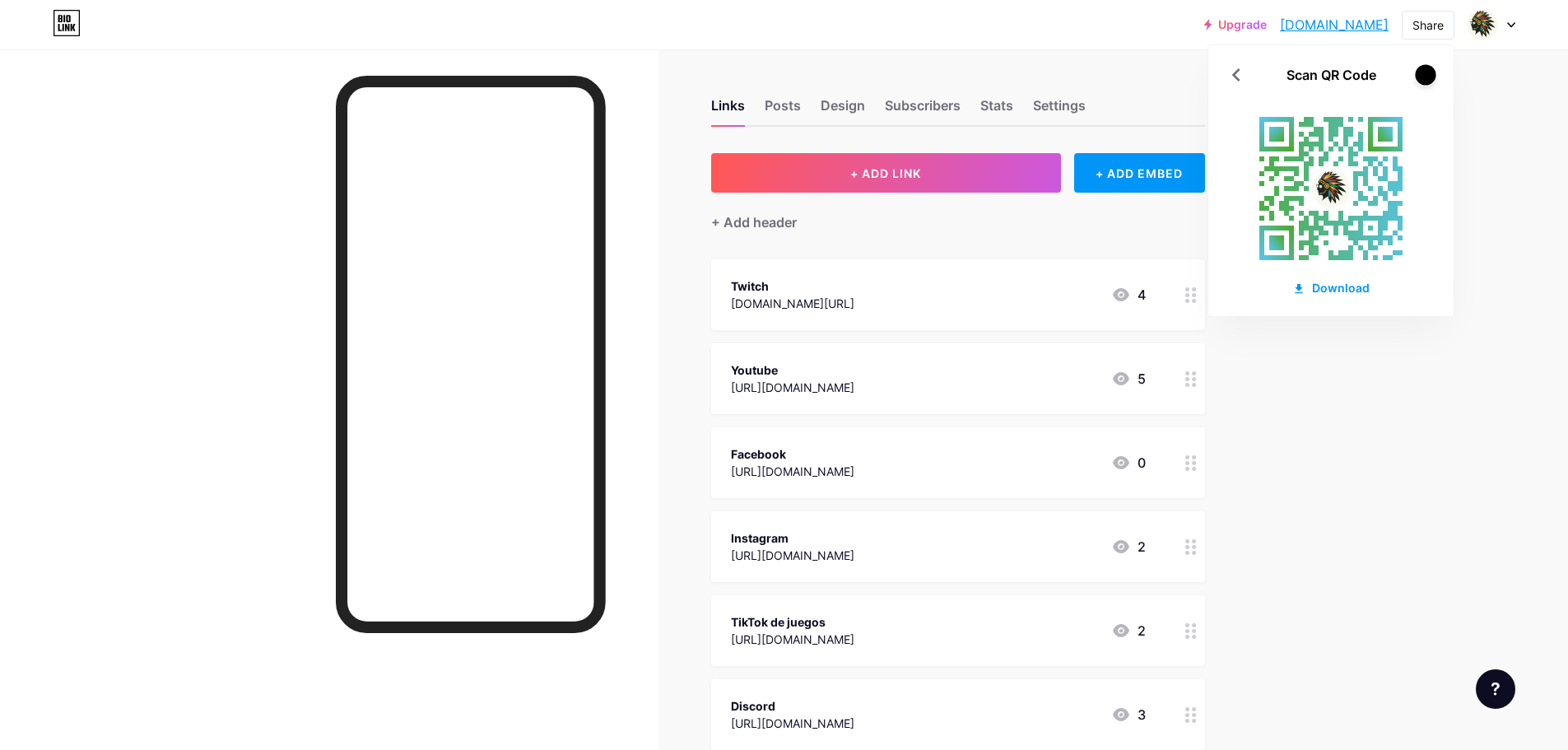
click at [1432, 78] on div at bounding box center [1425, 75] width 20 height 20
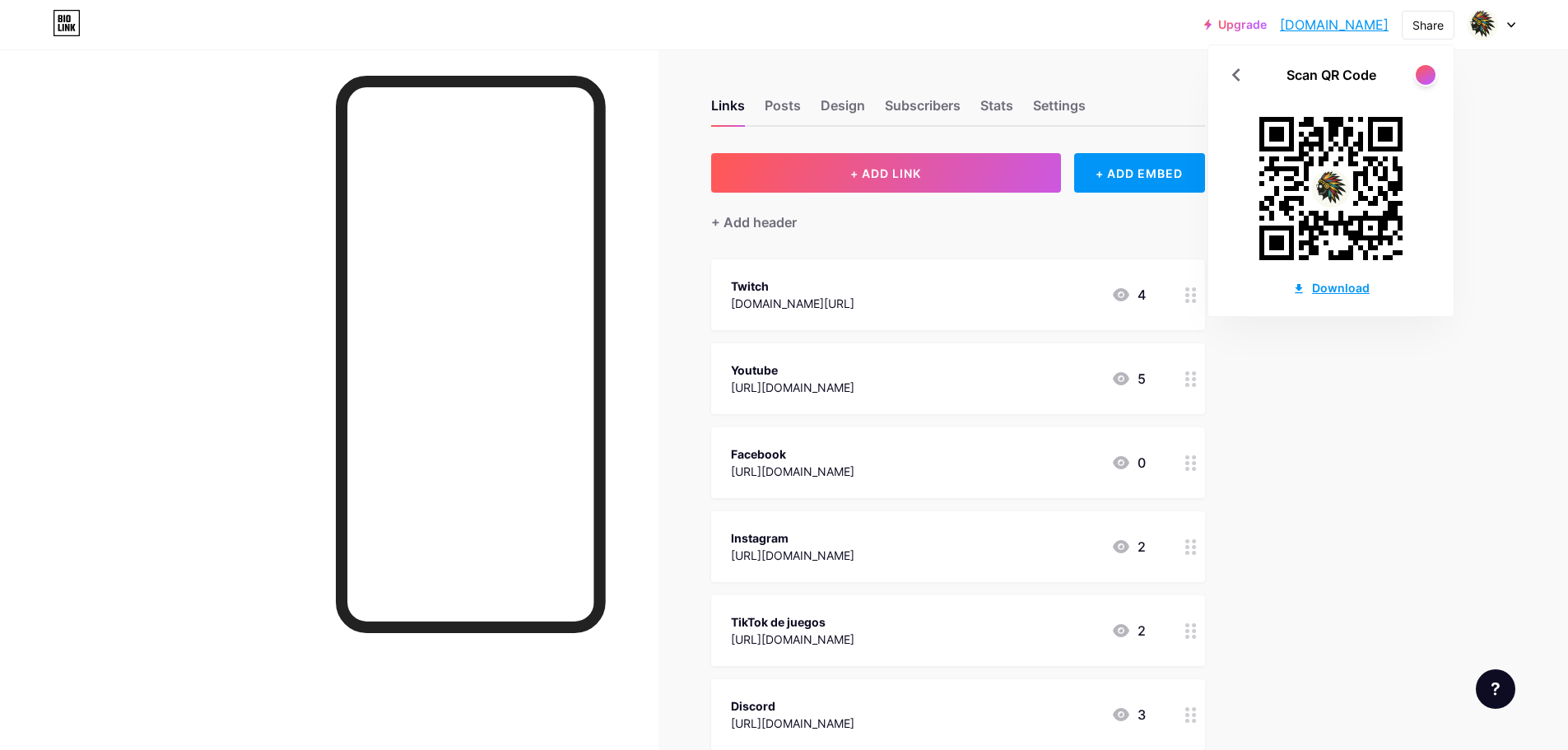
click at [1357, 283] on div "Download" at bounding box center [1331, 288] width 77 height 17
click at [1394, 485] on div "Upgrade [DOMAIN_NAME].... [DOMAIN_NAME] Share Scan QR Code Download Switch acco…" at bounding box center [784, 562] width 1568 height 1125
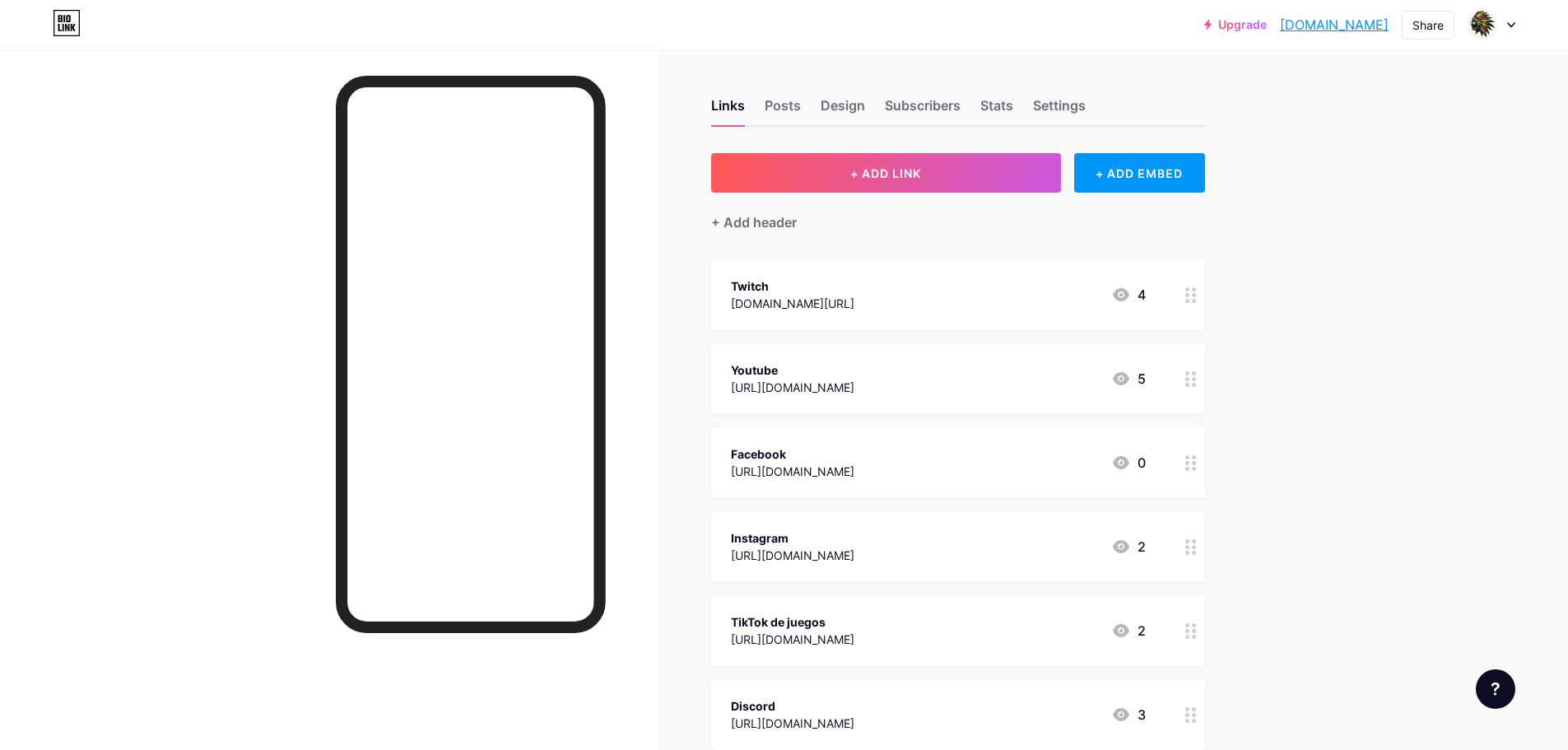
click at [152, 298] on div at bounding box center [329, 424] width 658 height 750
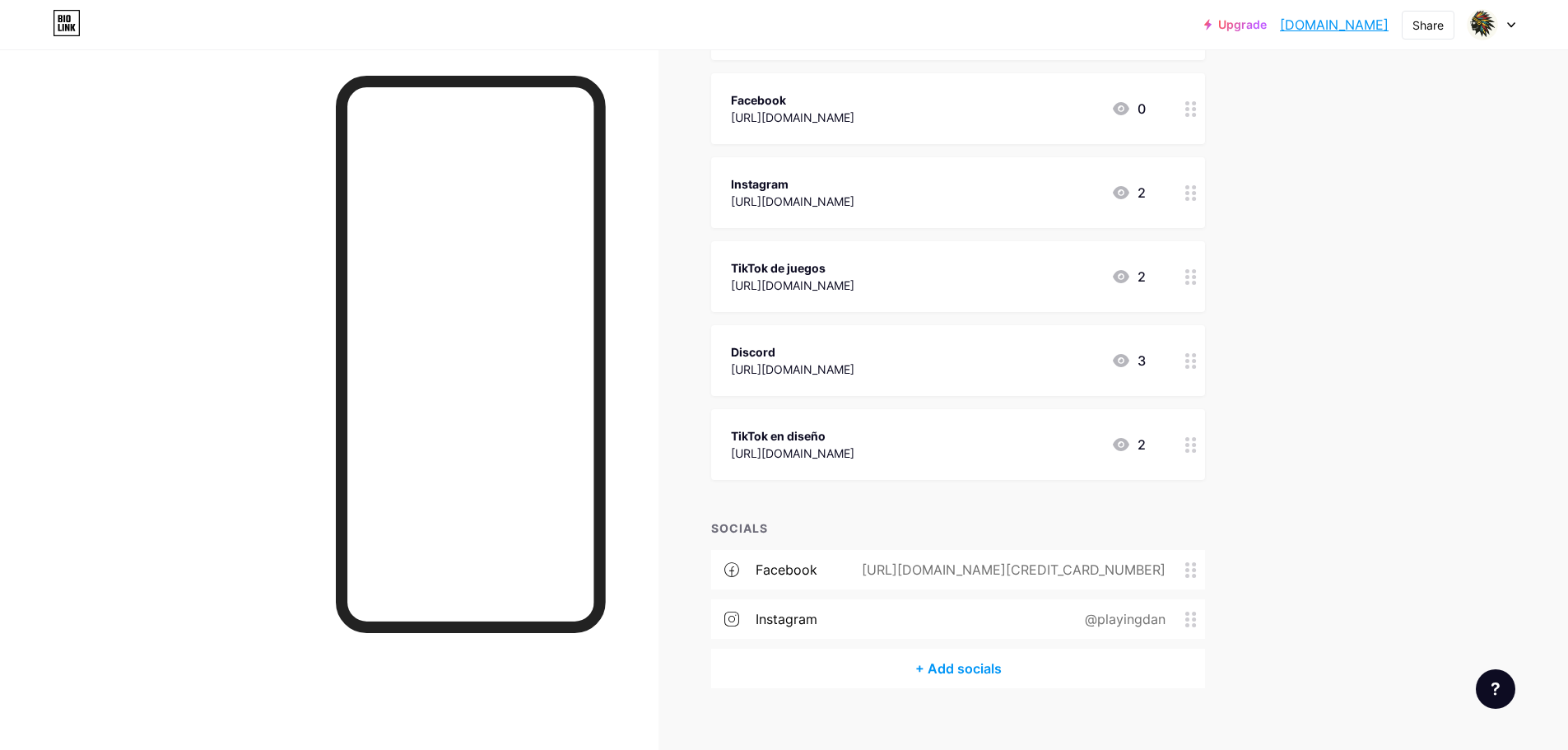
scroll to position [374, 0]
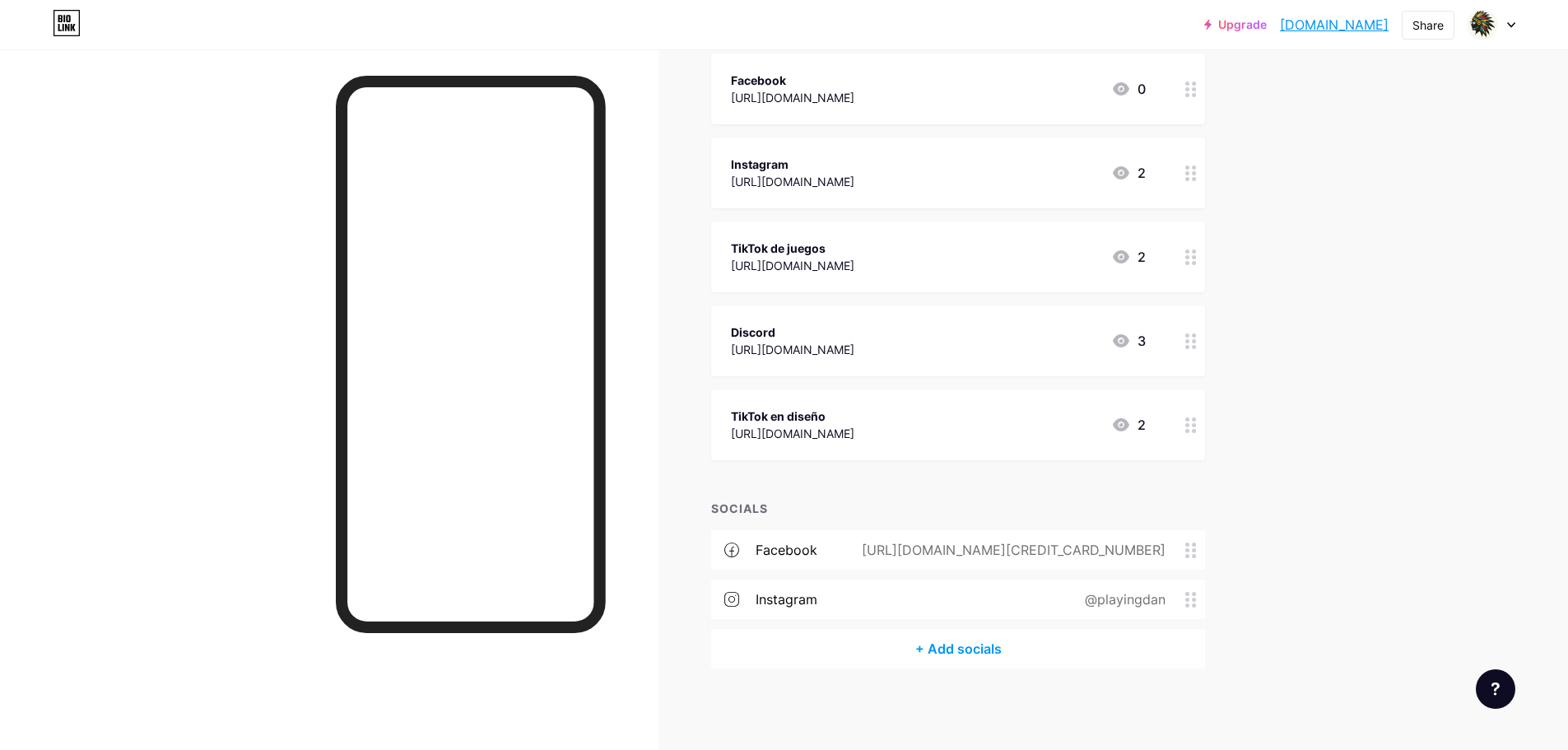
click at [670, 283] on div "Links Posts Design Subscribers Stats Settings + ADD LINK + ADD EMBED + Add head…" at bounding box center [637, 213] width 1274 height 1075
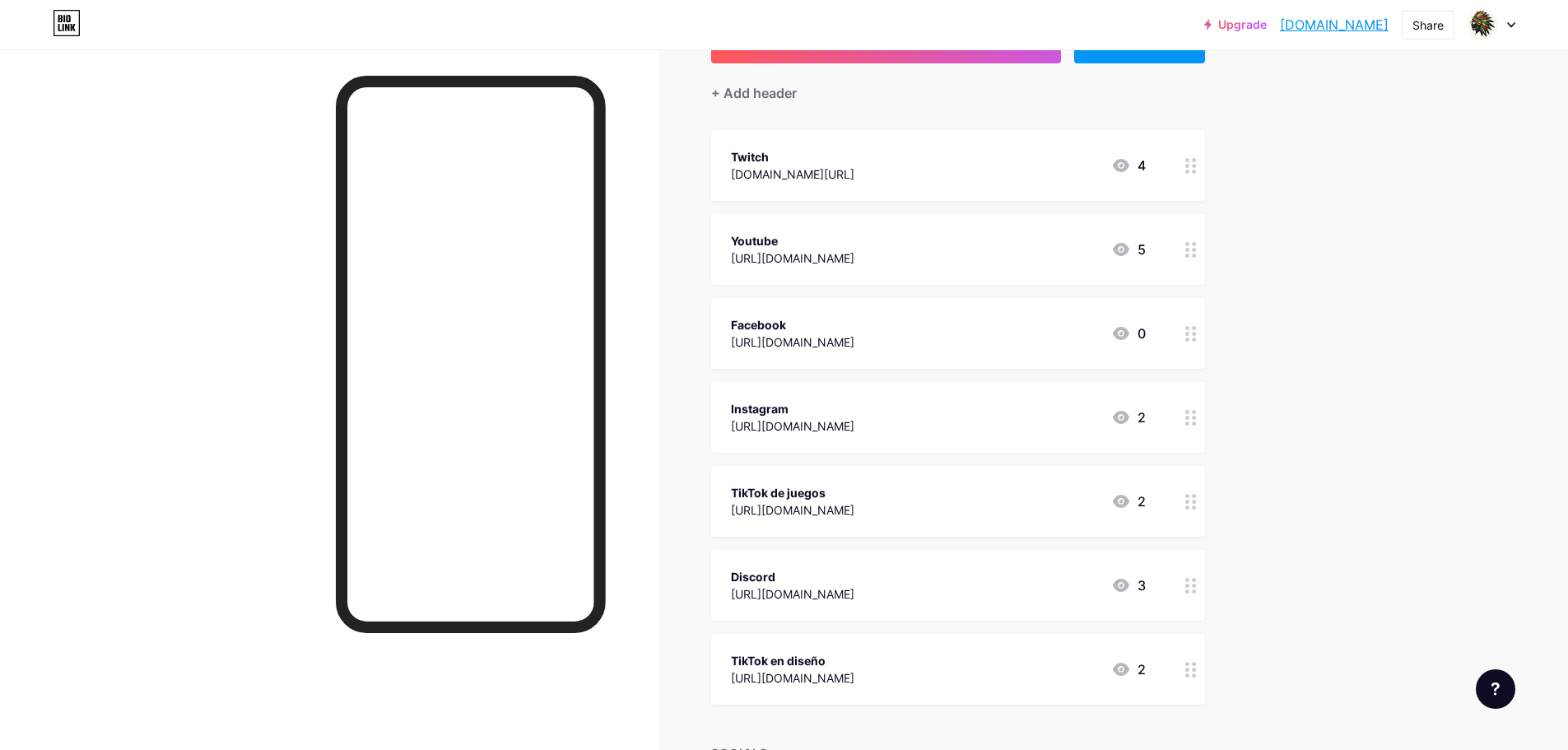
scroll to position [0, 0]
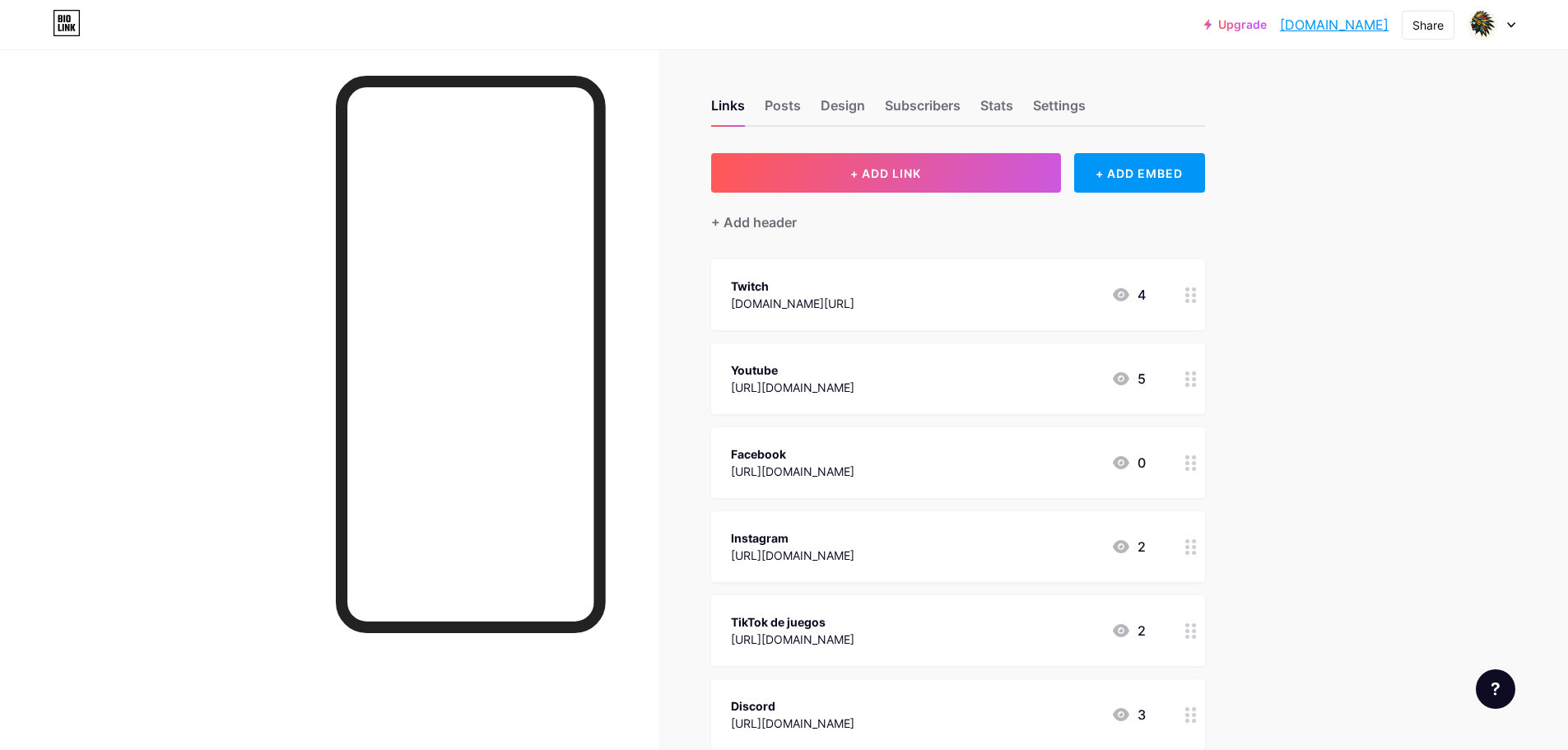
click at [1441, 155] on div "Upgrade [DOMAIN_NAME].... [DOMAIN_NAME] Share Switch accounts Playingdan [DOMAI…" at bounding box center [784, 562] width 1568 height 1125
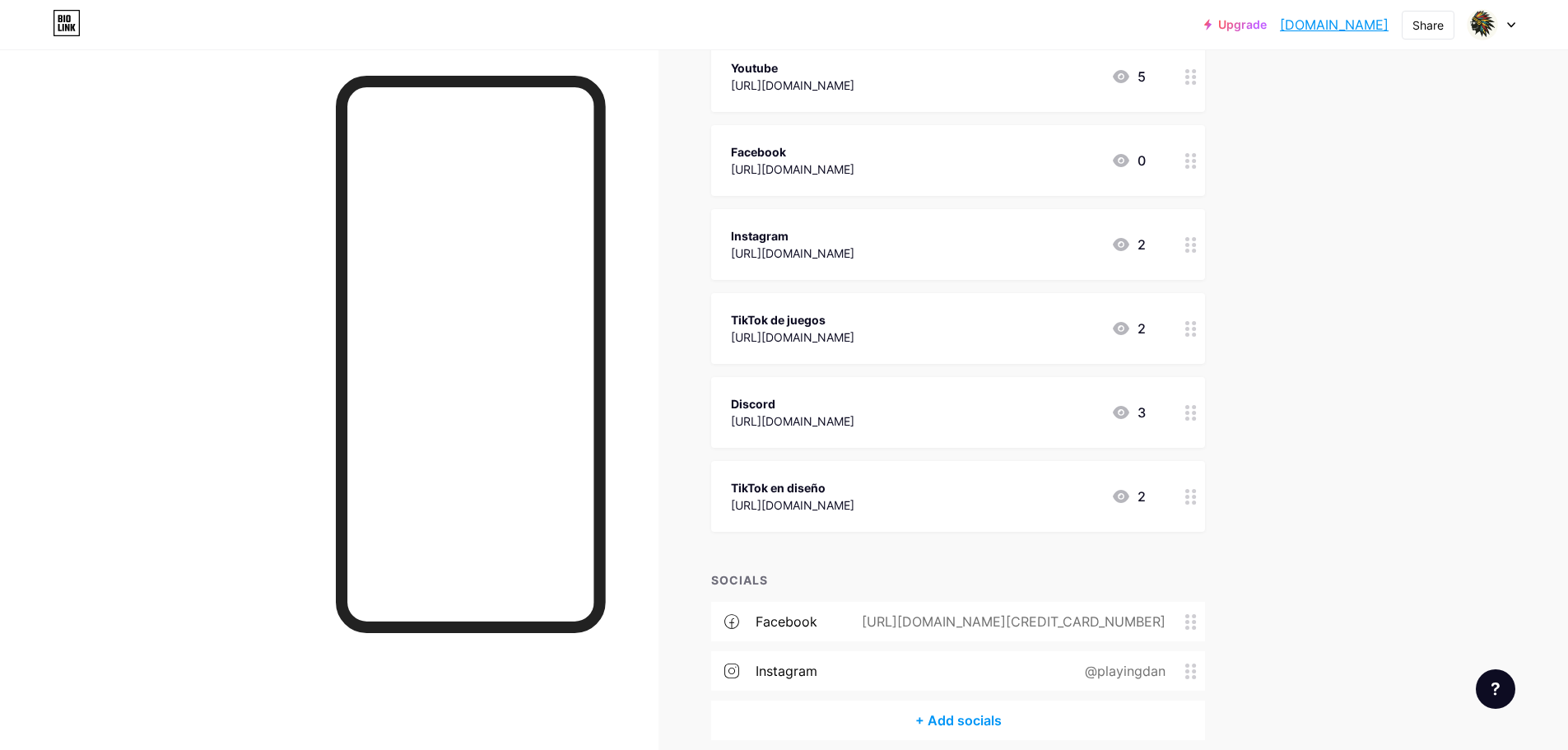
scroll to position [330, 0]
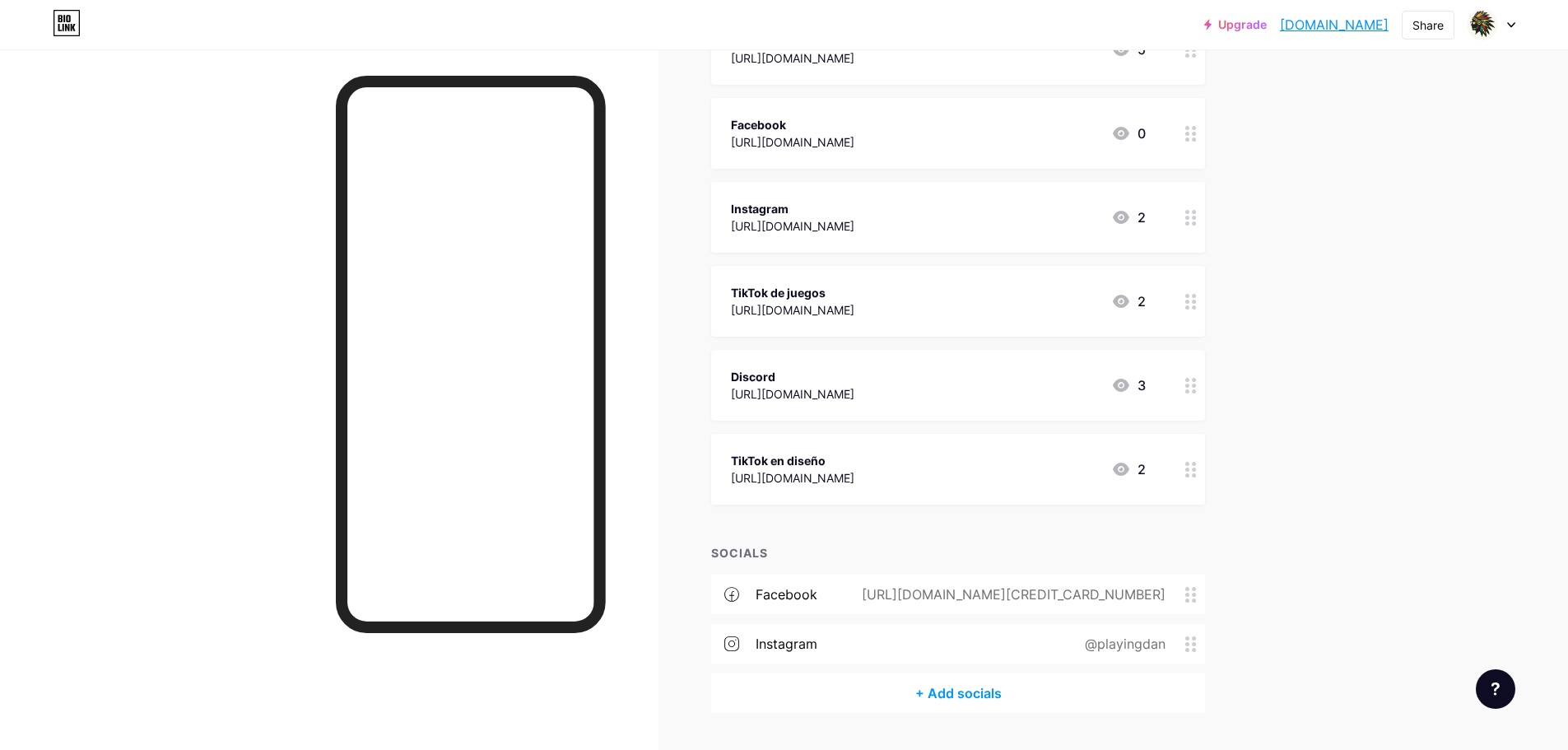
click at [981, 397] on div "Discord [URL][DOMAIN_NAME] 3" at bounding box center [939, 385] width 415 height 38
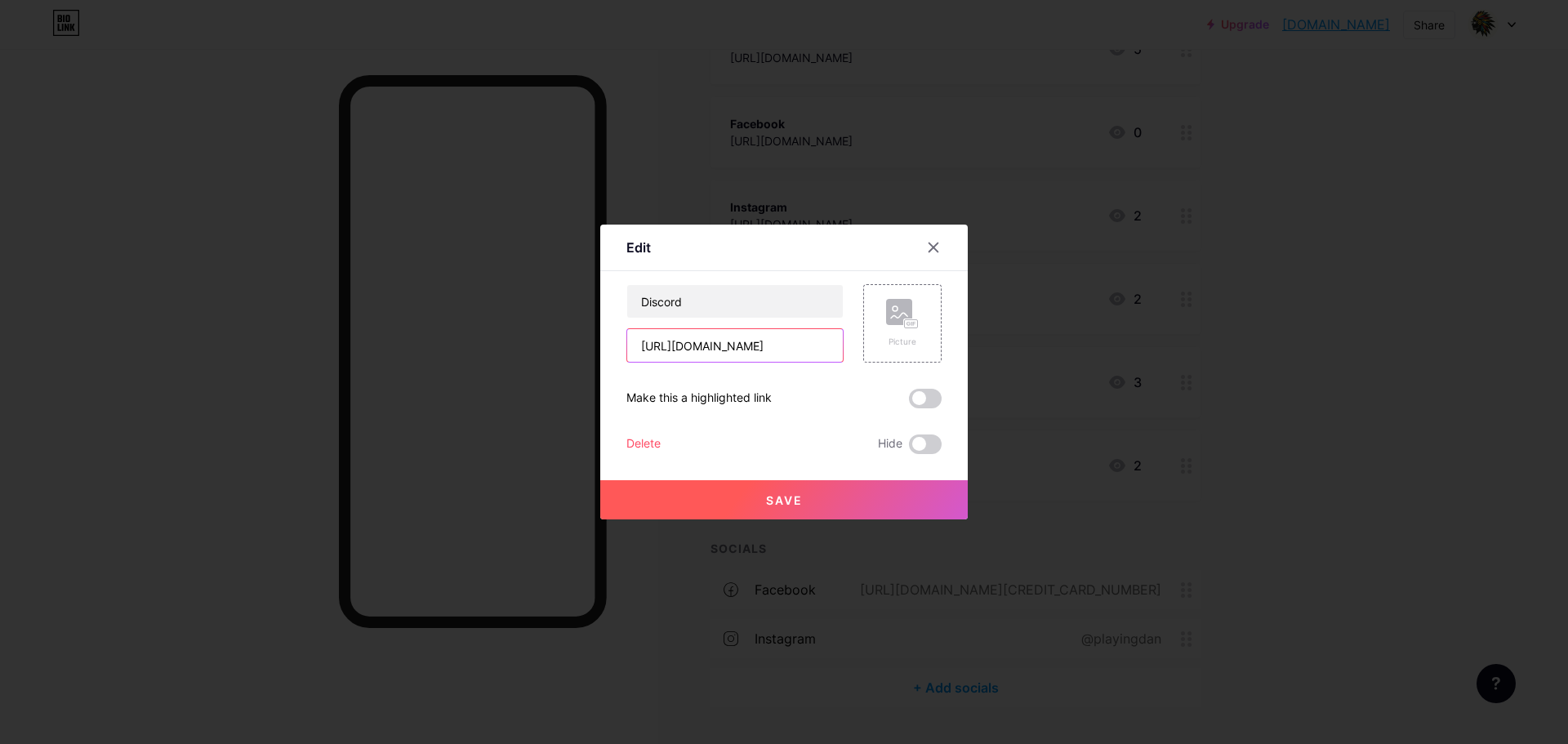
click at [761, 340] on input "[URL][DOMAIN_NAME]" at bounding box center [735, 345] width 216 height 33
paste input "gZ9UfaVX5x"
type input "[URL][DOMAIN_NAME]"
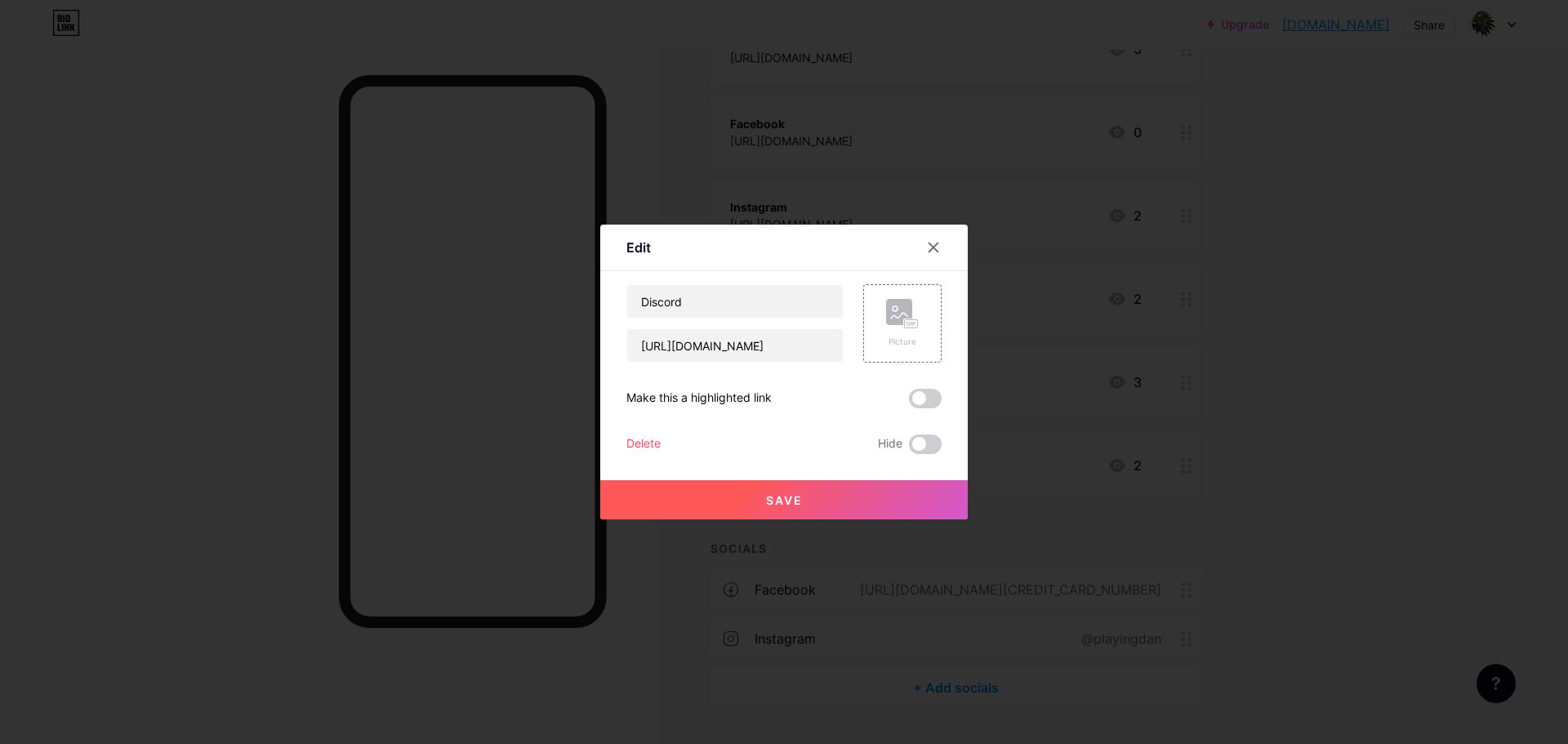
click at [780, 506] on span "Save" at bounding box center [784, 500] width 37 height 13
